Goal: Task Accomplishment & Management: Complete application form

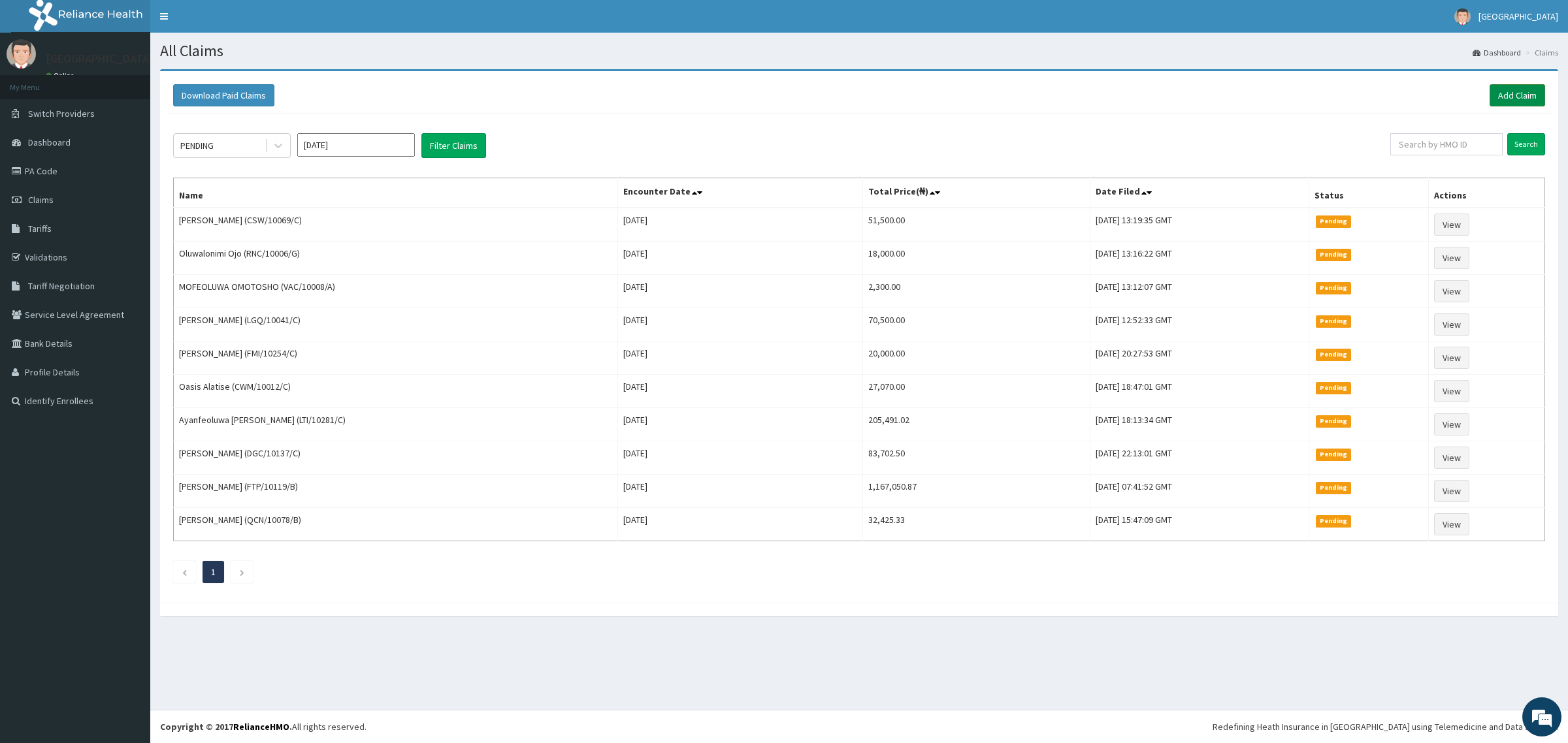
click at [1510, 87] on link "Add Claim" at bounding box center [1517, 95] width 56 height 23
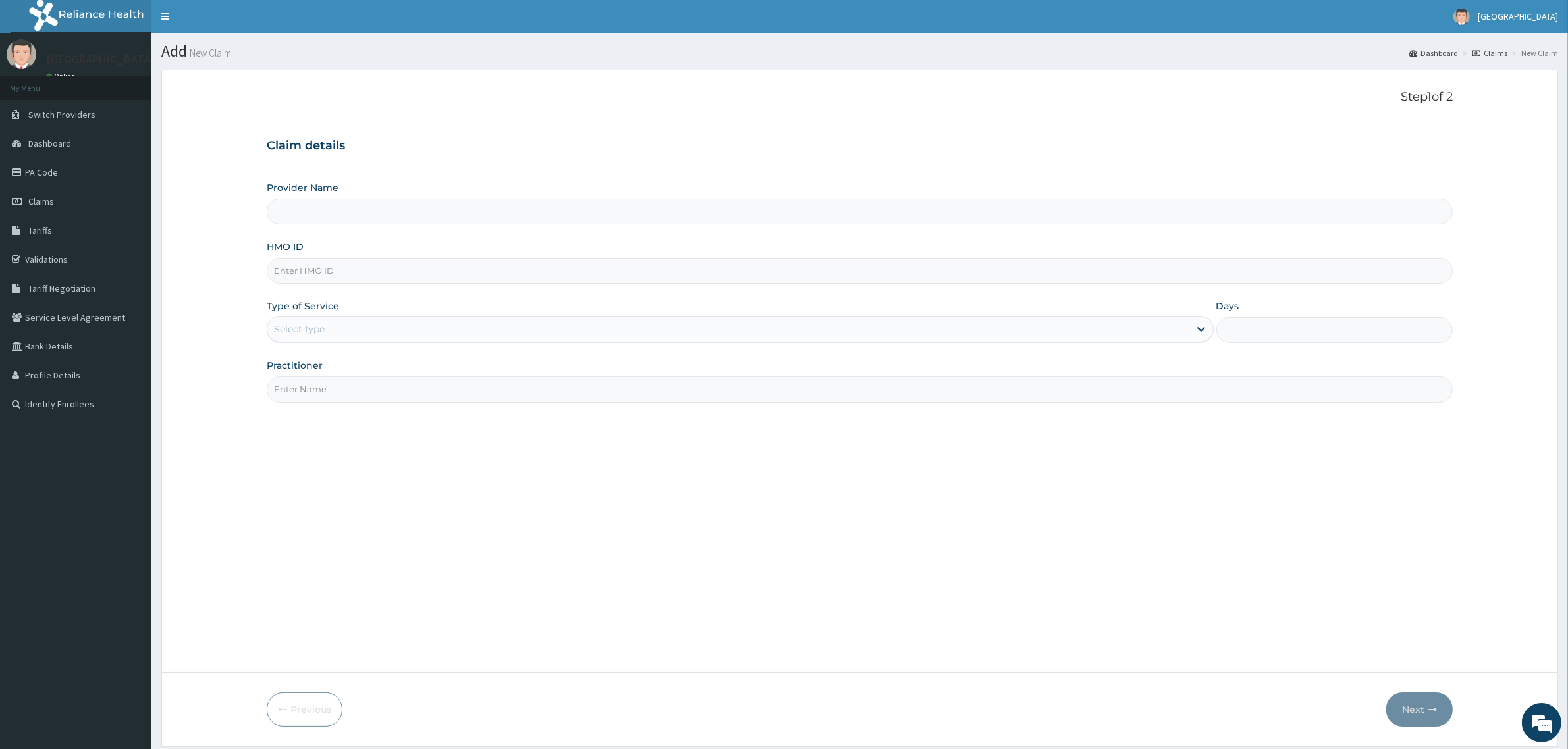
type input "Mother and Child Hospital - [GEOGRAPHIC_DATA]"
click at [327, 271] on input "HMO ID" at bounding box center [859, 271] width 1186 height 26
type input "SLB/10142/B"
click at [327, 337] on div "Select type" at bounding box center [728, 329] width 922 height 21
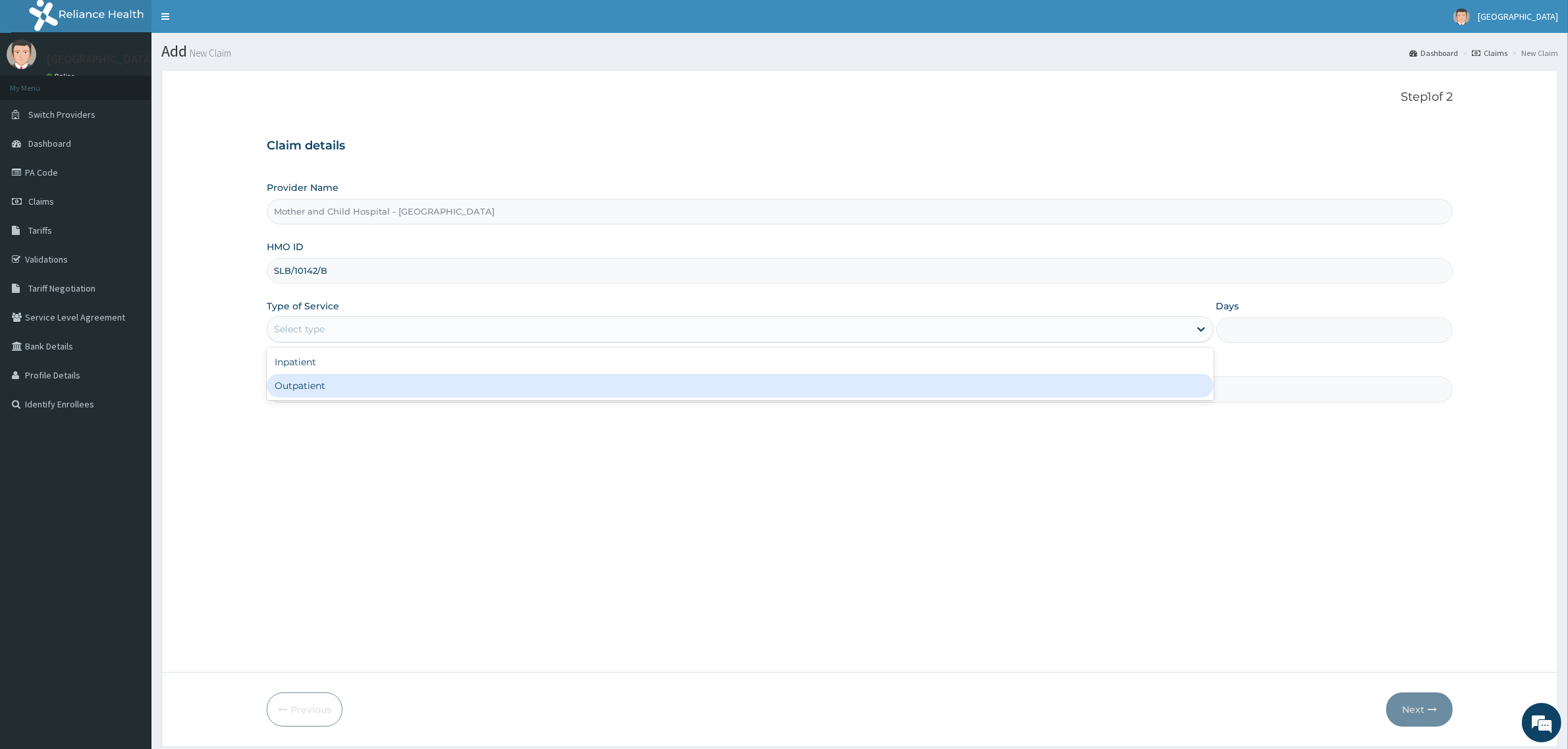
click at [327, 397] on div "Outpatient" at bounding box center [739, 386] width 946 height 24
type input "1"
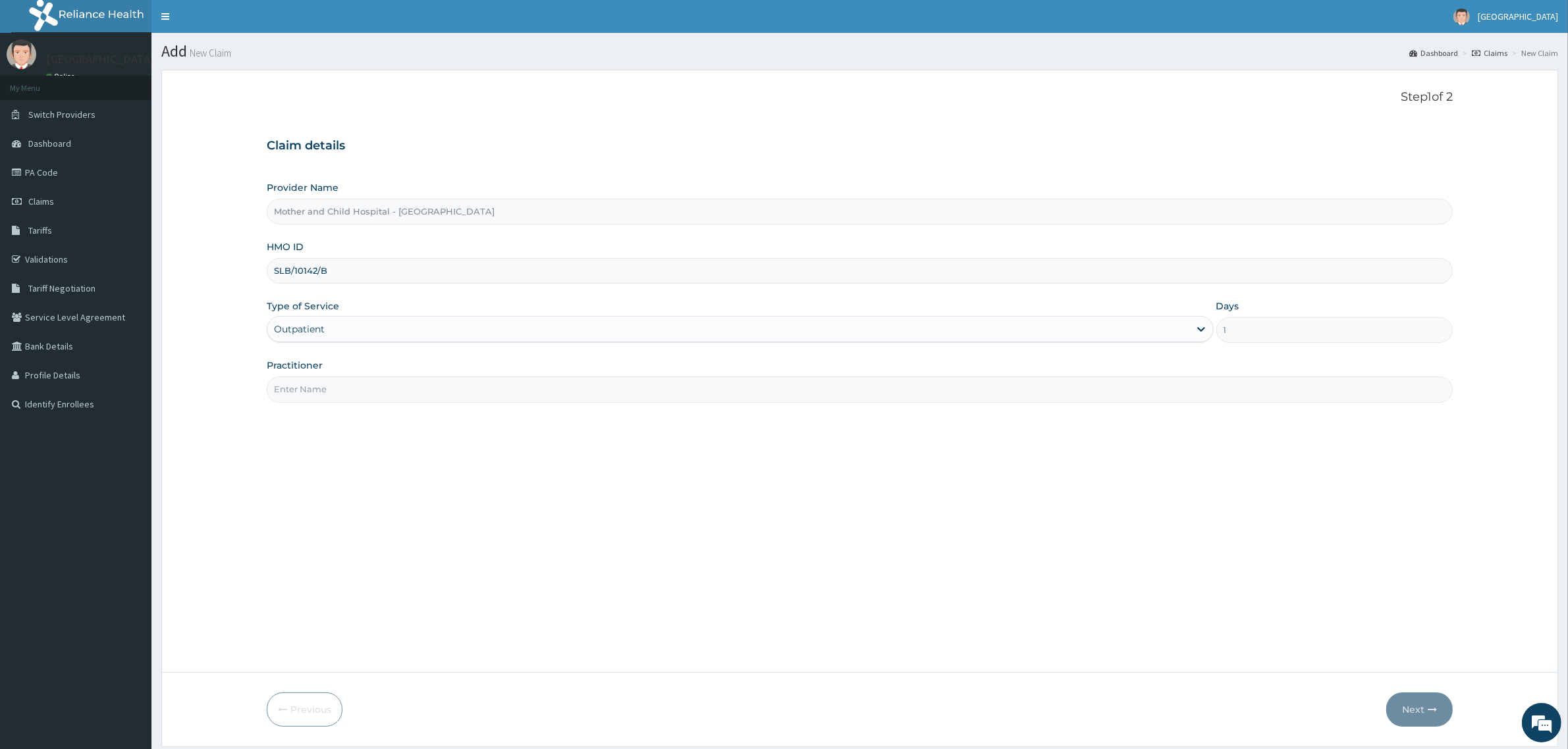
click at [346, 370] on div "Practitioner" at bounding box center [859, 381] width 1186 height 43
drag, startPoint x: 350, startPoint y: 397, endPoint x: 356, endPoint y: 404, distance: 9.2
click at [350, 396] on input "Practitioner" at bounding box center [859, 390] width 1186 height 26
type input "DR DOREEN"
click at [1412, 719] on button "Next" at bounding box center [1419, 710] width 66 height 35
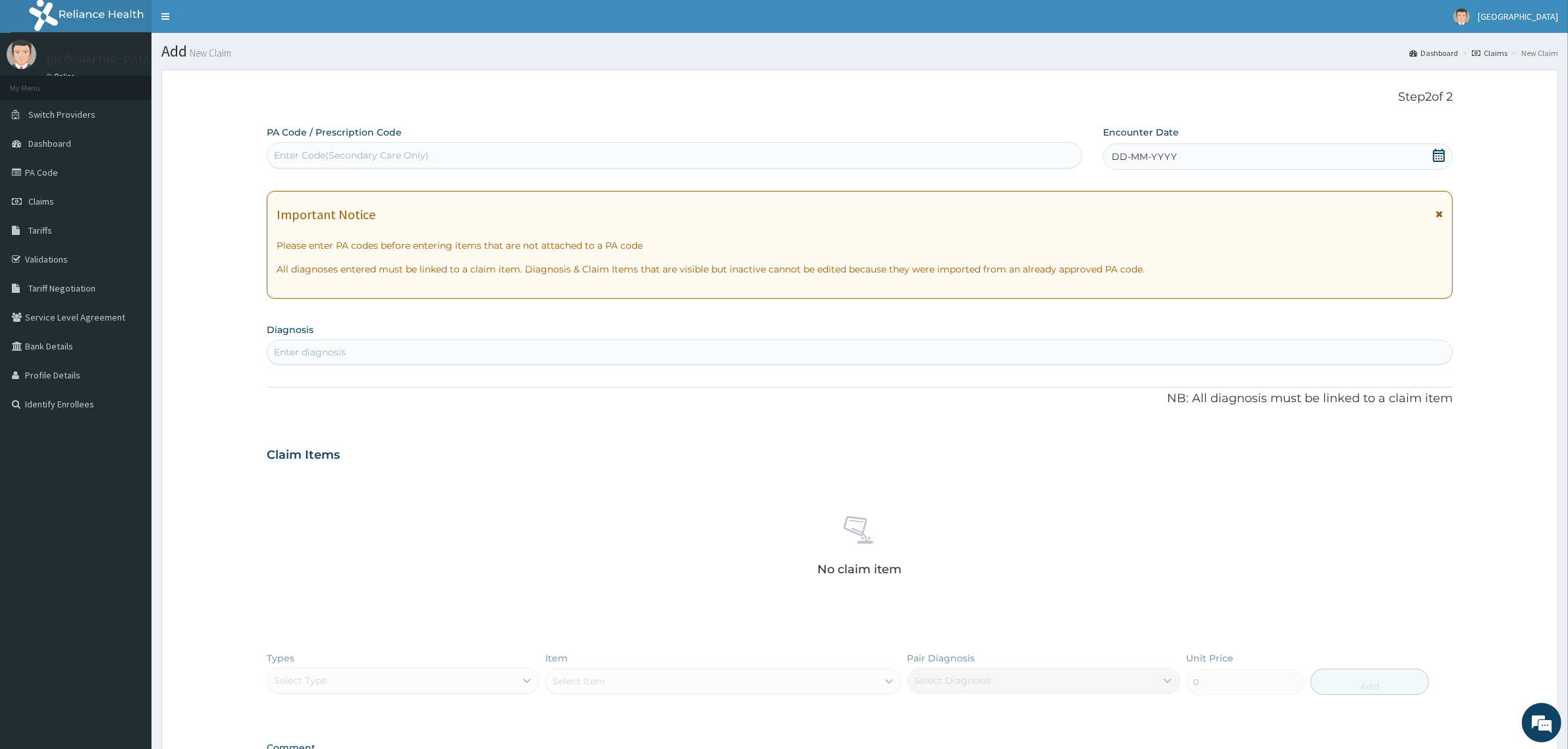
click at [1440, 158] on icon at bounding box center [1438, 155] width 13 height 13
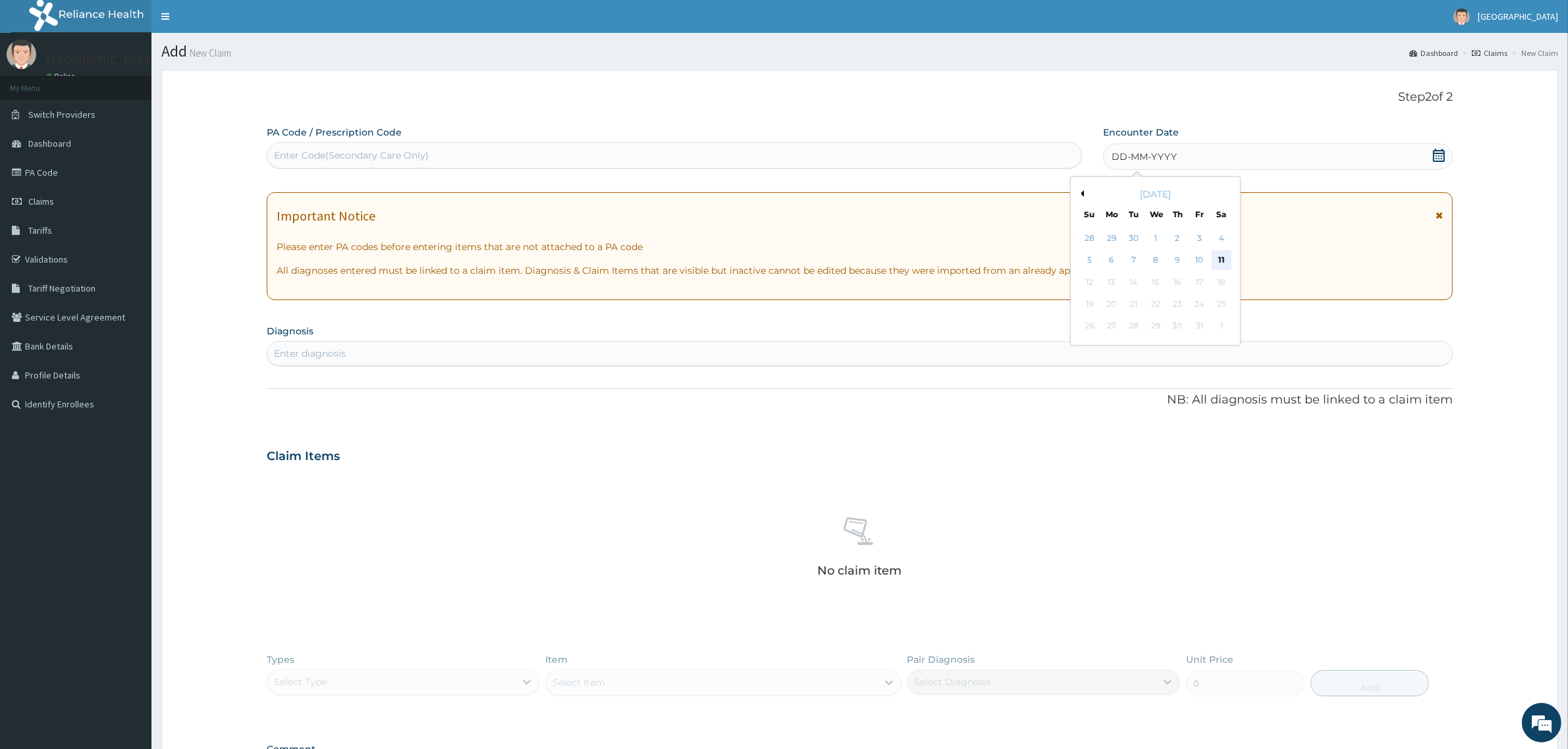
click at [1230, 255] on div "11" at bounding box center [1222, 261] width 20 height 20
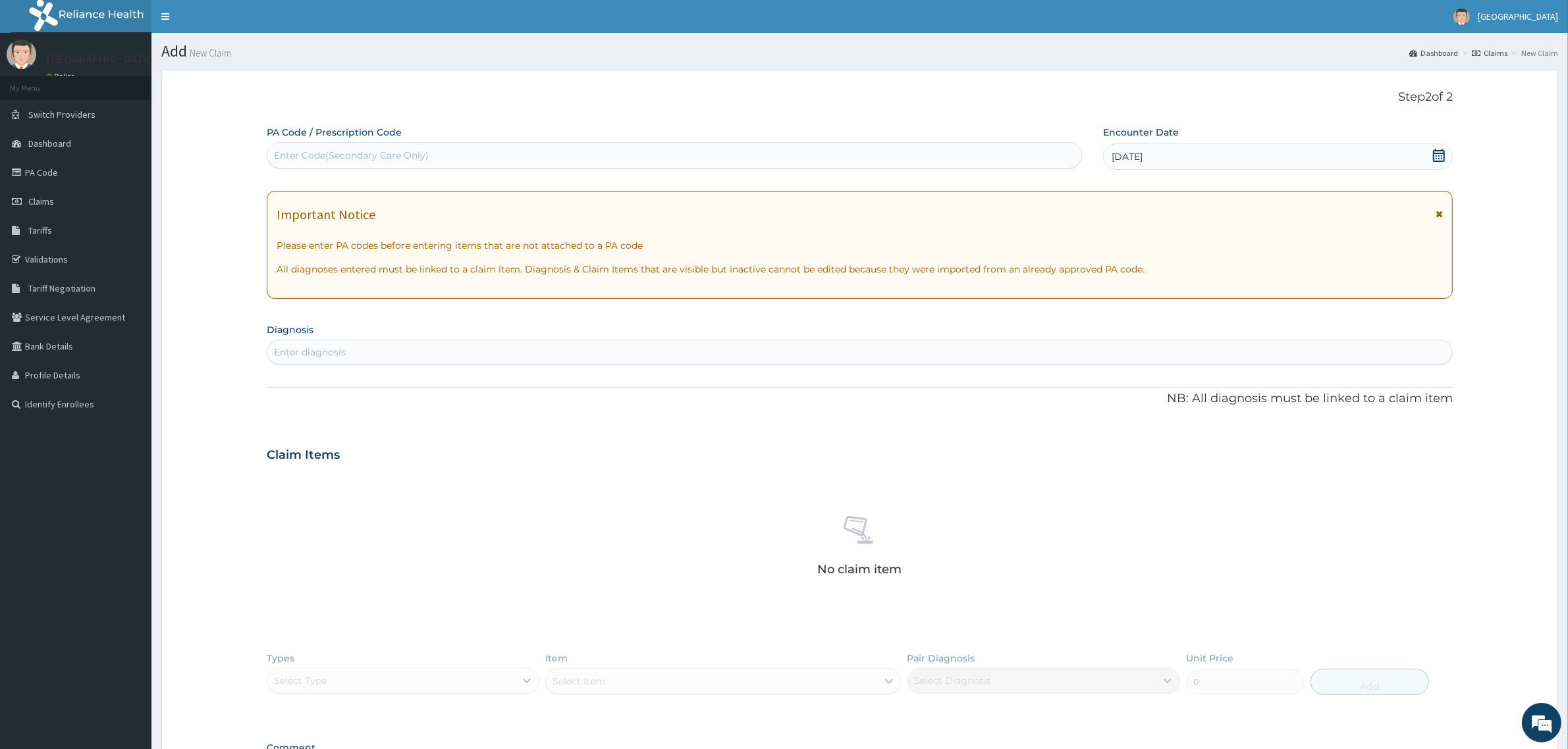
drag, startPoint x: 357, startPoint y: 354, endPoint x: 366, endPoint y: 363, distance: 12.7
click at [359, 353] on div "Enter diagnosis" at bounding box center [859, 351] width 1184 height 21
type input "A"
type input "APETITE"
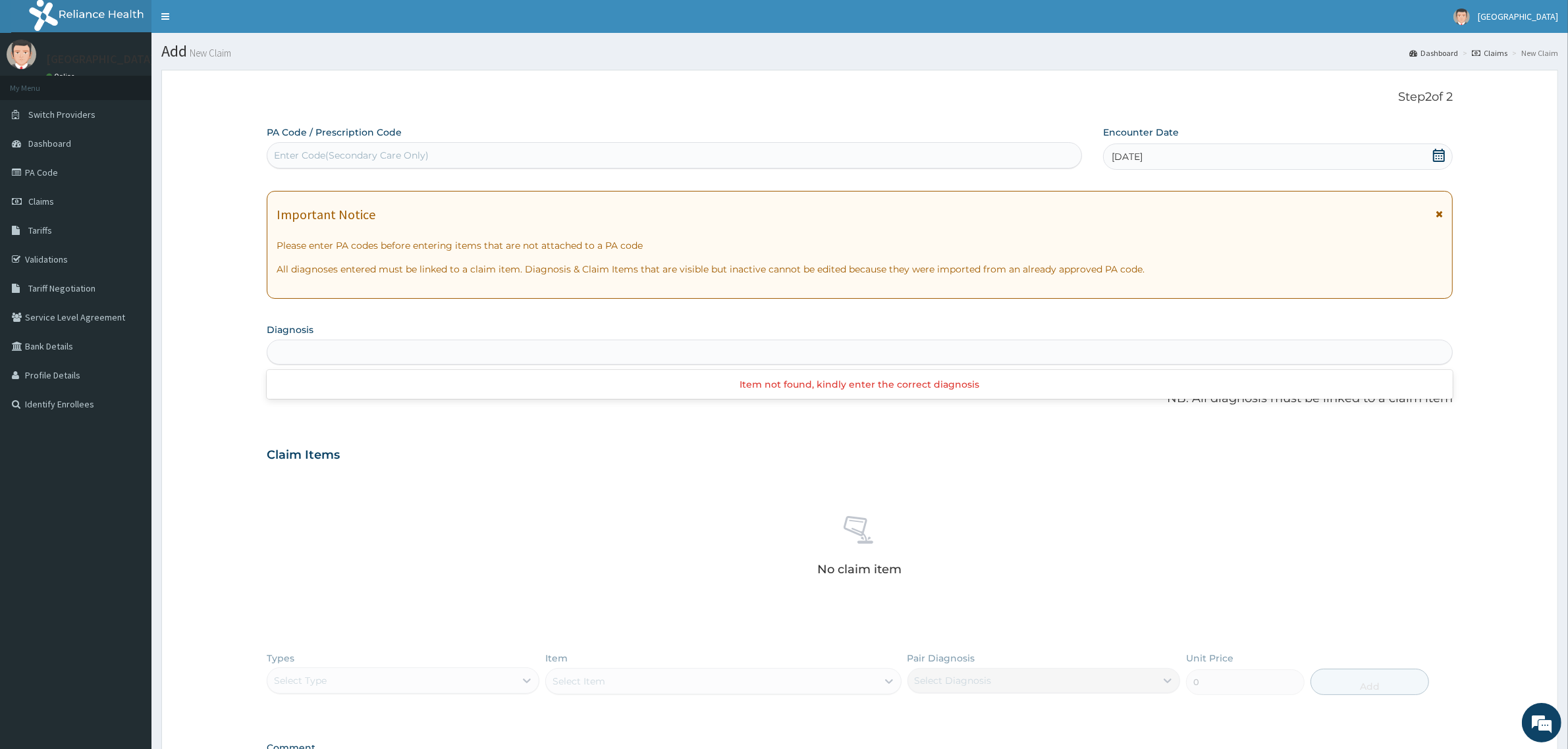
click at [321, 347] on div "APETITE" at bounding box center [859, 351] width 1184 height 21
type input "A"
type input "ANAEMIA"
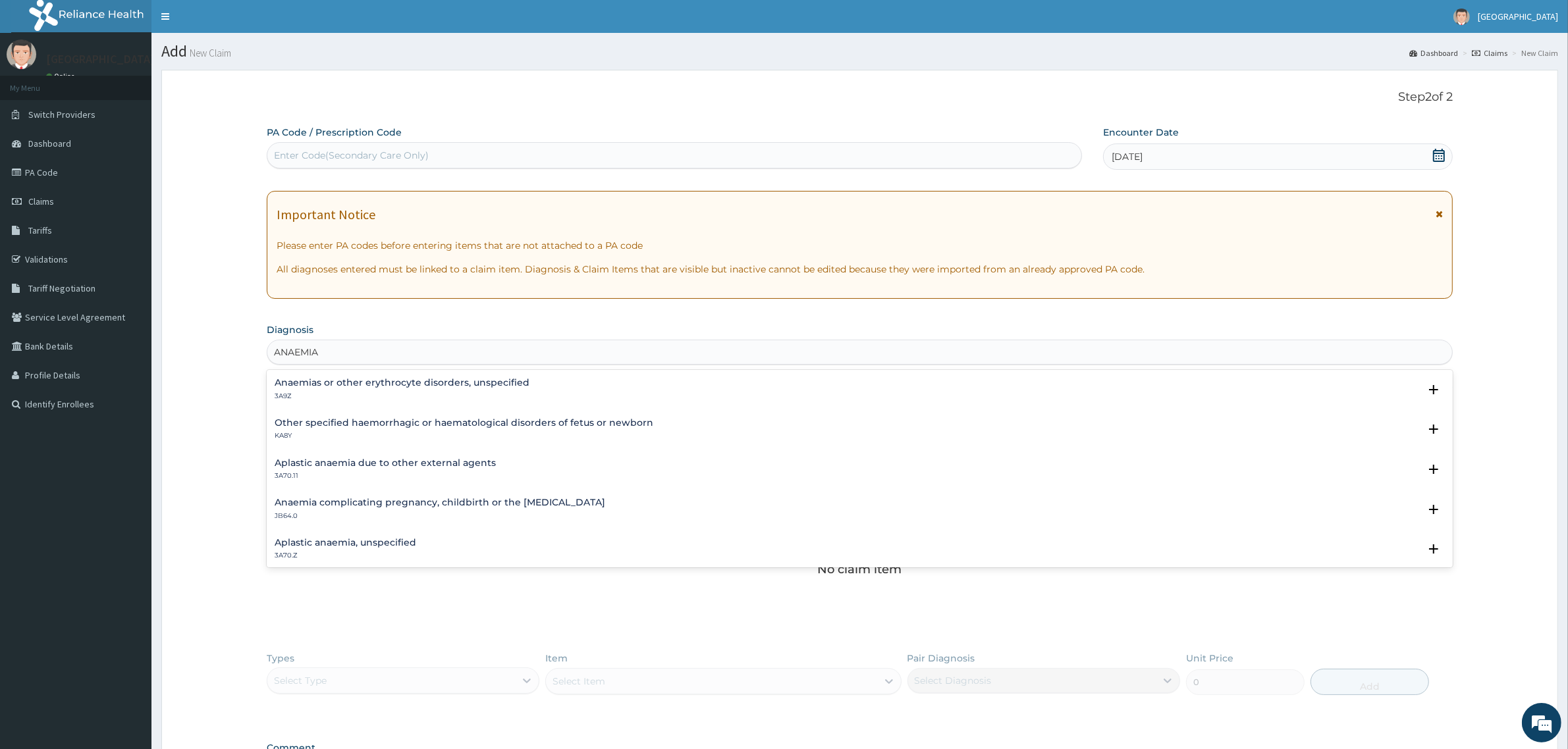
click at [377, 384] on h4 "Anaemias or other erythrocyte disorders, unspecified" at bounding box center [402, 383] width 255 height 10
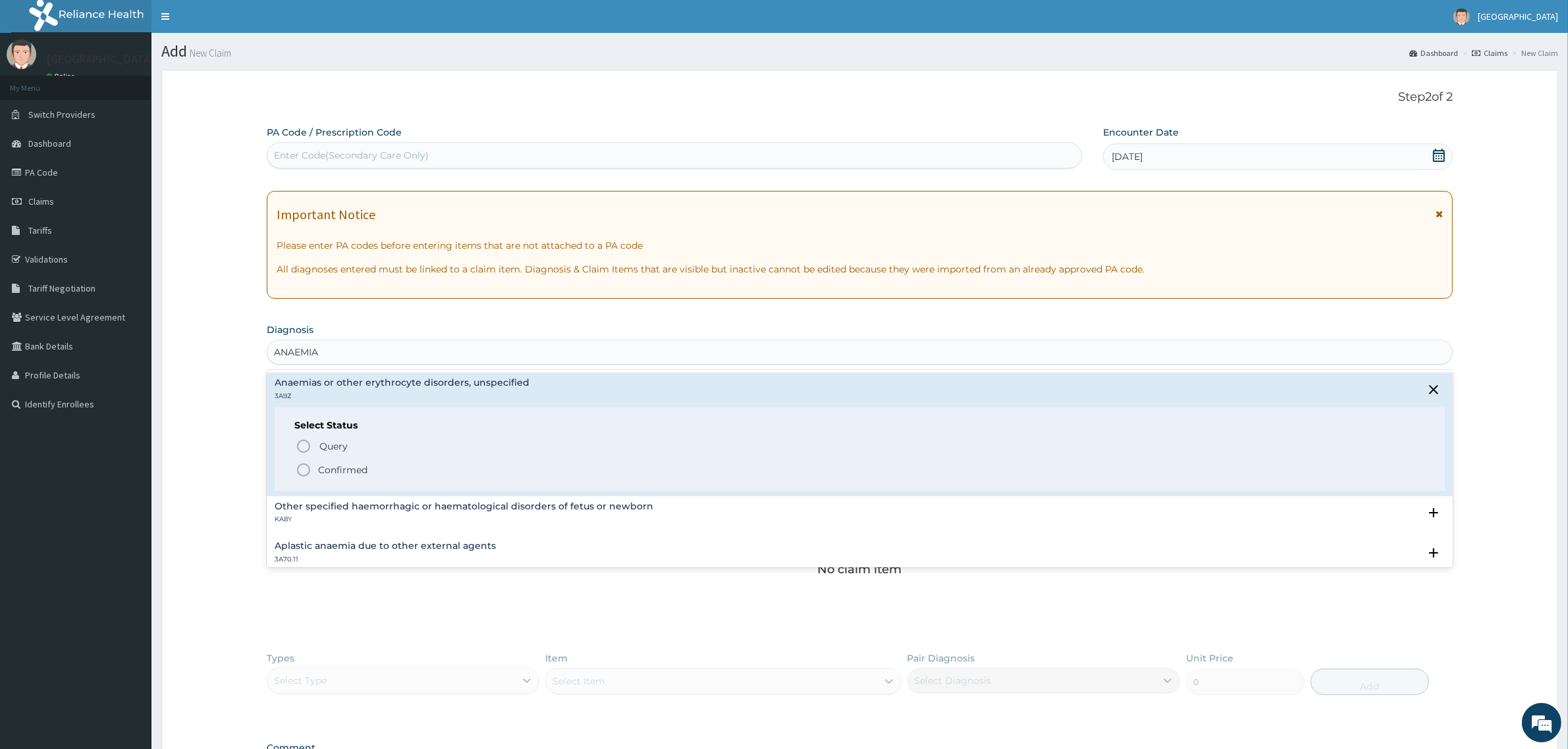
click at [359, 473] on p "Confirmed" at bounding box center [342, 470] width 49 height 13
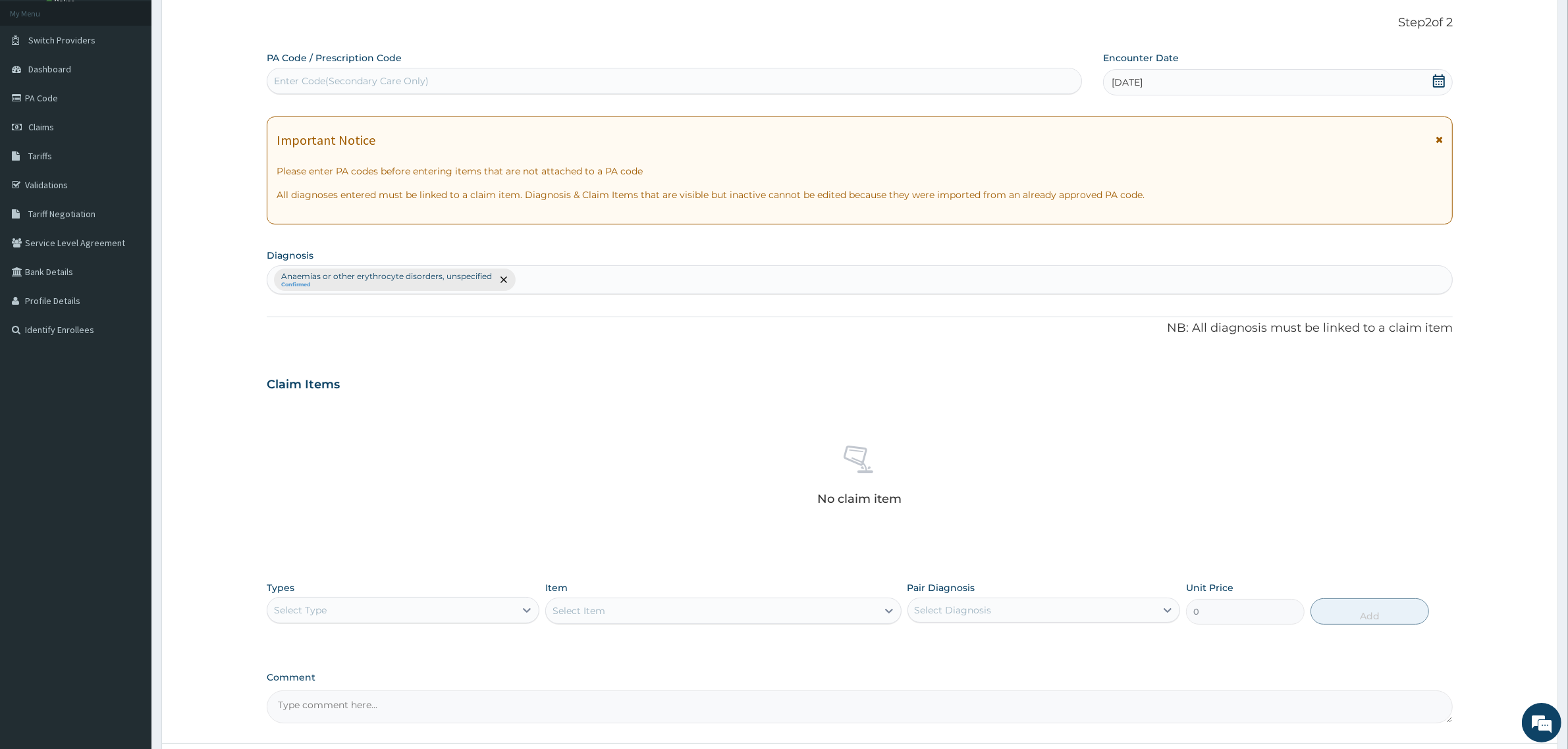
scroll to position [187, 0]
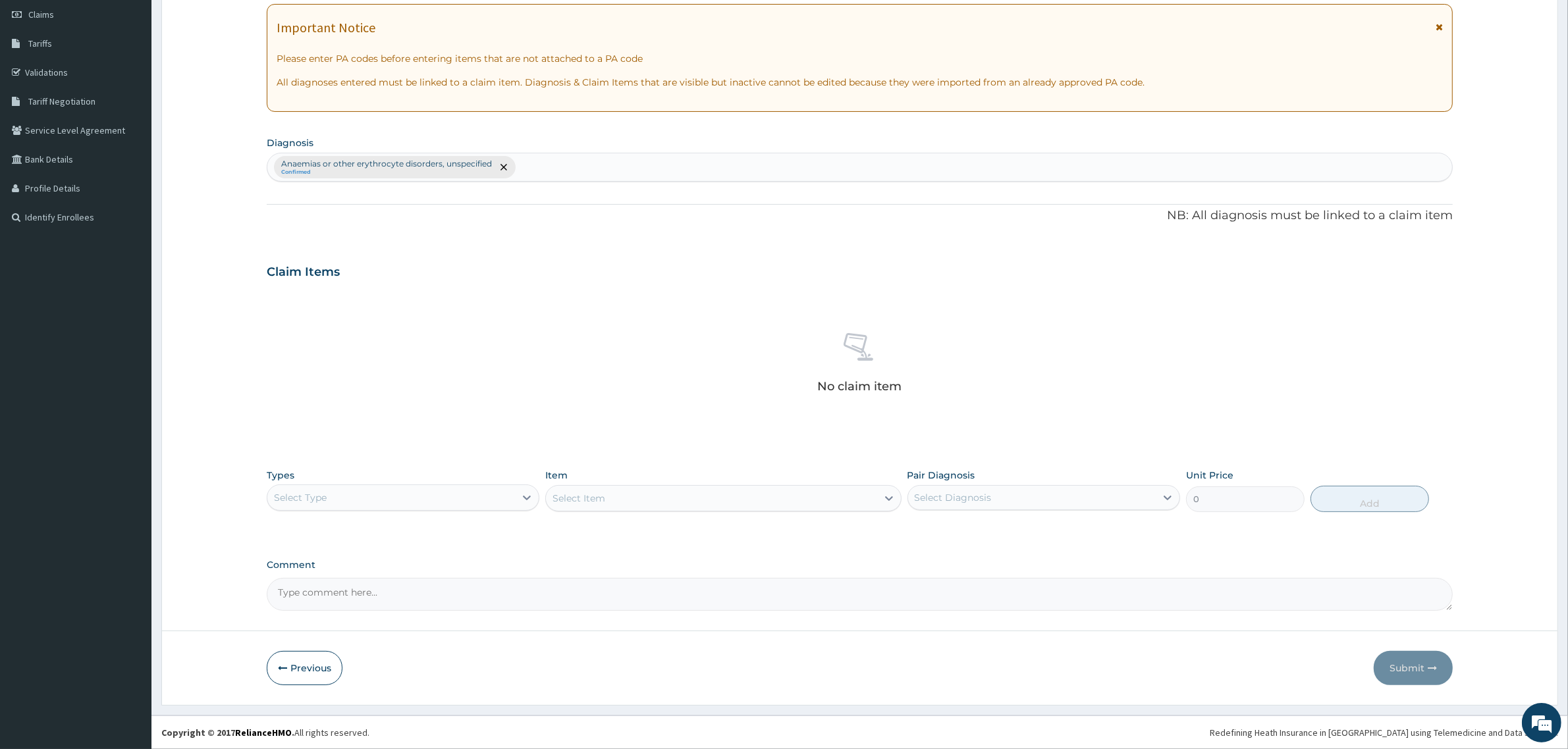
click at [393, 502] on div "Select Type" at bounding box center [391, 497] width 248 height 21
drag, startPoint x: 356, startPoint y: 584, endPoint x: 490, endPoint y: 555, distance: 137.1
click at [357, 584] on div "Procedures" at bounding box center [403, 578] width 272 height 24
click at [665, 500] on div "Select Item" at bounding box center [722, 498] width 355 height 27
click at [697, 495] on div "Select Item" at bounding box center [722, 498] width 355 height 27
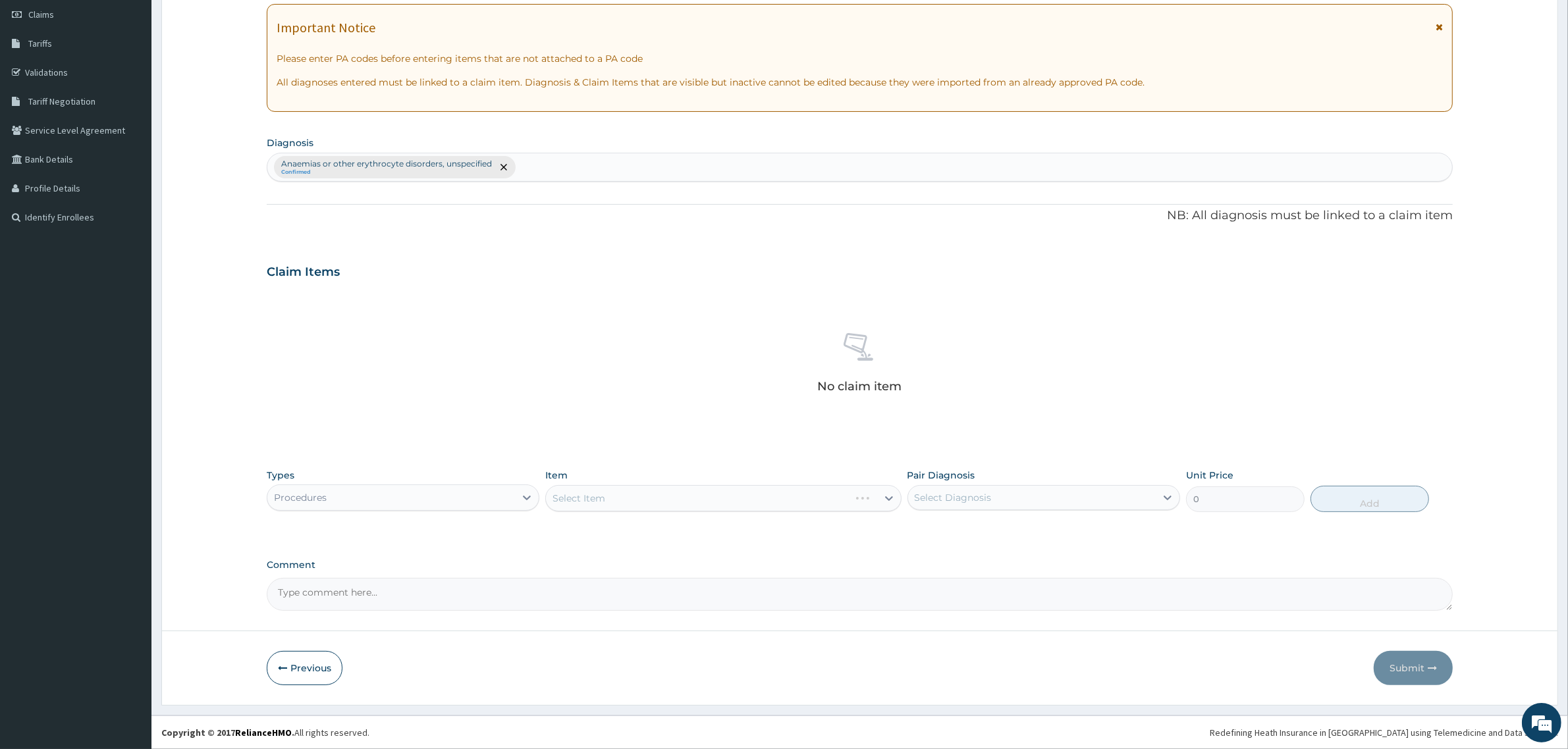
click at [697, 497] on div "Select Item" at bounding box center [722, 498] width 355 height 27
click at [784, 495] on div "Select Item" at bounding box center [722, 498] width 355 height 27
click at [636, 492] on div "Select Item" at bounding box center [710, 497] width 331 height 21
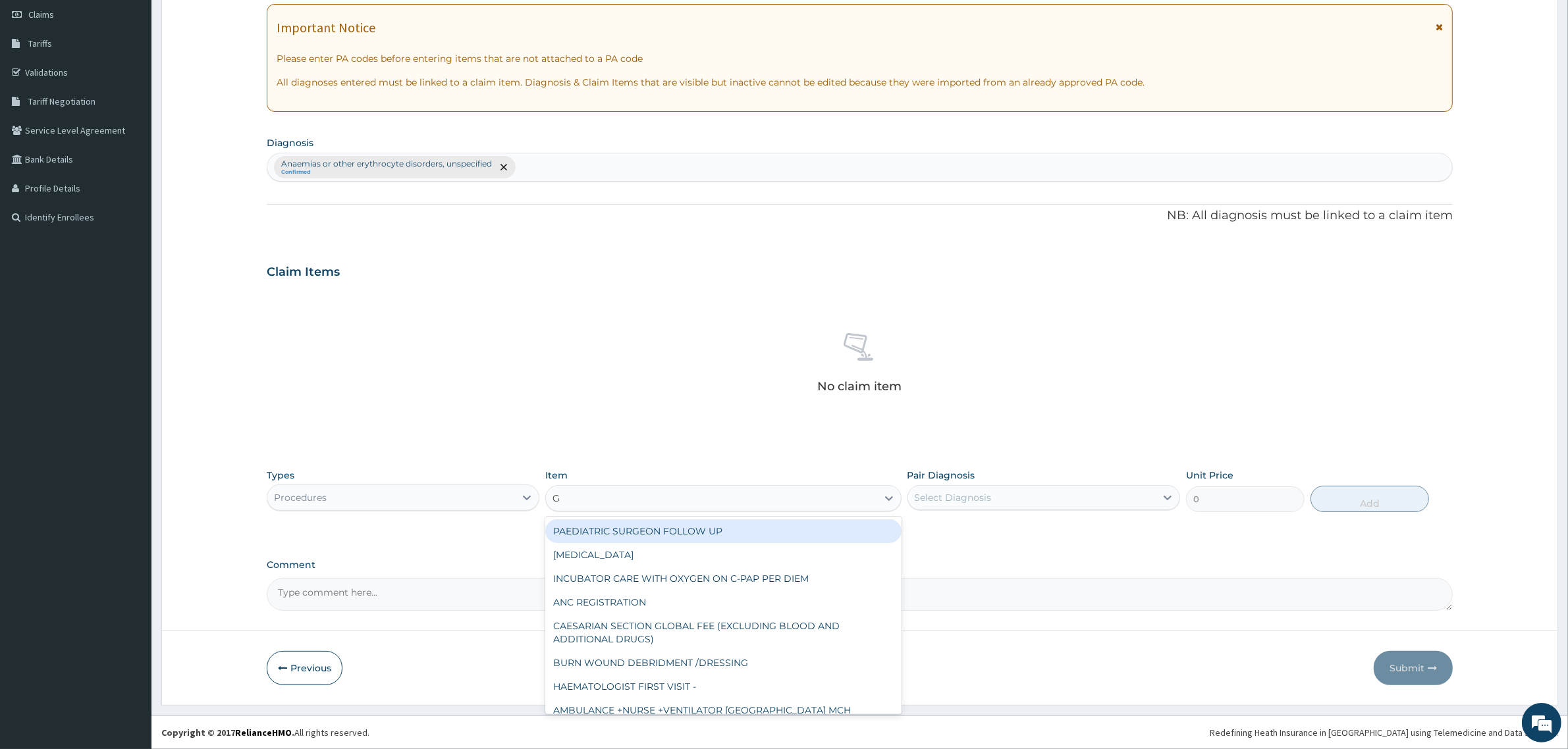
type input "GP"
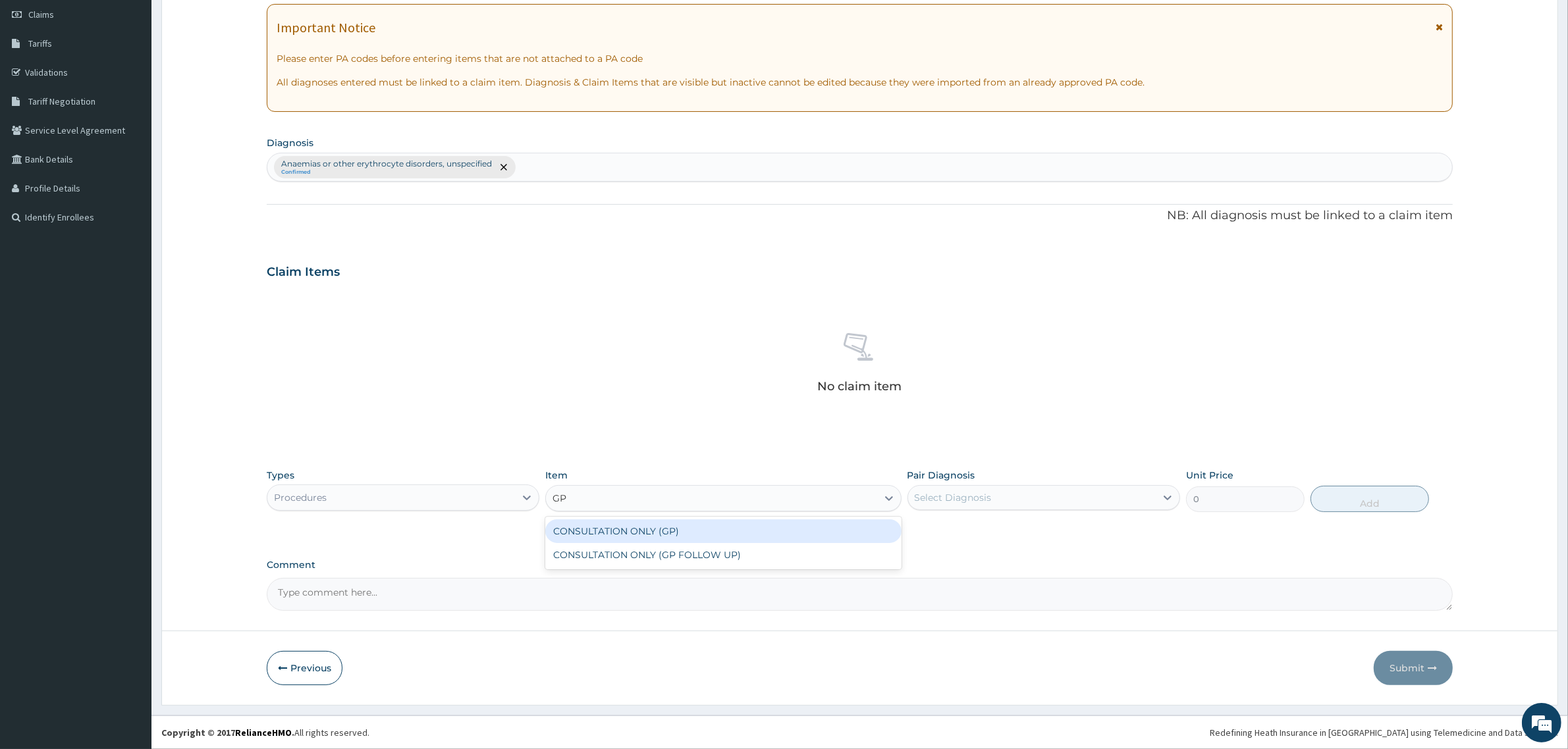
click at [656, 527] on div "CONSULTATION ONLY (GP)" at bounding box center [722, 531] width 355 height 24
type input "6250"
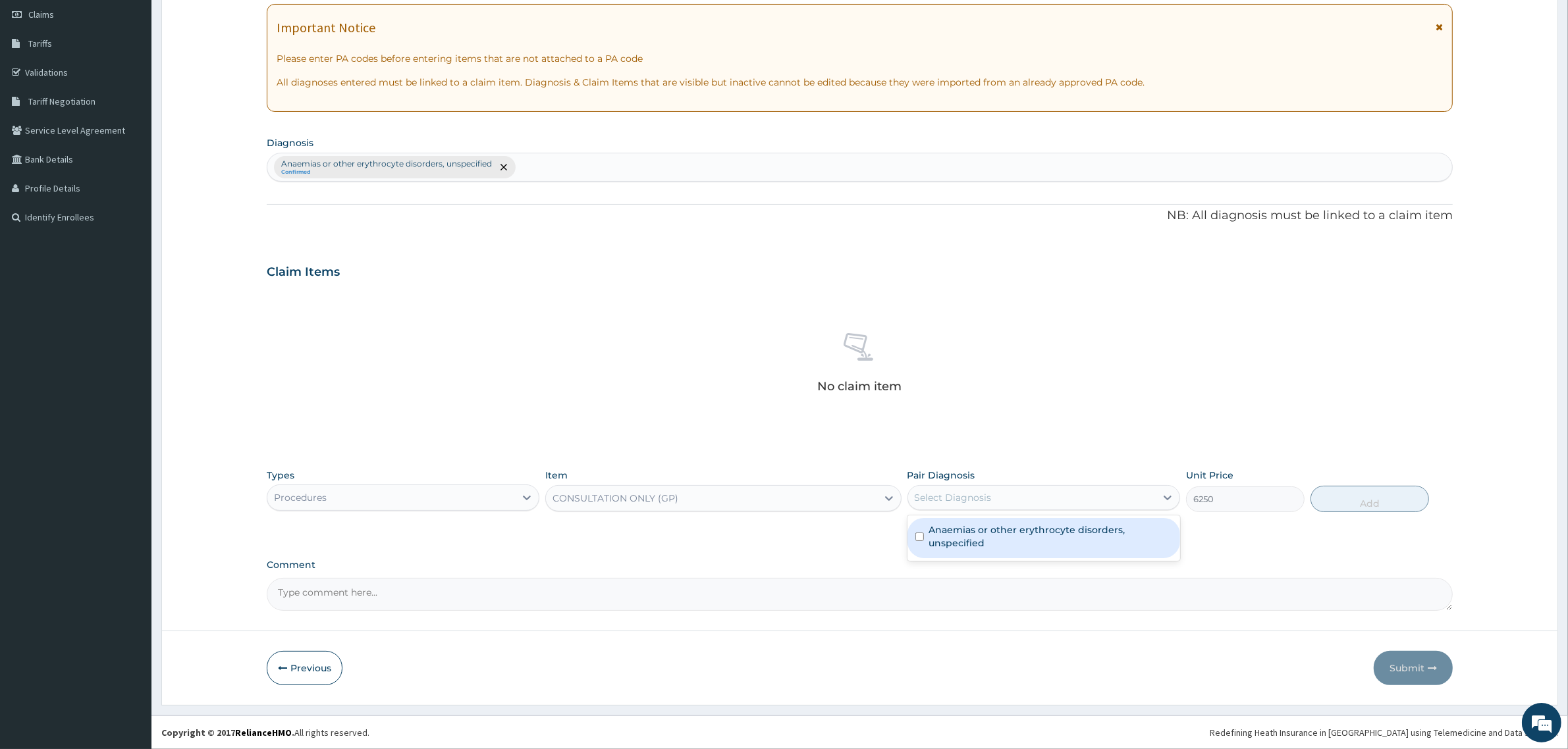
drag, startPoint x: 1038, startPoint y: 501, endPoint x: 1074, endPoint y: 505, distance: 36.2
click at [1038, 501] on div "Select Diagnosis" at bounding box center [1031, 497] width 248 height 21
drag, startPoint x: 1048, startPoint y: 545, endPoint x: 1058, endPoint y: 545, distance: 10.0
click at [1048, 545] on label "Anaemias or other erythrocyte disorders, unspecified" at bounding box center [1050, 536] width 243 height 27
checkbox input "true"
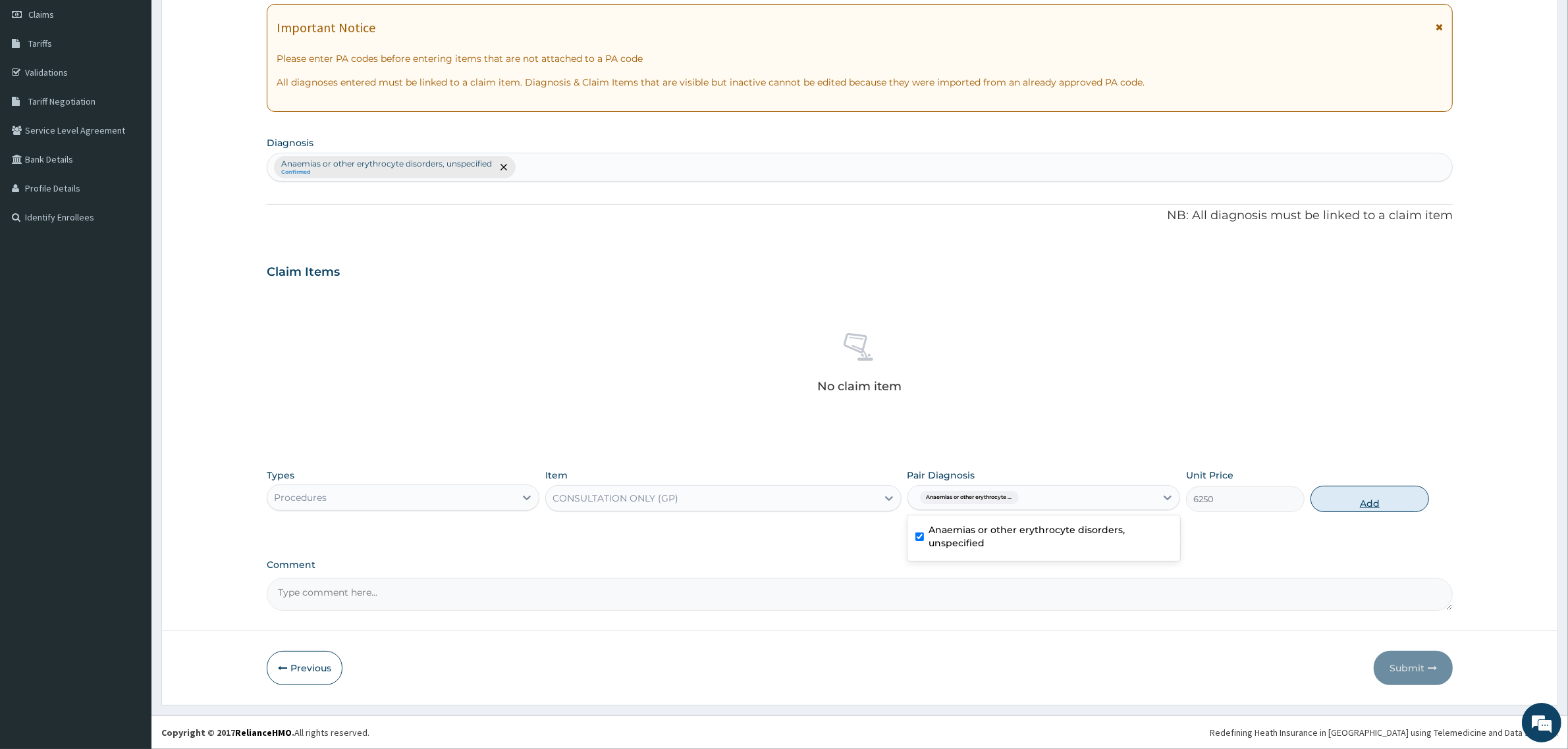
click at [1390, 488] on button "Add" at bounding box center [1370, 498] width 118 height 27
type input "0"
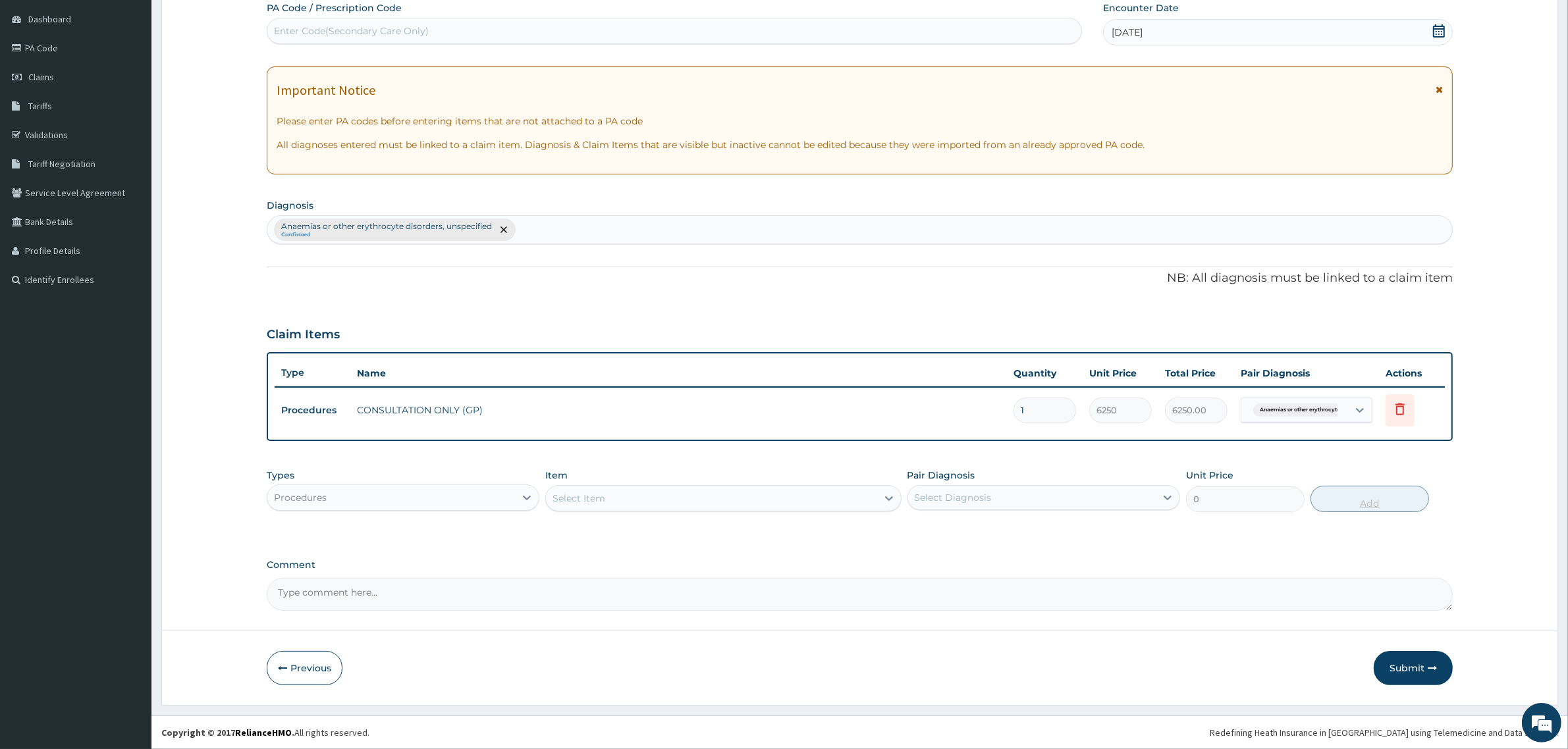
scroll to position [123, 0]
click at [1408, 678] on button "Submit" at bounding box center [1413, 669] width 79 height 35
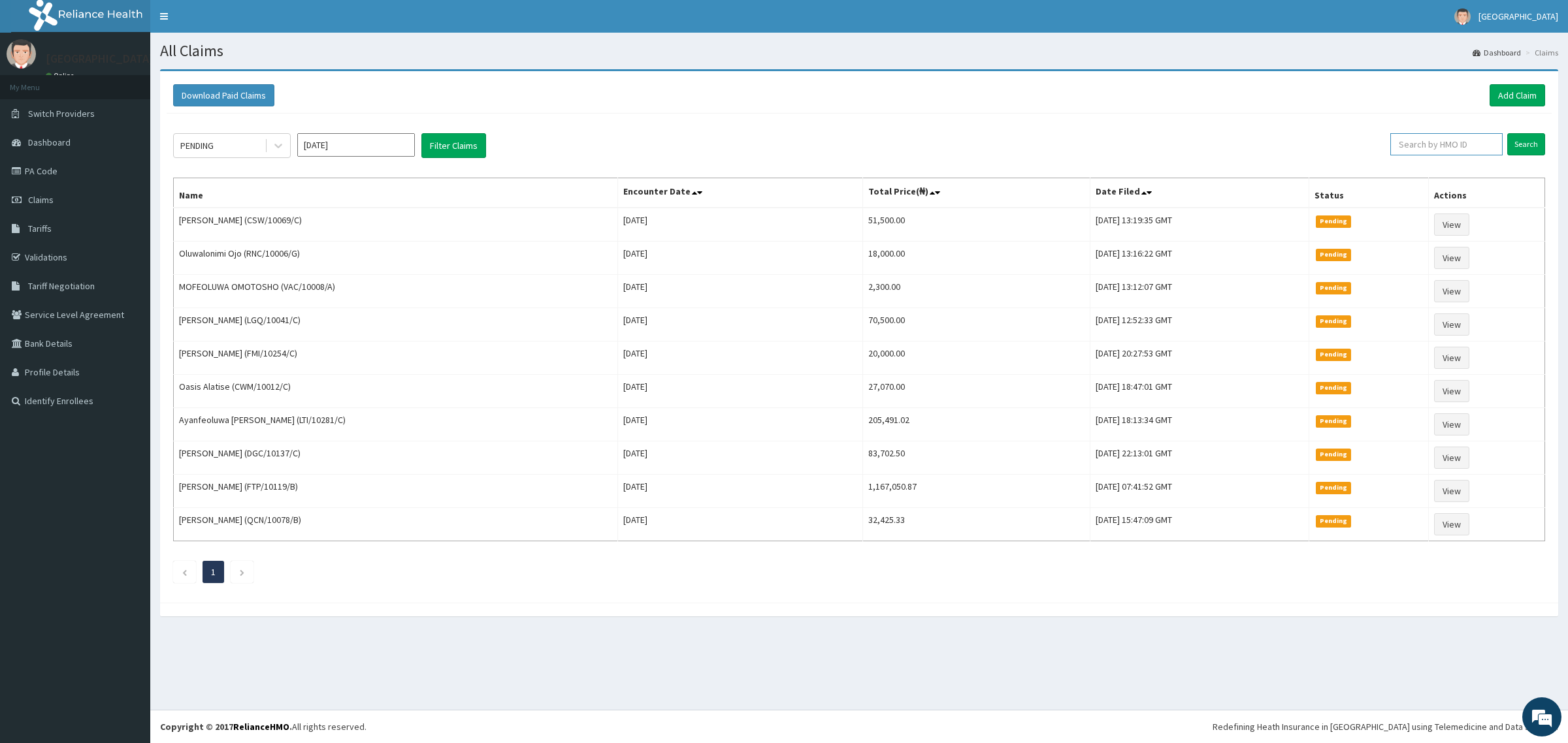
click at [1433, 139] on input "text" at bounding box center [1447, 144] width 113 height 23
type input "SLB/10142/B"
click at [1533, 146] on input "Search" at bounding box center [1526, 144] width 38 height 23
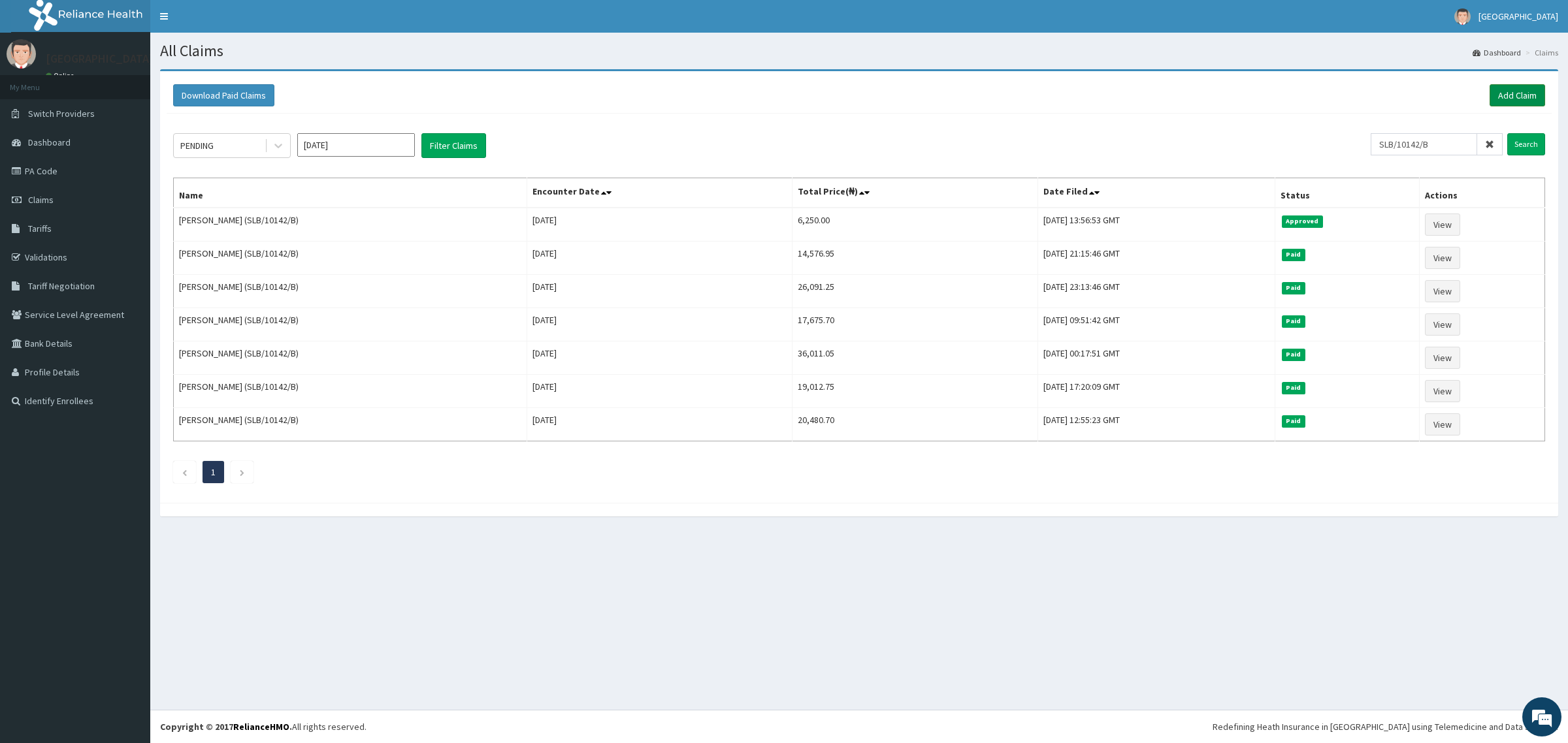
click at [1521, 95] on link "Add Claim" at bounding box center [1517, 95] width 56 height 23
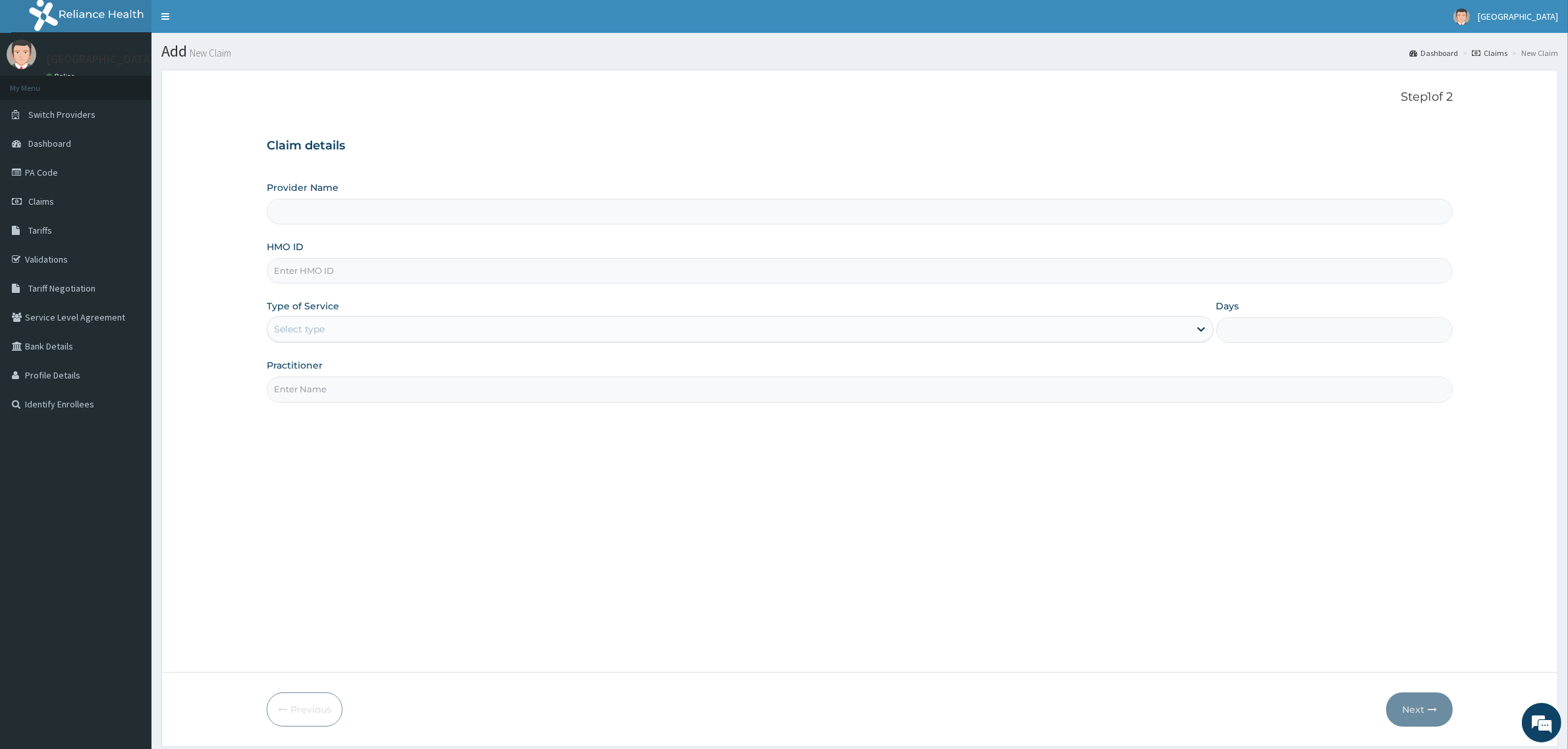
click at [337, 265] on input "HMO ID" at bounding box center [859, 271] width 1186 height 26
type input "Mother and Child Hospital - [GEOGRAPHIC_DATA]"
type input "PES/10024/D"
drag, startPoint x: 355, startPoint y: 326, endPoint x: 360, endPoint y: 344, distance: 18.7
click at [356, 326] on div "Select type" at bounding box center [728, 329] width 922 height 21
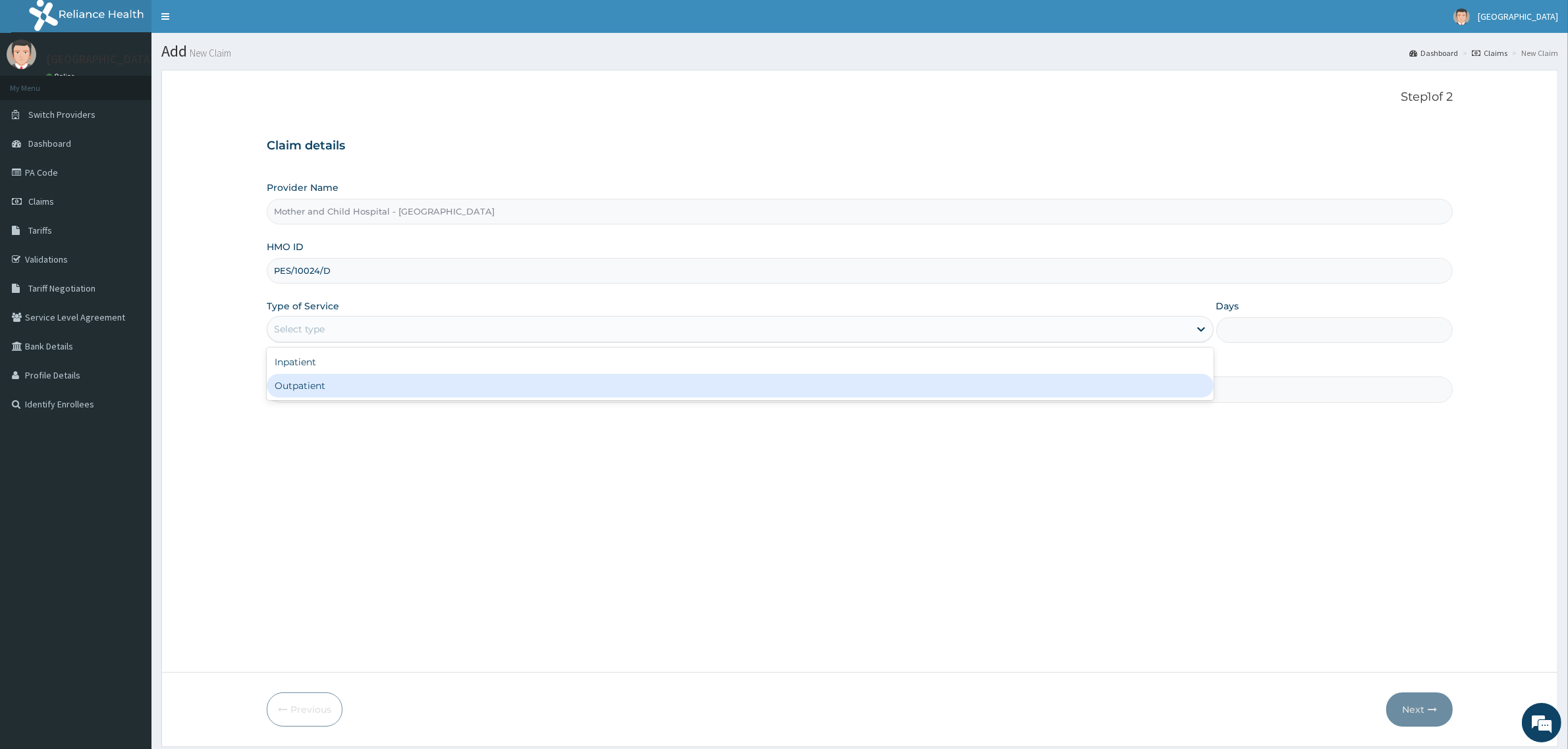
click at [349, 393] on div "Outpatient" at bounding box center [739, 386] width 946 height 24
type input "1"
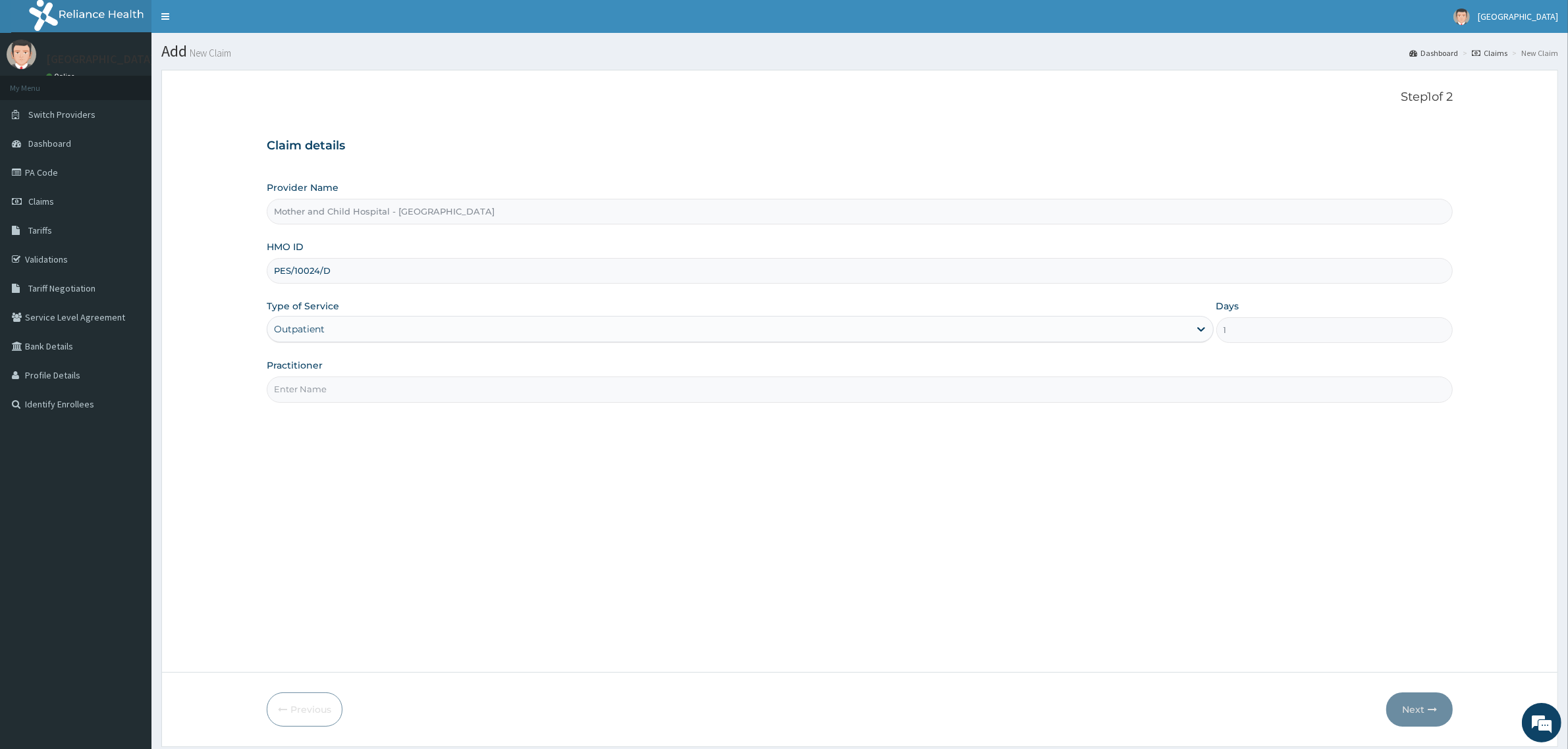
click at [355, 383] on input "Practitioner" at bounding box center [859, 390] width 1186 height 26
type input "DR DOREEN"
click at [1409, 713] on button "Next" at bounding box center [1419, 710] width 66 height 35
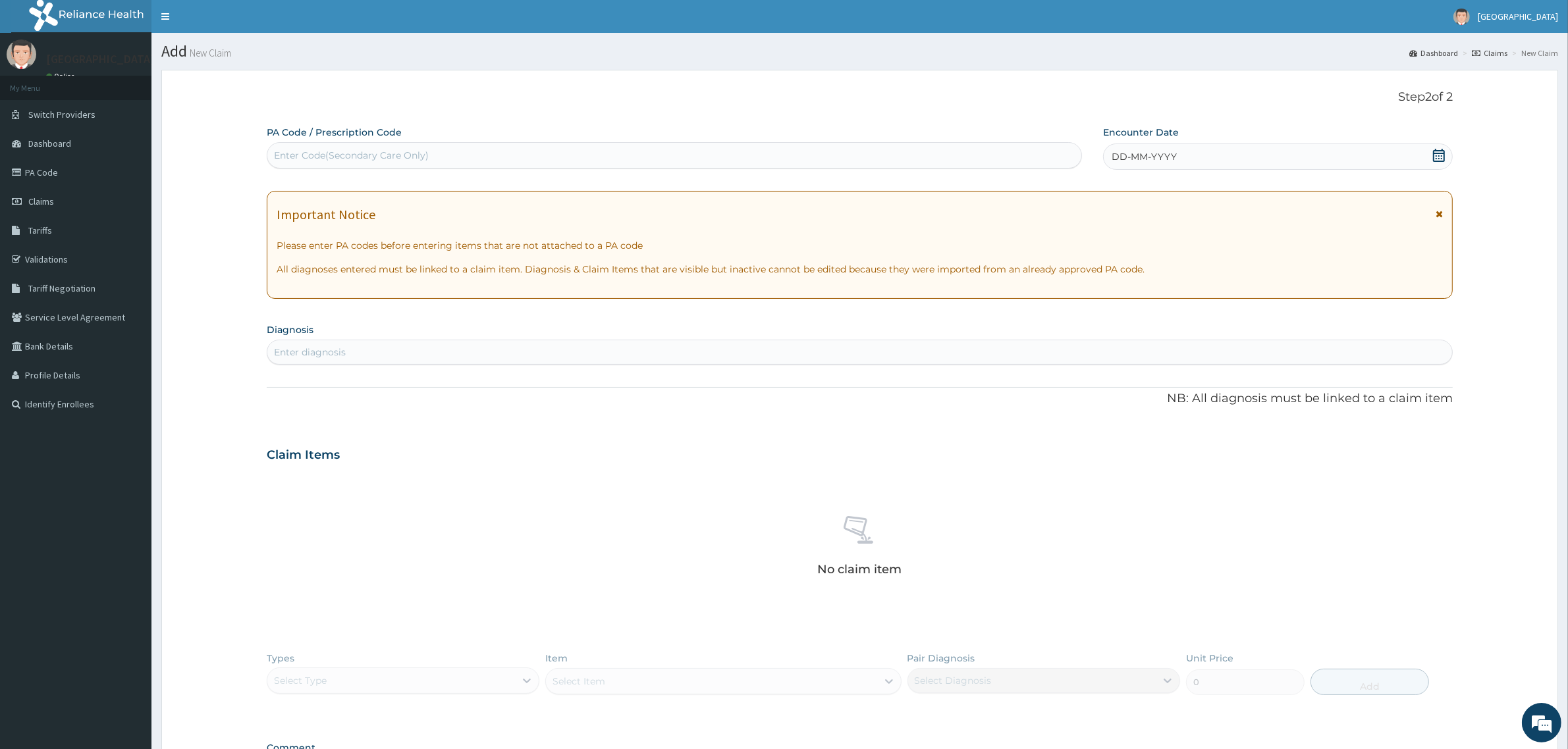
click at [1436, 155] on icon at bounding box center [1438, 155] width 13 height 13
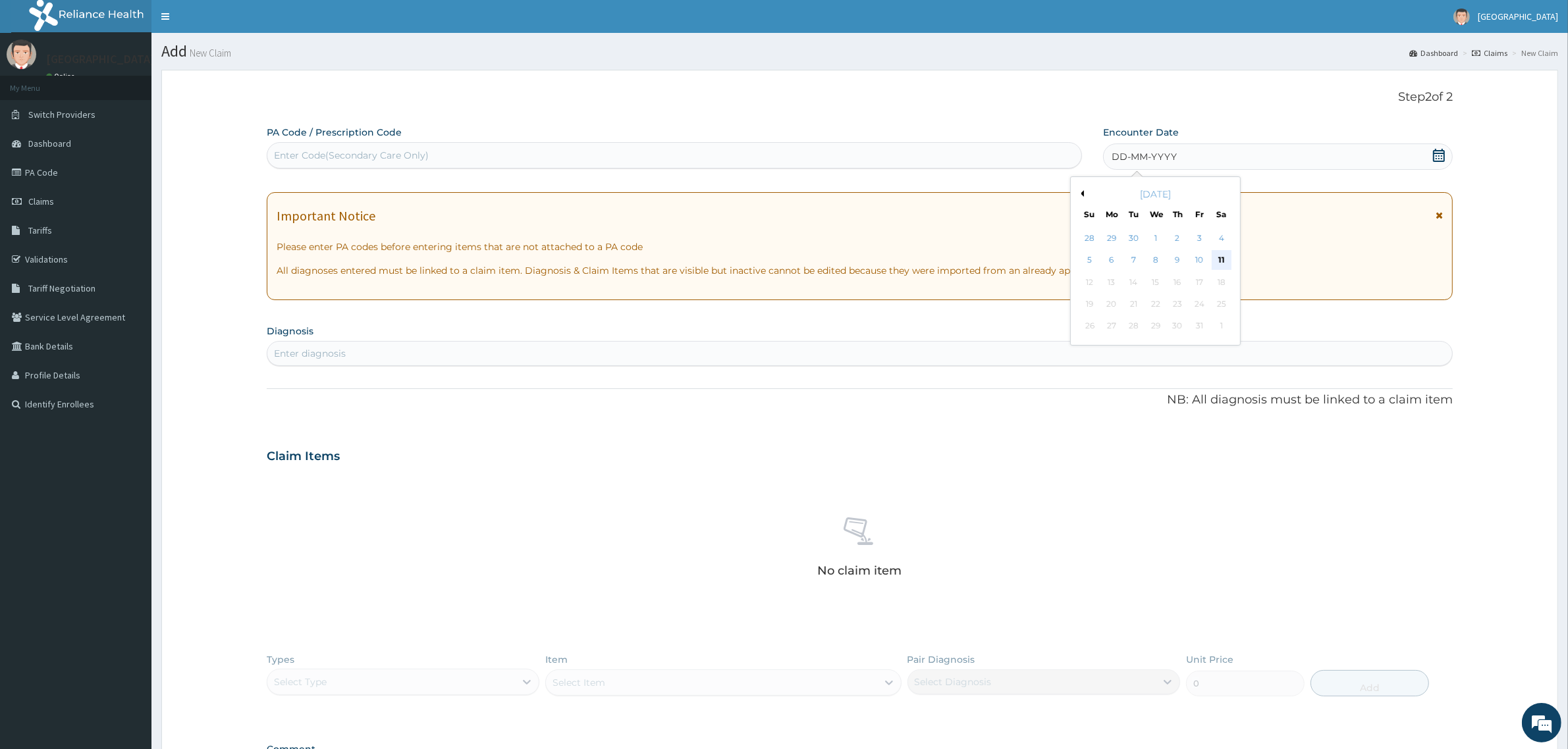
click at [1223, 259] on div "11" at bounding box center [1222, 261] width 20 height 20
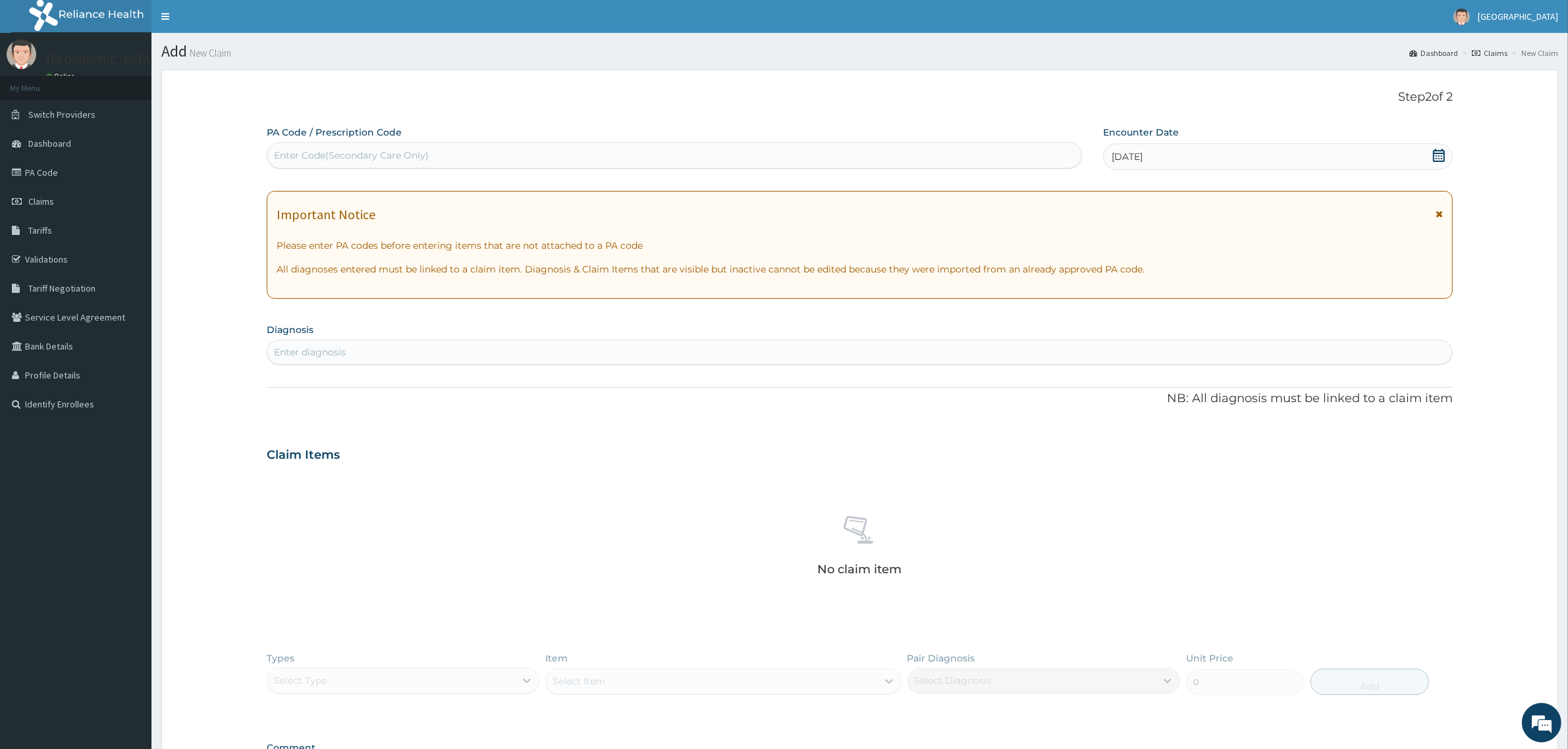
click at [363, 354] on div "Enter diagnosis" at bounding box center [859, 351] width 1184 height 21
type input "H"
type input "PAIN"
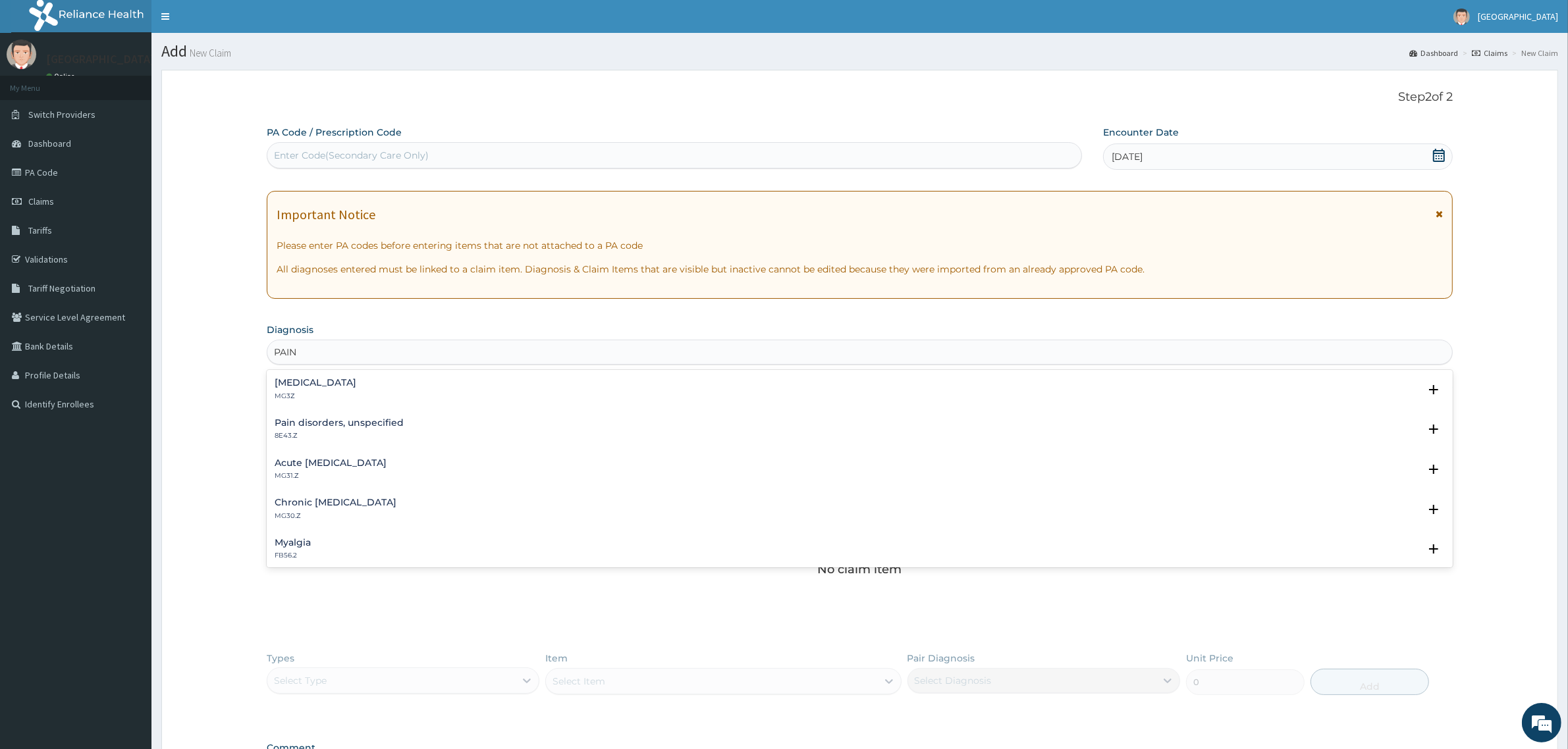
click at [304, 382] on h4 "Pain, unspecified" at bounding box center [315, 383] width 82 height 10
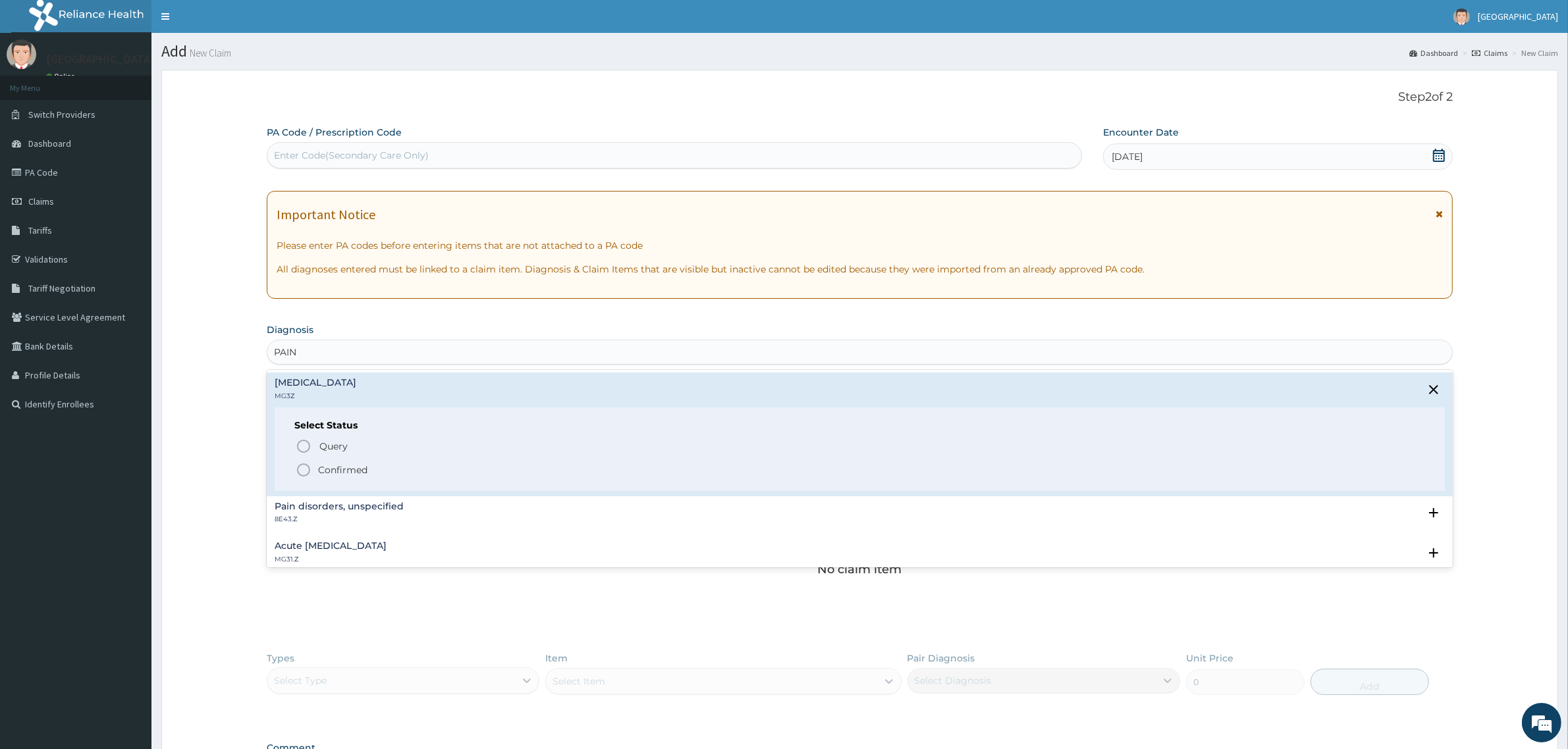
drag, startPoint x: 352, startPoint y: 469, endPoint x: 355, endPoint y: 478, distance: 9.5
click at [353, 469] on p "Confirmed" at bounding box center [342, 470] width 49 height 13
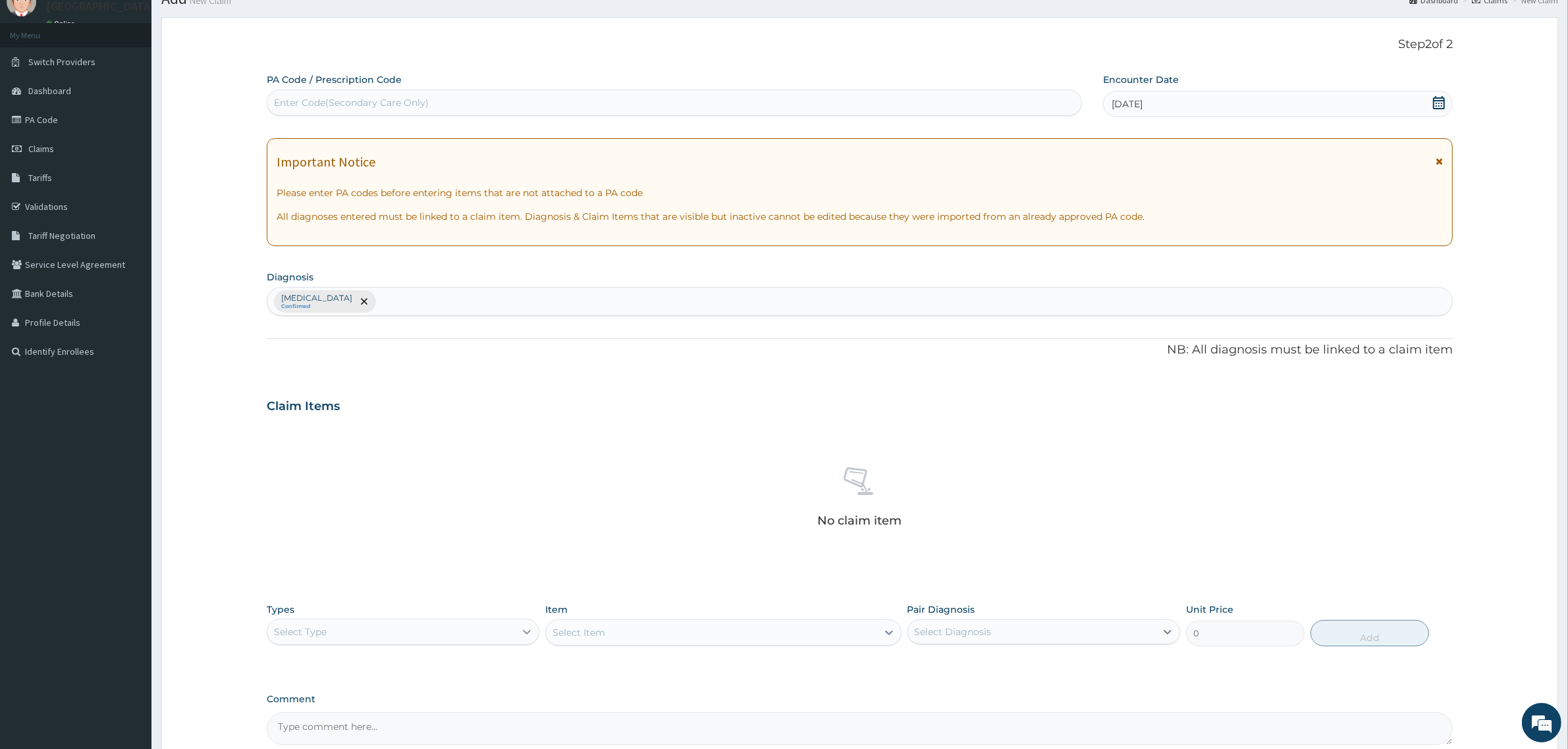
scroll to position [187, 0]
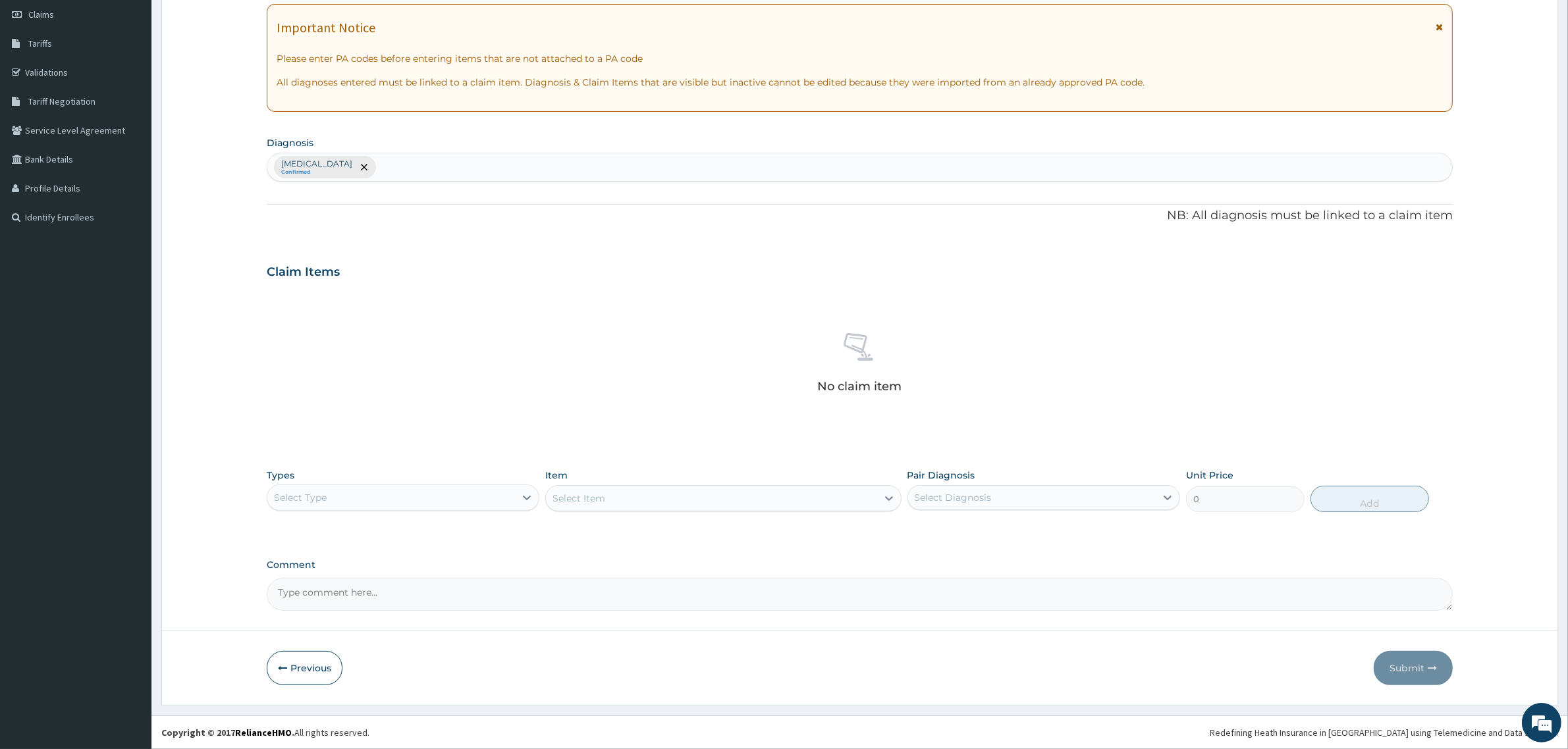
drag, startPoint x: 383, startPoint y: 508, endPoint x: 387, endPoint y: 513, distance: 6.4
click at [382, 507] on div "Select Type" at bounding box center [391, 497] width 248 height 21
click at [357, 579] on div "Procedures" at bounding box center [403, 578] width 272 height 24
drag, startPoint x: 615, startPoint y: 505, endPoint x: 629, endPoint y: 504, distance: 14.0
click at [623, 504] on div "Select Item" at bounding box center [722, 498] width 355 height 27
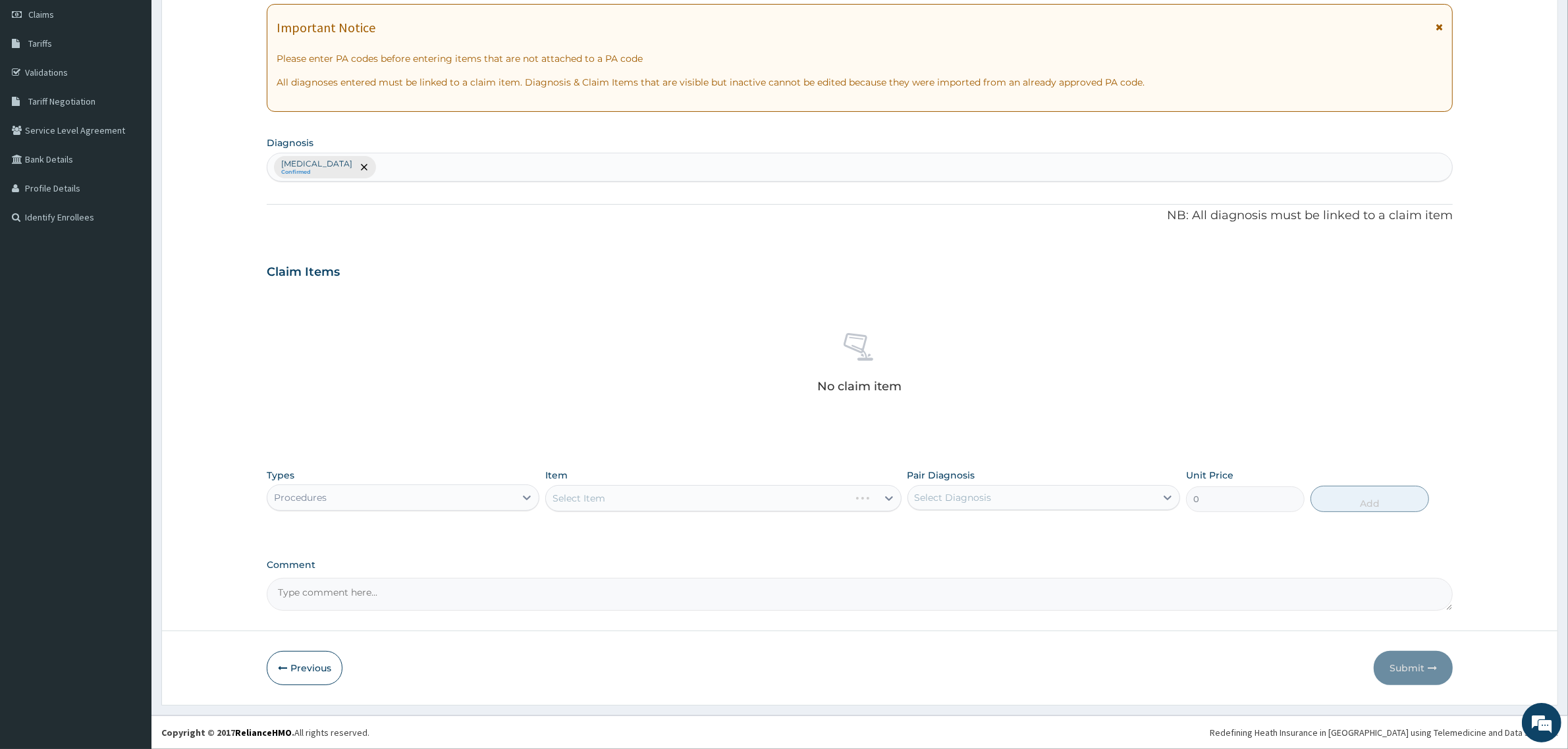
drag, startPoint x: 664, startPoint y: 498, endPoint x: 778, endPoint y: 532, distance: 119.0
click at [667, 497] on div "Select Item" at bounding box center [722, 498] width 355 height 27
drag, startPoint x: 784, startPoint y: 511, endPoint x: 803, endPoint y: 505, distance: 19.9
click at [793, 509] on div "Item Select Item" at bounding box center [722, 490] width 355 height 43
drag, startPoint x: 810, startPoint y: 497, endPoint x: 820, endPoint y: 498, distance: 10.0
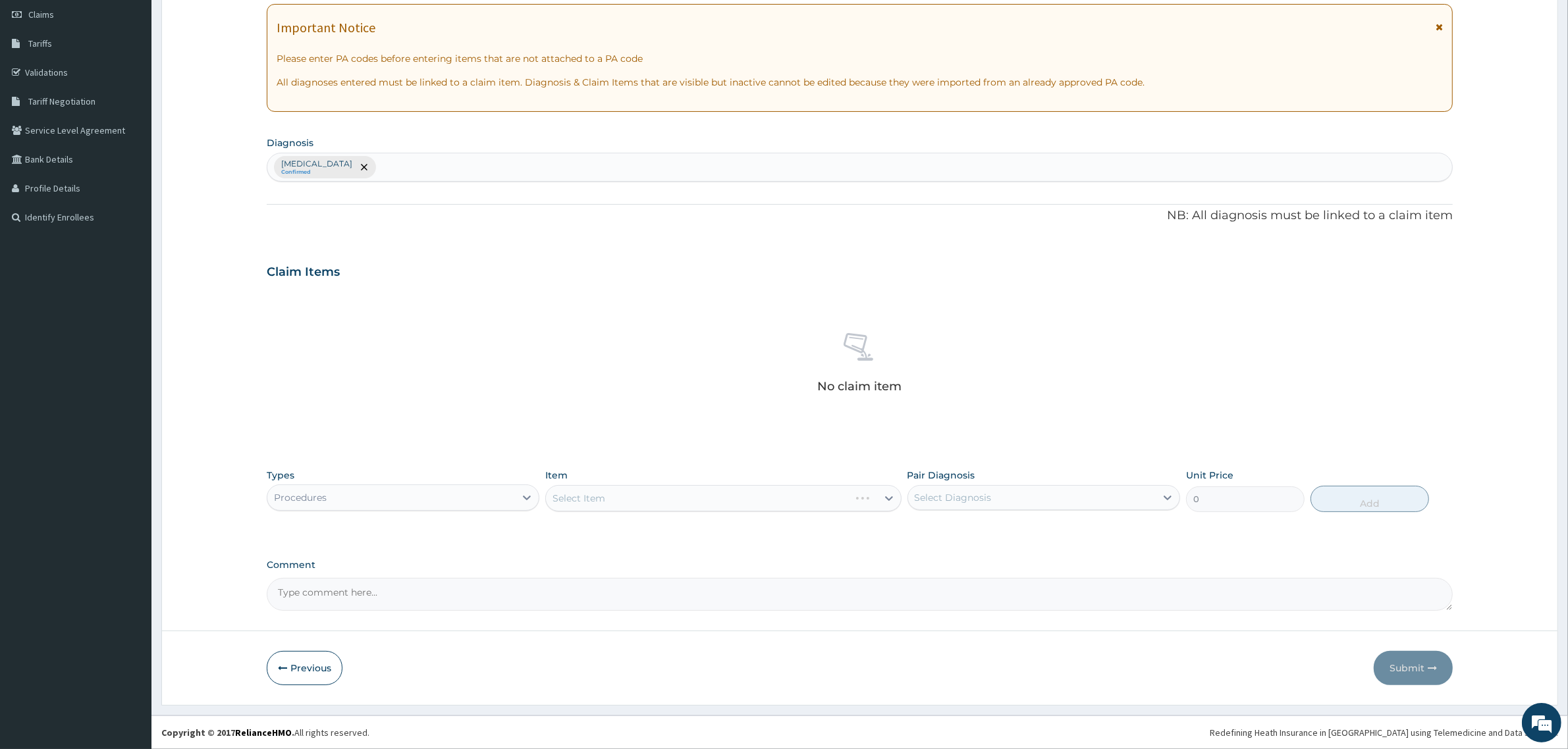
click at [811, 497] on div "Select Item" at bounding box center [722, 498] width 355 height 27
drag, startPoint x: 692, startPoint y: 492, endPoint x: 734, endPoint y: 458, distance: 54.0
click at [722, 495] on div "Select Item" at bounding box center [722, 498] width 355 height 27
click at [729, 508] on div "Select Item" at bounding box center [722, 498] width 355 height 27
click at [784, 502] on div "Select Item" at bounding box center [722, 498] width 355 height 27
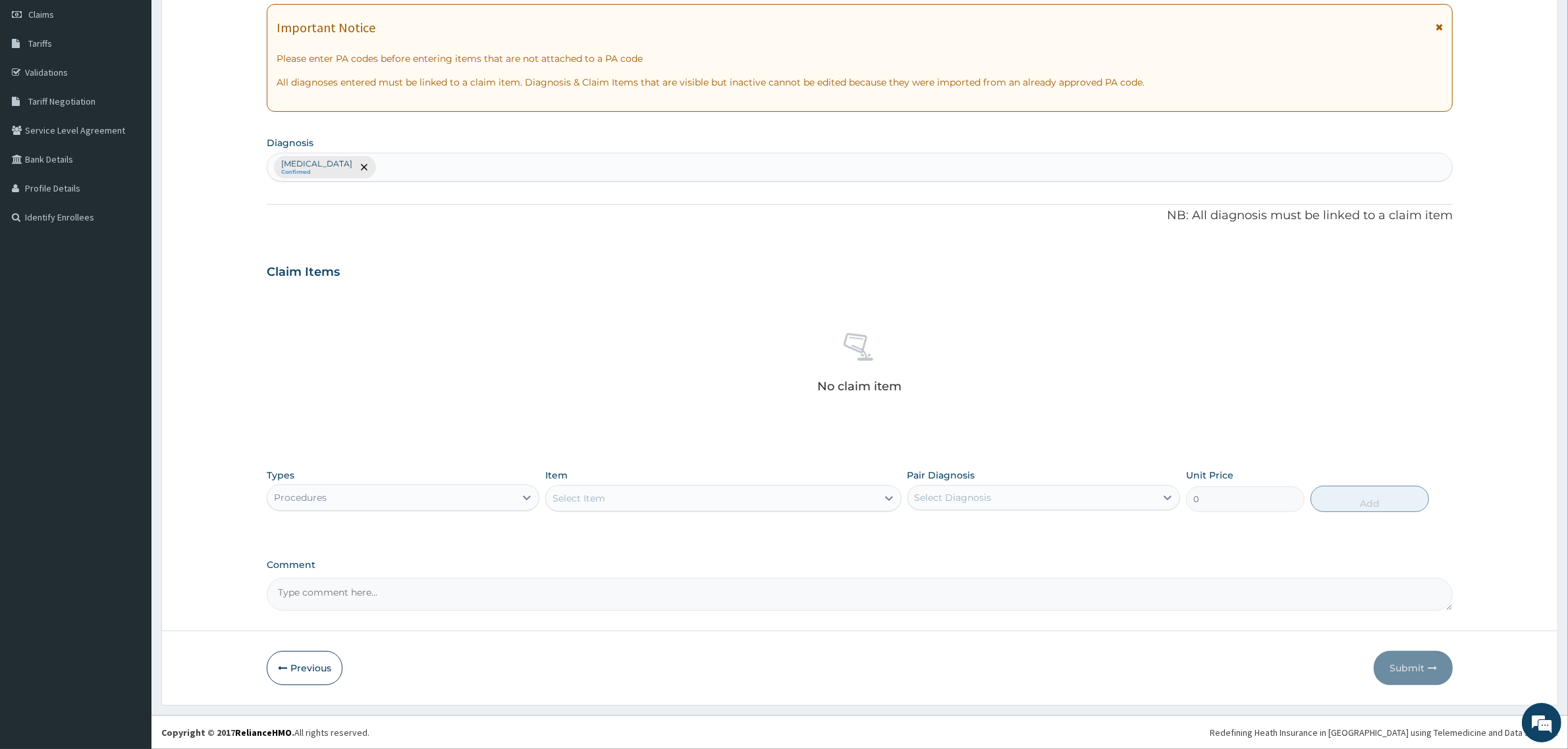
click at [759, 491] on div "Select Item" at bounding box center [710, 497] width 331 height 21
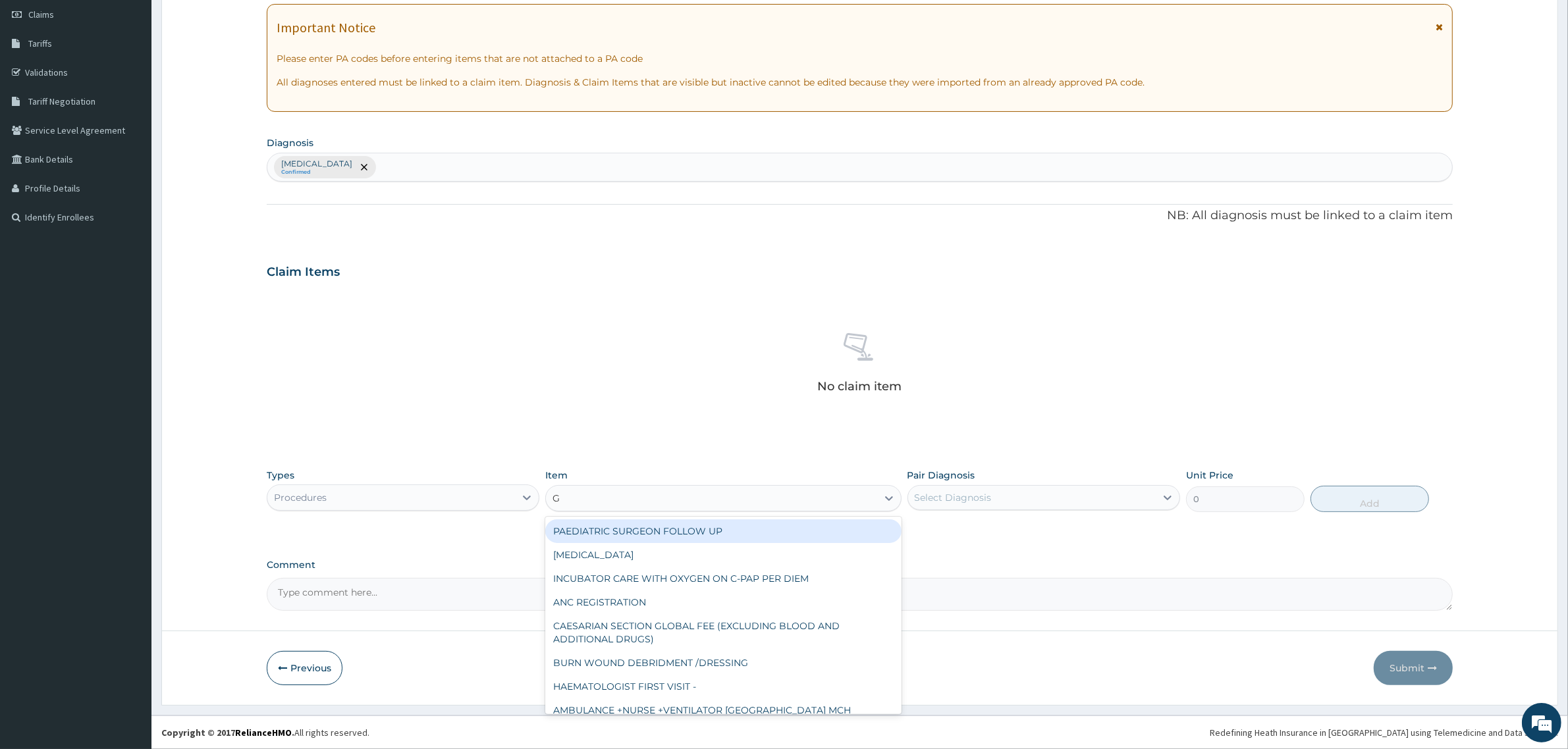
type input "GP"
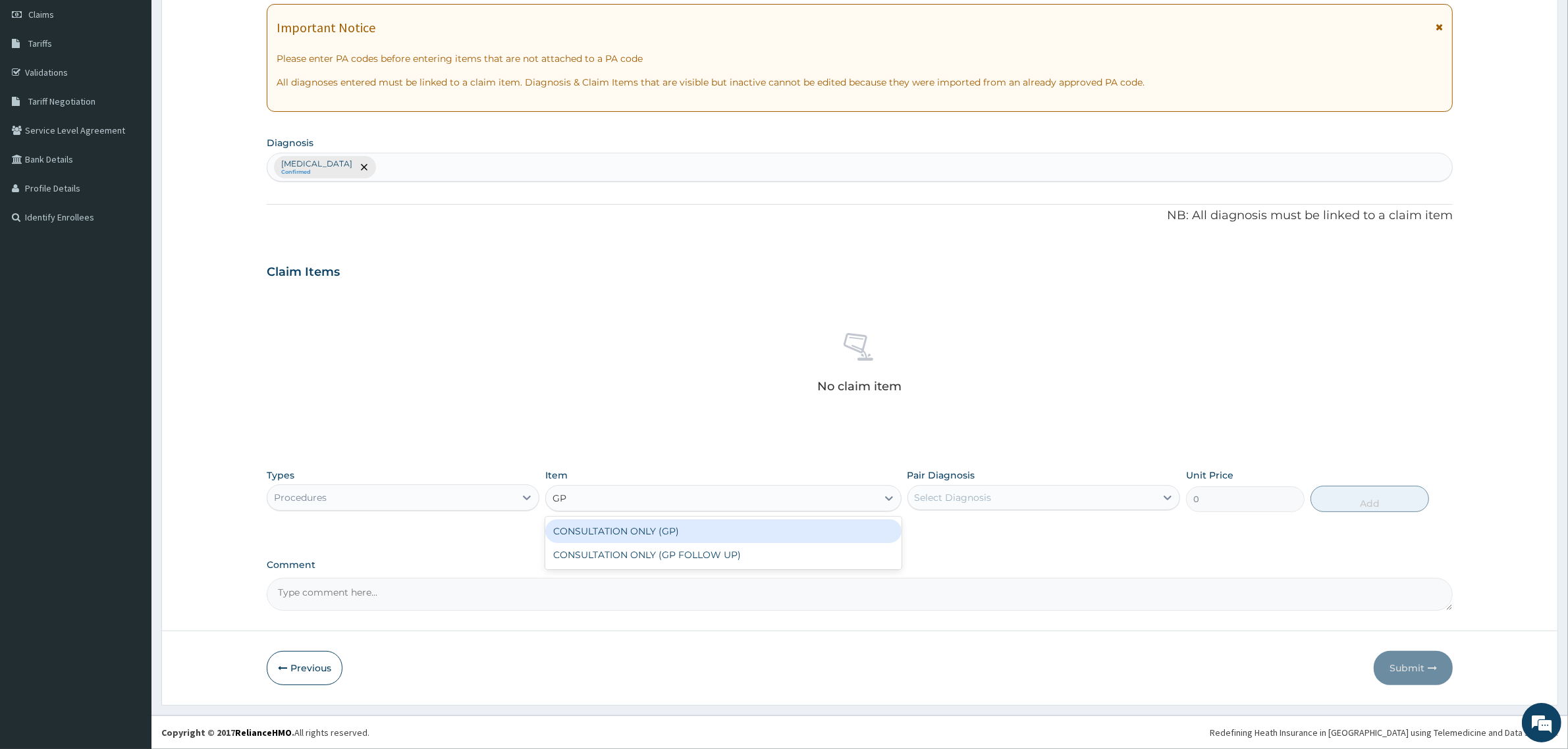
click at [712, 533] on div "CONSULTATION ONLY (GP)" at bounding box center [722, 531] width 355 height 24
type input "6250"
click at [1031, 501] on div "Select Diagnosis" at bounding box center [1031, 497] width 248 height 21
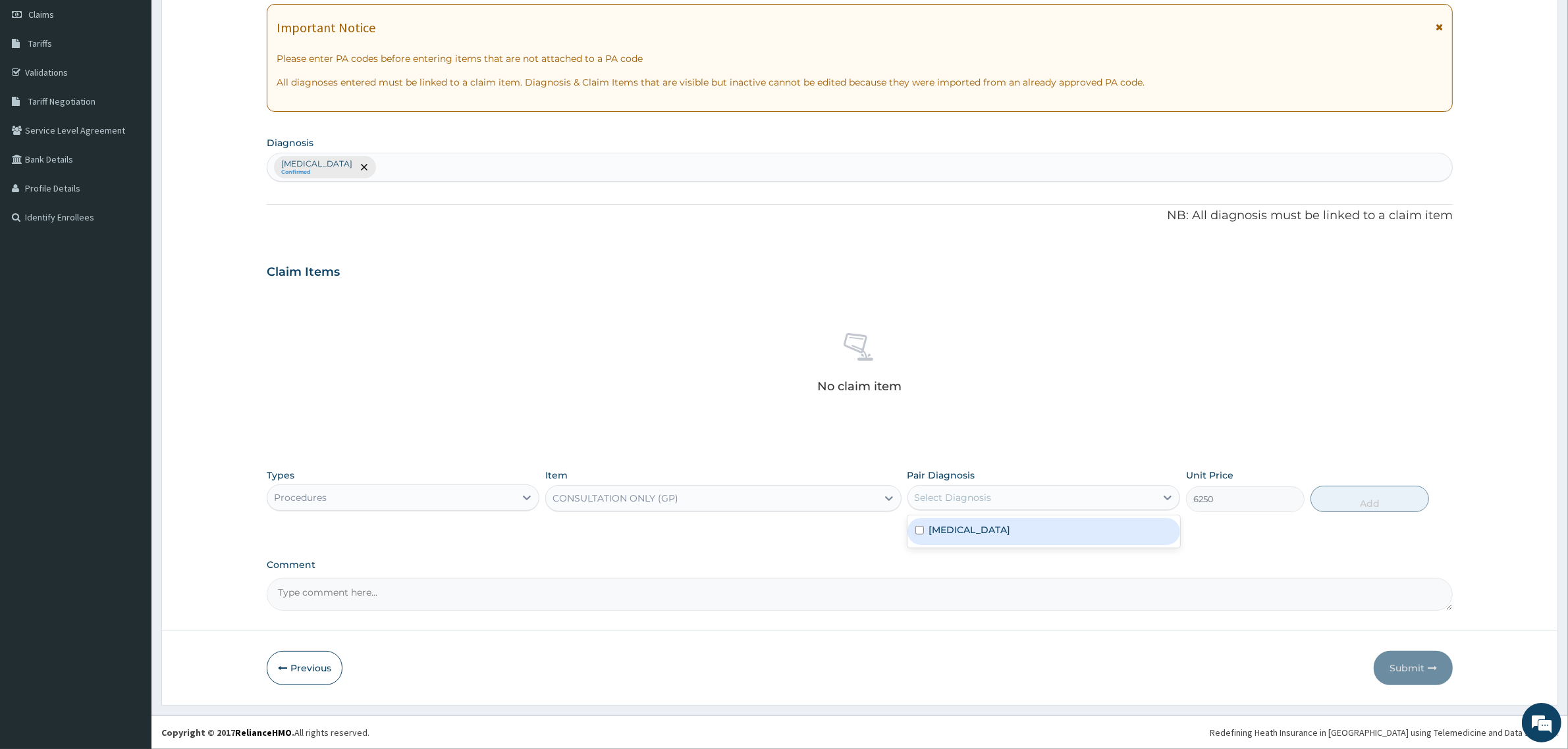
click at [1027, 532] on div "Pain, unspecified" at bounding box center [1043, 531] width 272 height 27
checkbox input "true"
click at [1404, 497] on button "Add" at bounding box center [1370, 498] width 118 height 27
type input "0"
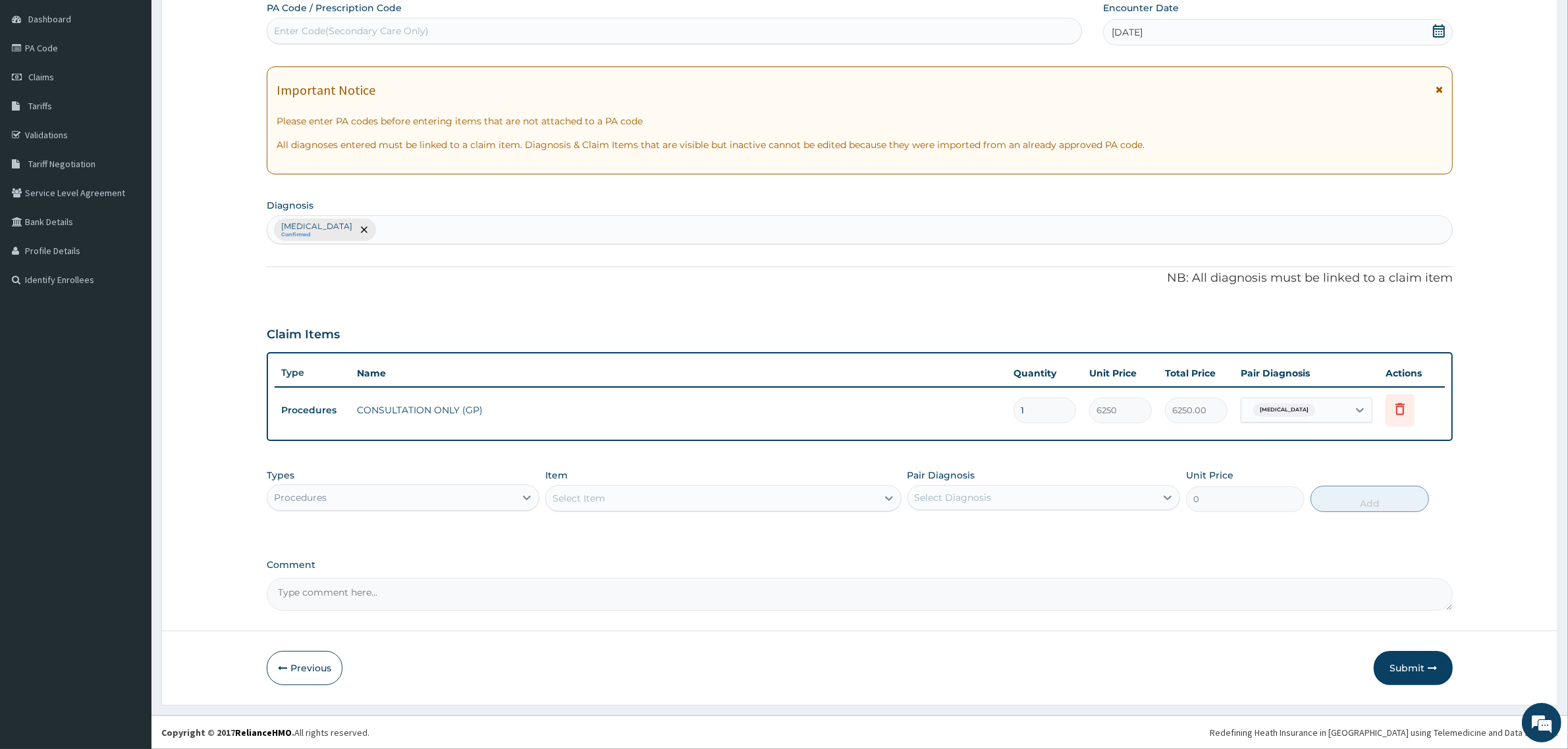
scroll to position [123, 0]
click at [1396, 674] on button "Submit" at bounding box center [1413, 669] width 79 height 35
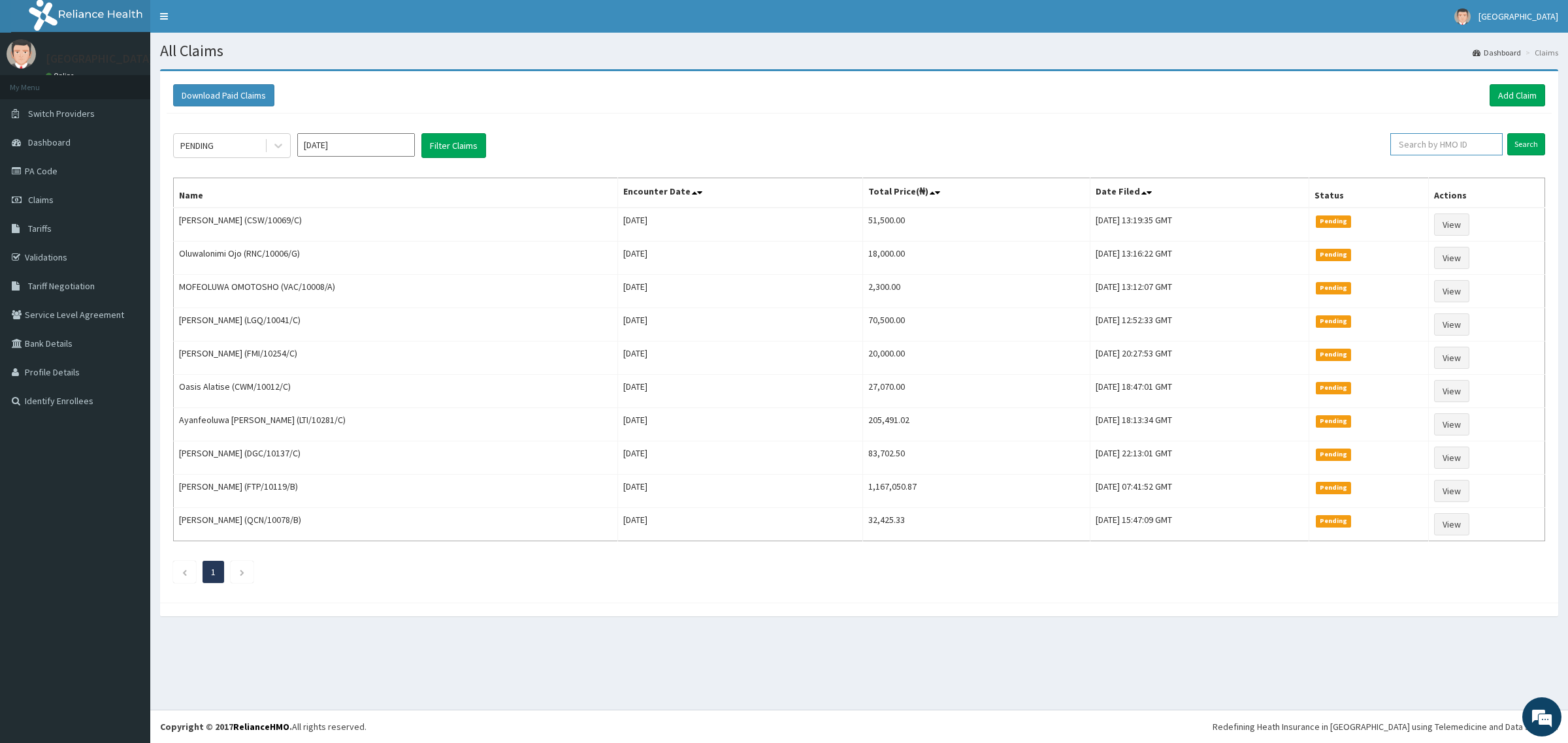
click at [1445, 148] on input "text" at bounding box center [1447, 144] width 113 height 23
type input "PES/10024/D"
click at [1526, 136] on input "Search" at bounding box center [1526, 144] width 38 height 23
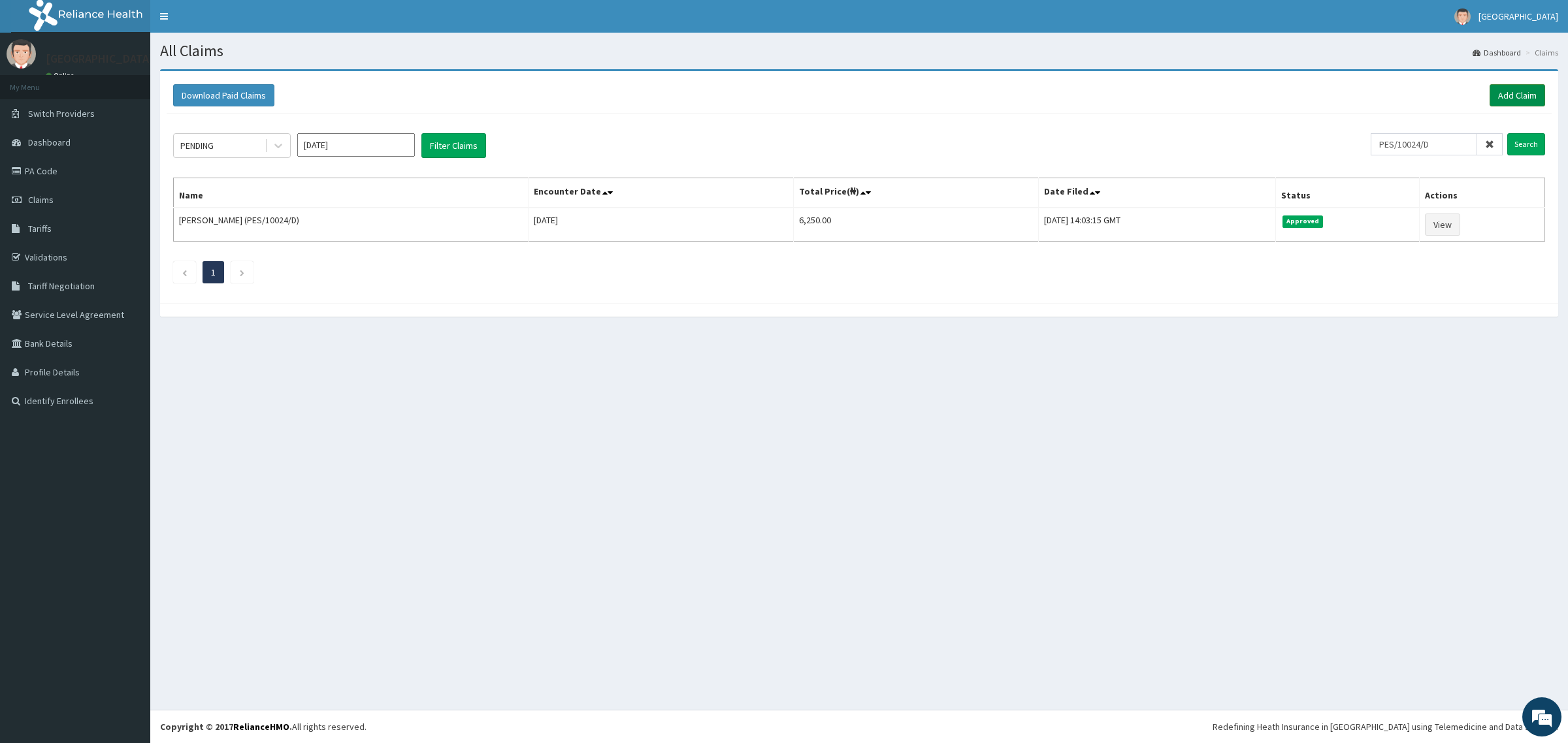
click at [1505, 98] on link "Add Claim" at bounding box center [1517, 95] width 56 height 23
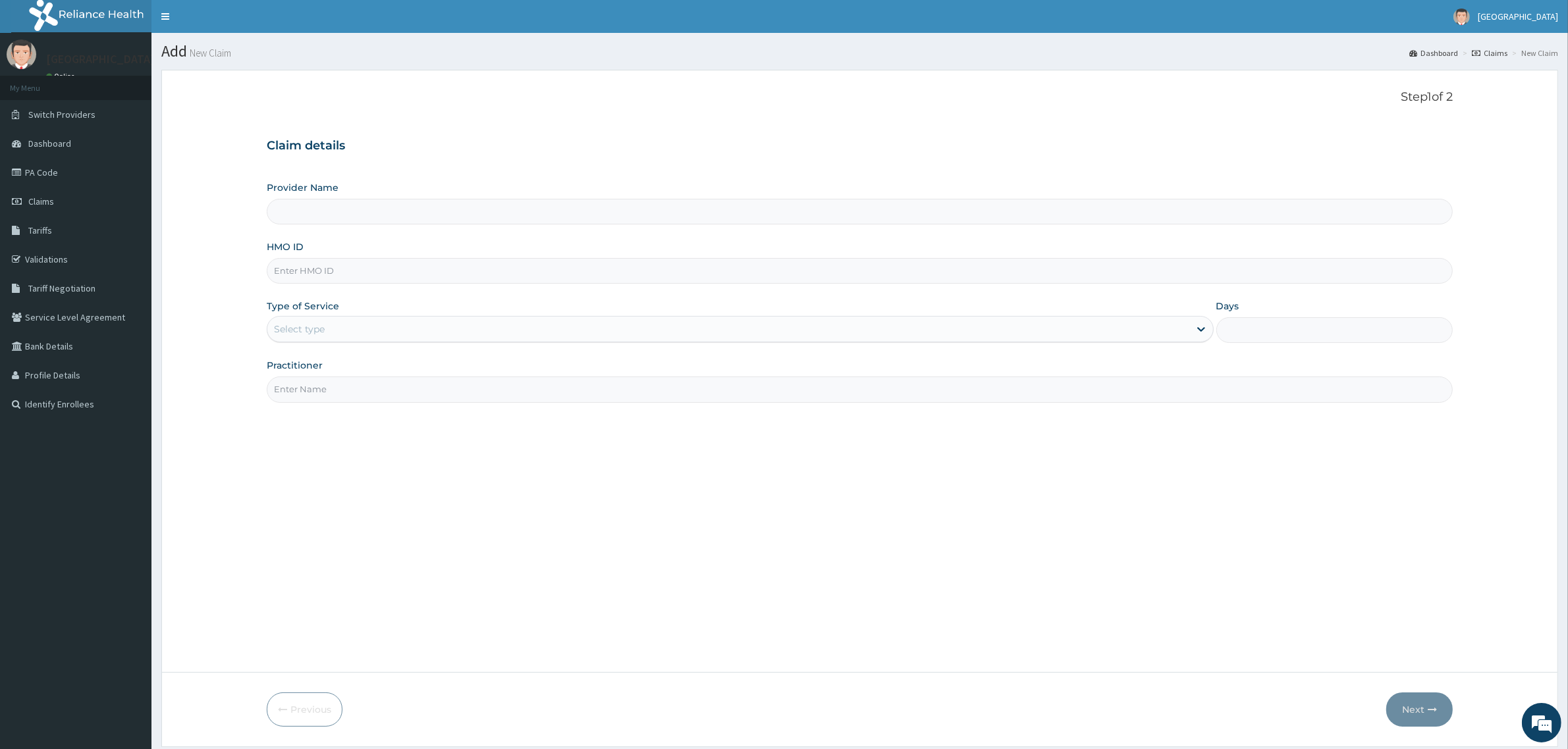
click at [364, 275] on input "HMO ID" at bounding box center [859, 271] width 1186 height 26
type input "Mother and Child Hospital - Omole"
type input "PES/10034/D"
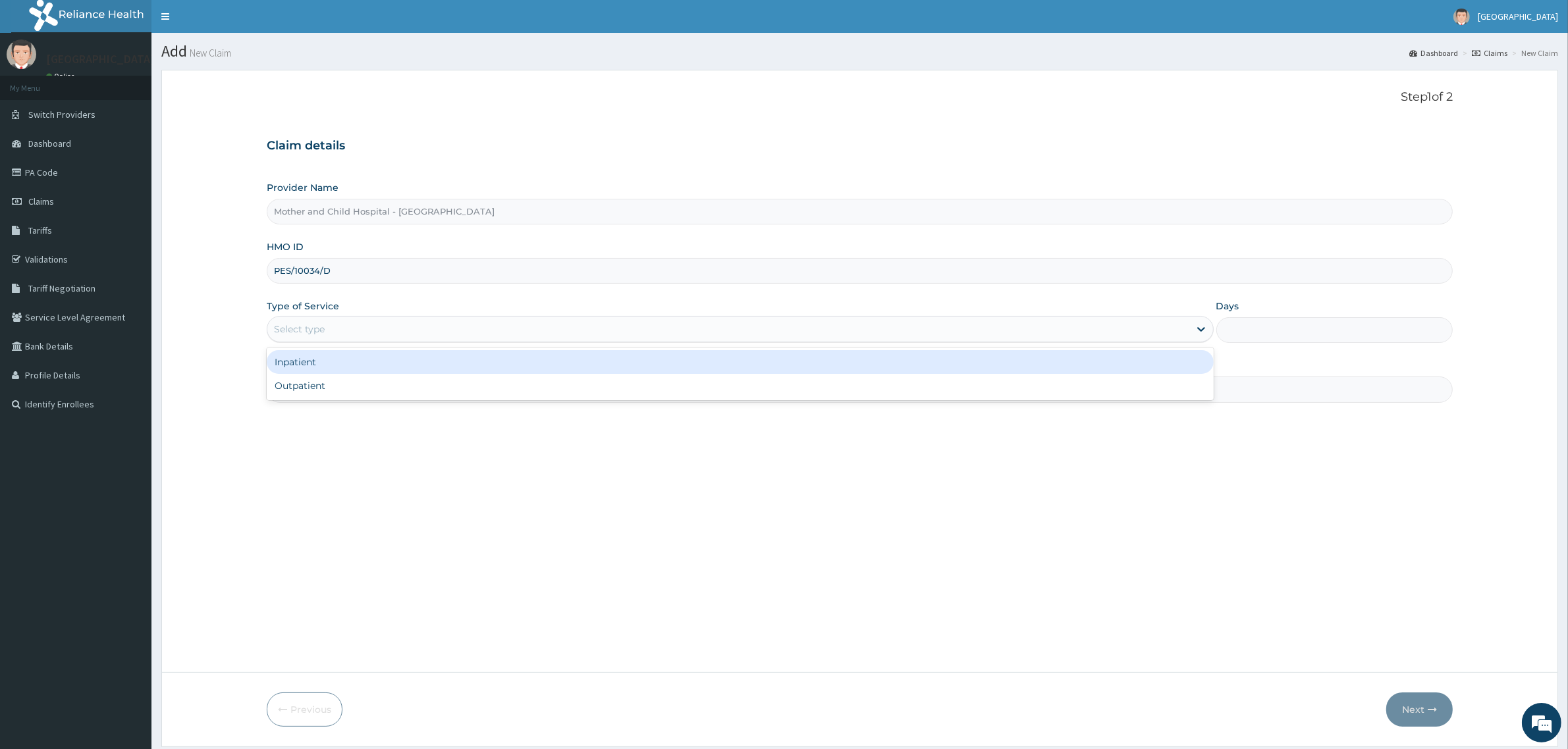
click at [395, 321] on div "Select type" at bounding box center [728, 329] width 922 height 21
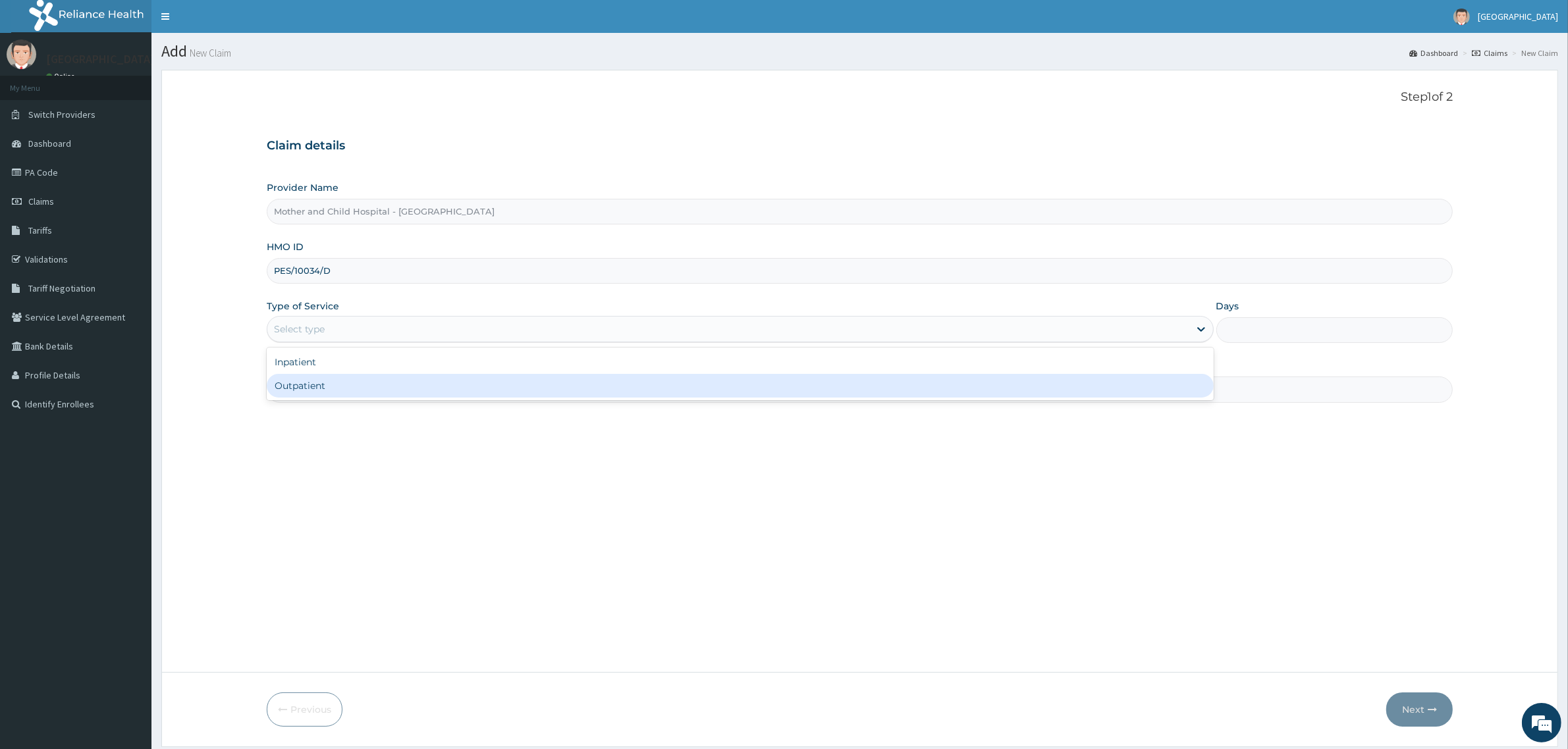
click at [379, 389] on div "Outpatient" at bounding box center [739, 386] width 946 height 24
type input "1"
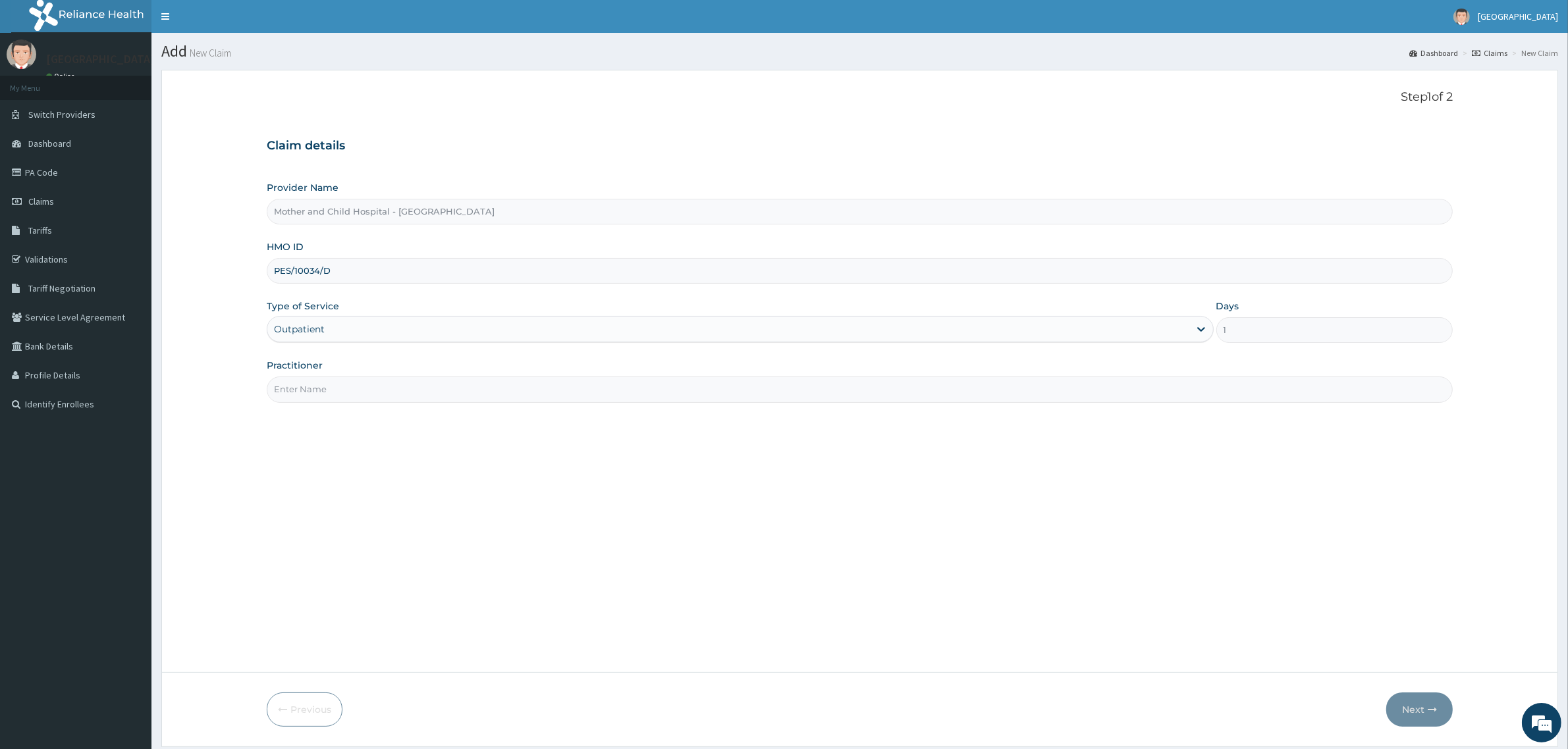
drag, startPoint x: 382, startPoint y: 381, endPoint x: 386, endPoint y: 403, distance: 22.4
click at [382, 381] on input "Practitioner" at bounding box center [859, 390] width 1186 height 26
type input "DR DOREEN"
click at [1419, 706] on button "Next" at bounding box center [1419, 710] width 66 height 35
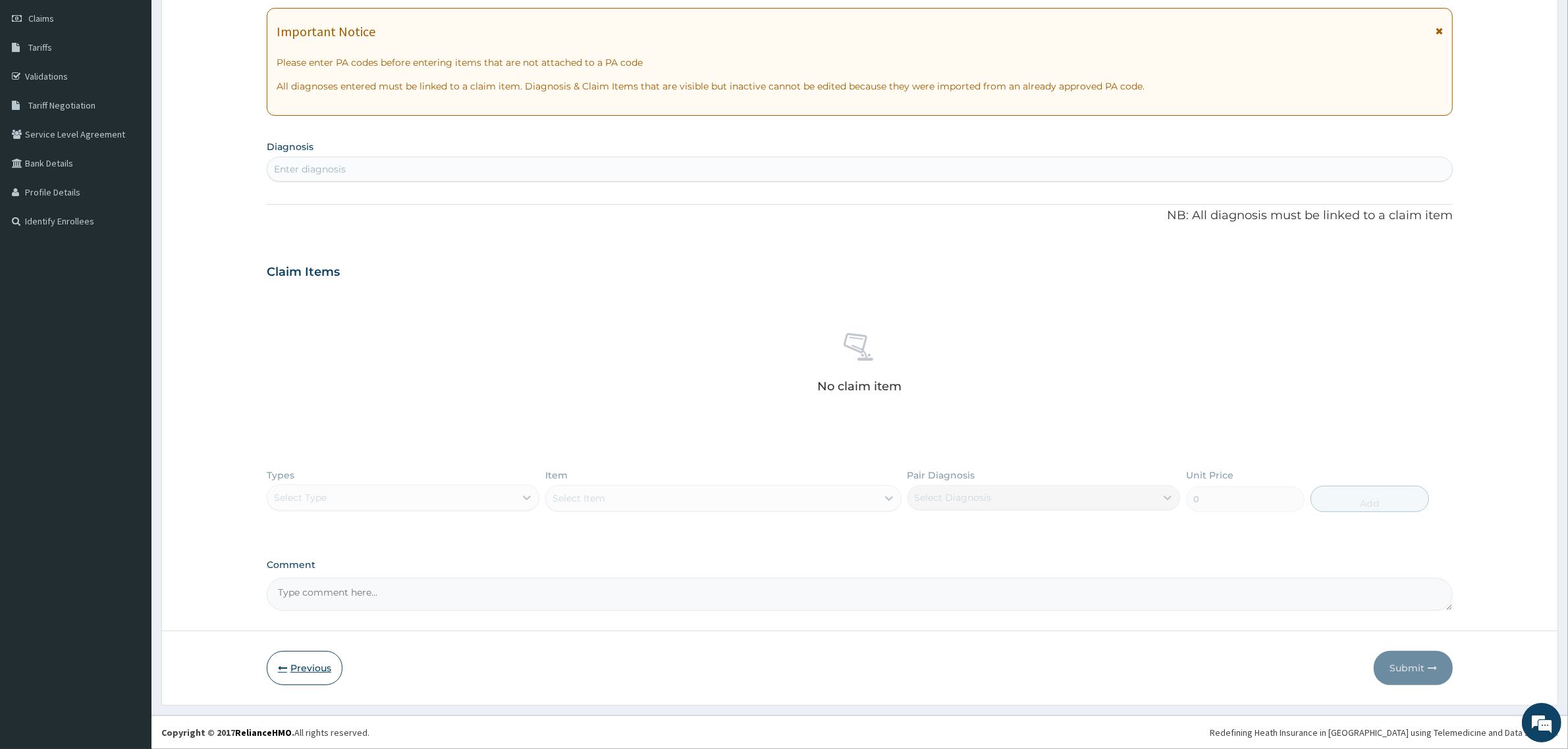
drag, startPoint x: 320, startPoint y: 672, endPoint x: 357, endPoint y: 663, distance: 38.1
click at [321, 672] on button "Previous" at bounding box center [304, 668] width 76 height 35
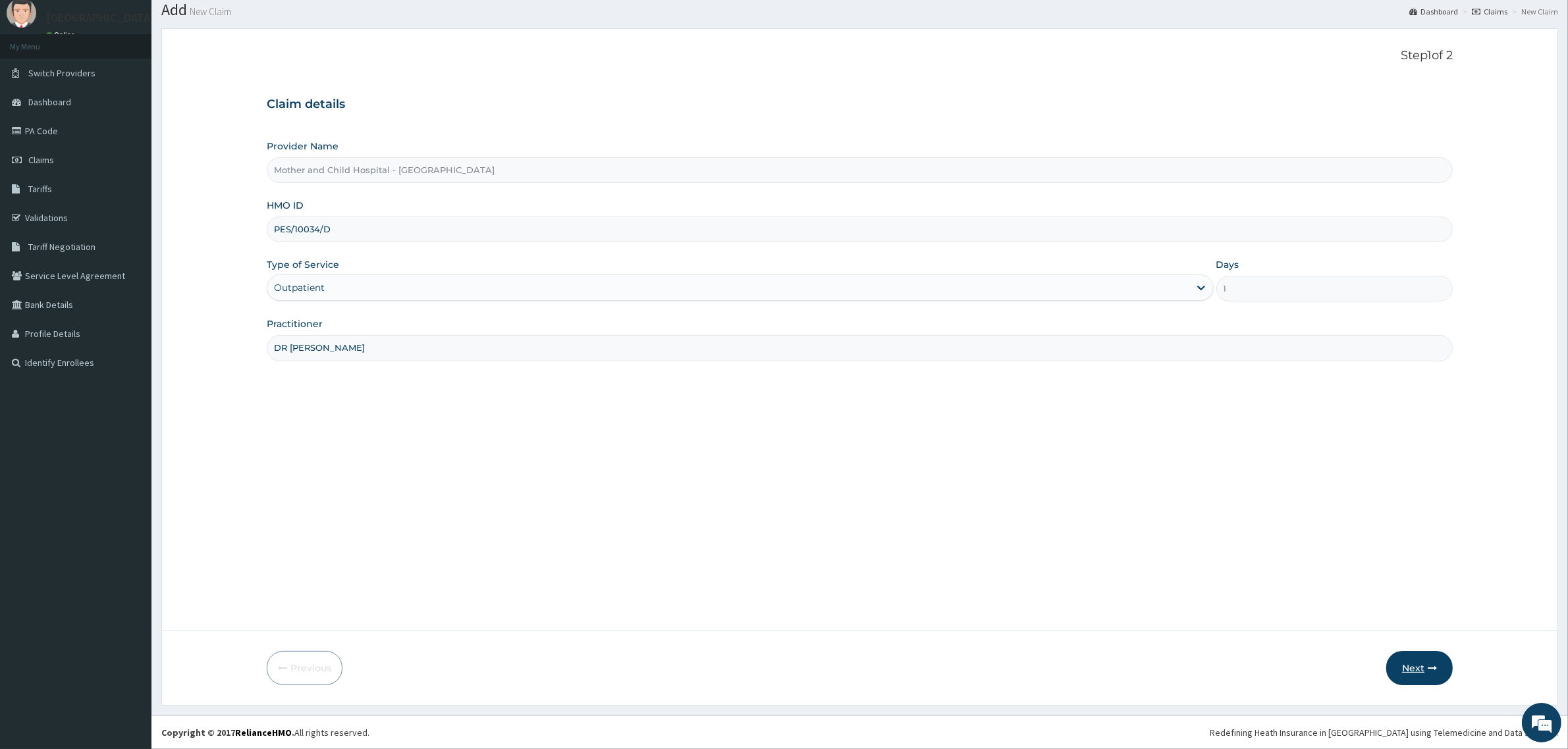
click at [1400, 659] on button "Next" at bounding box center [1419, 668] width 66 height 35
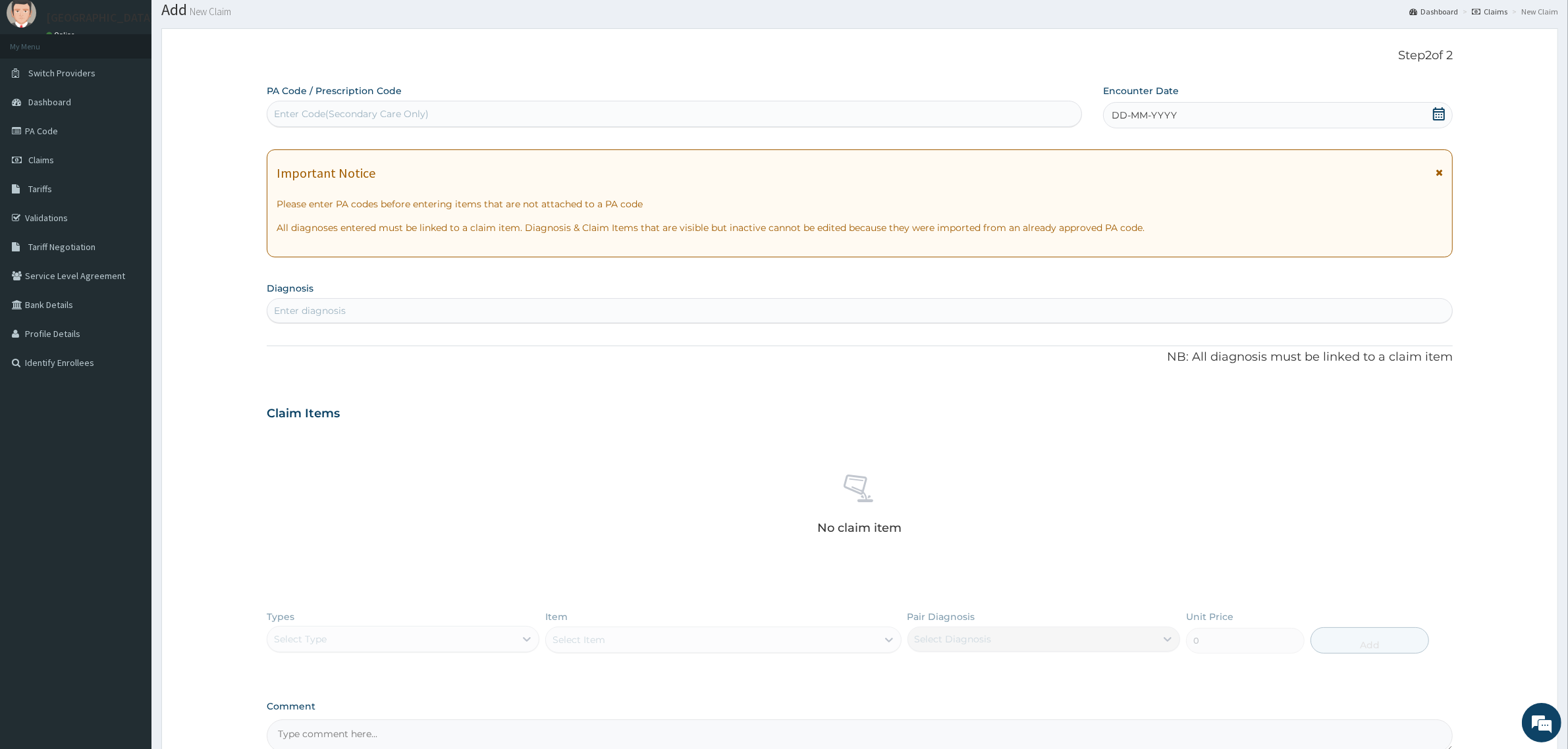
click at [1450, 113] on div "DD-MM-YYYY" at bounding box center [1278, 114] width 349 height 27
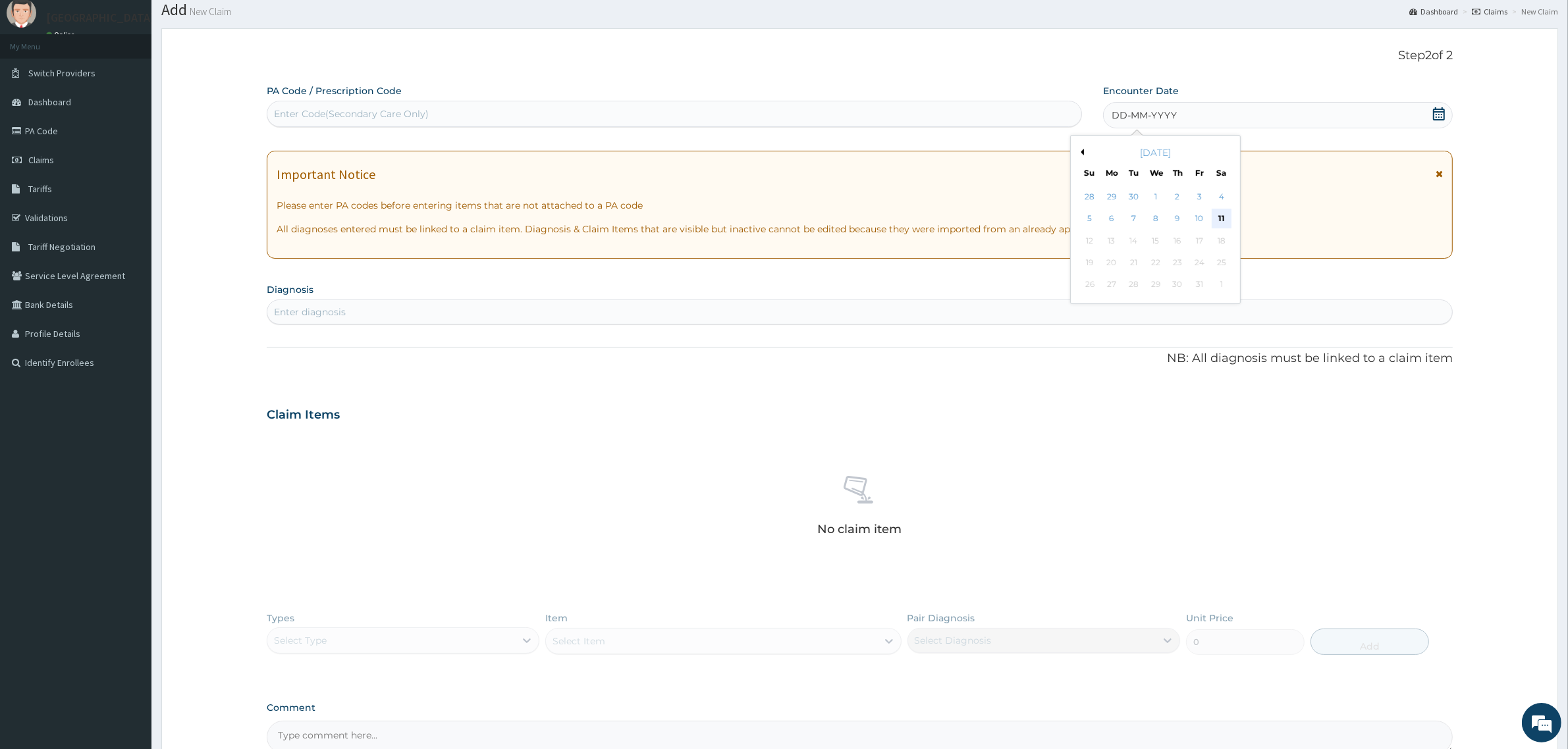
click at [1223, 213] on div "11" at bounding box center [1222, 219] width 20 height 20
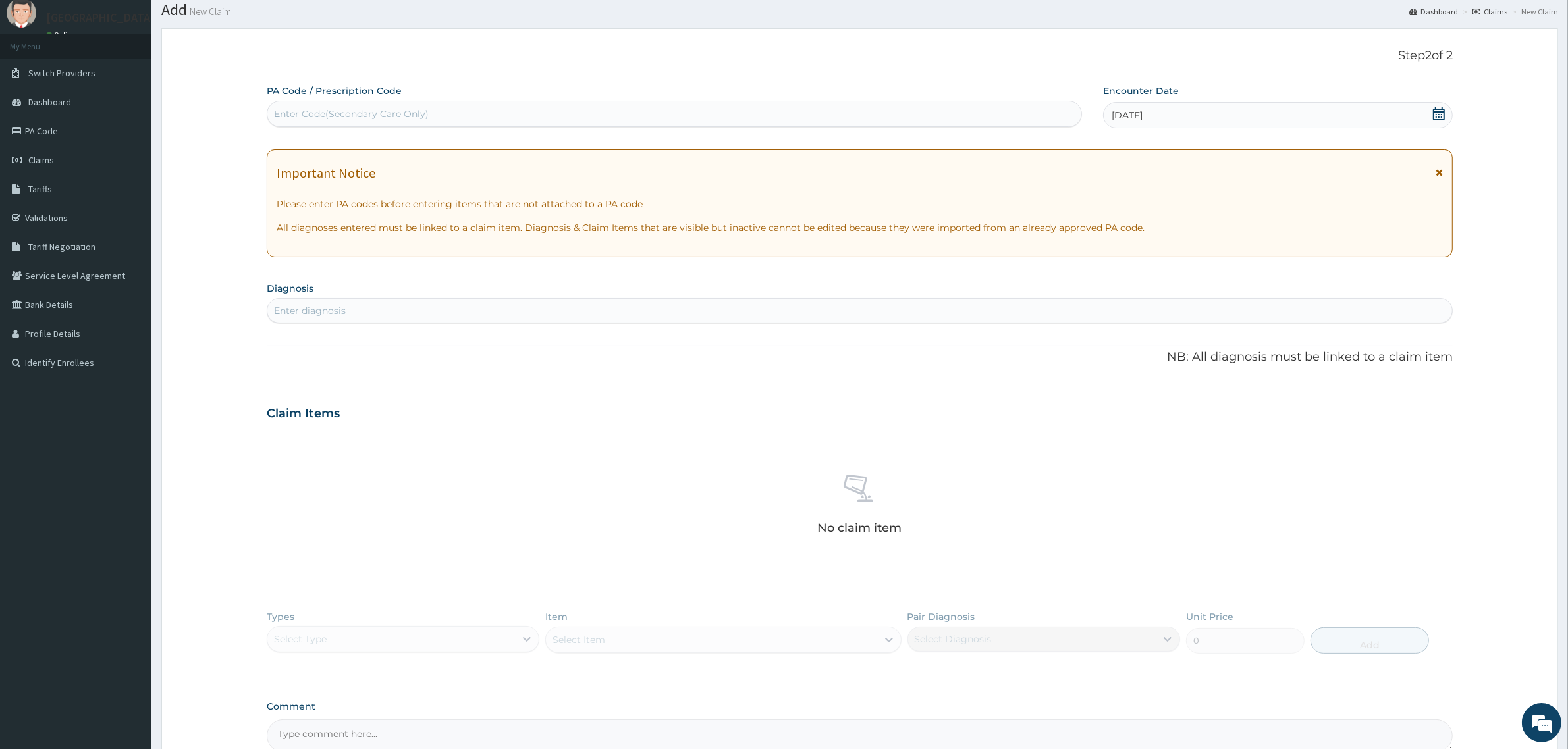
click at [343, 303] on div "Enter diagnosis" at bounding box center [859, 310] width 1184 height 21
type input "PAIN"
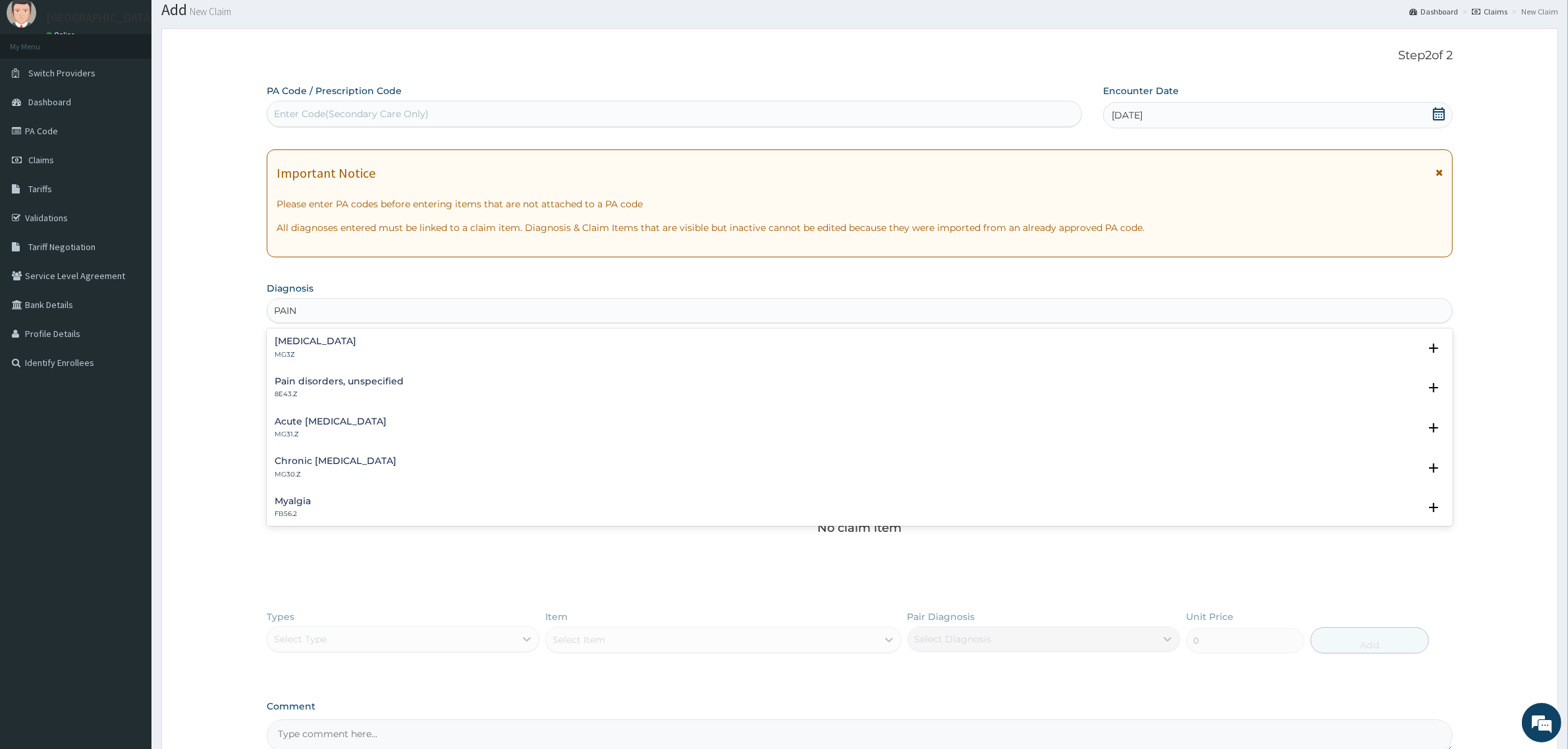
click at [355, 351] on div "Pain, unspecified MG3Z" at bounding box center [859, 347] width 1170 height 23
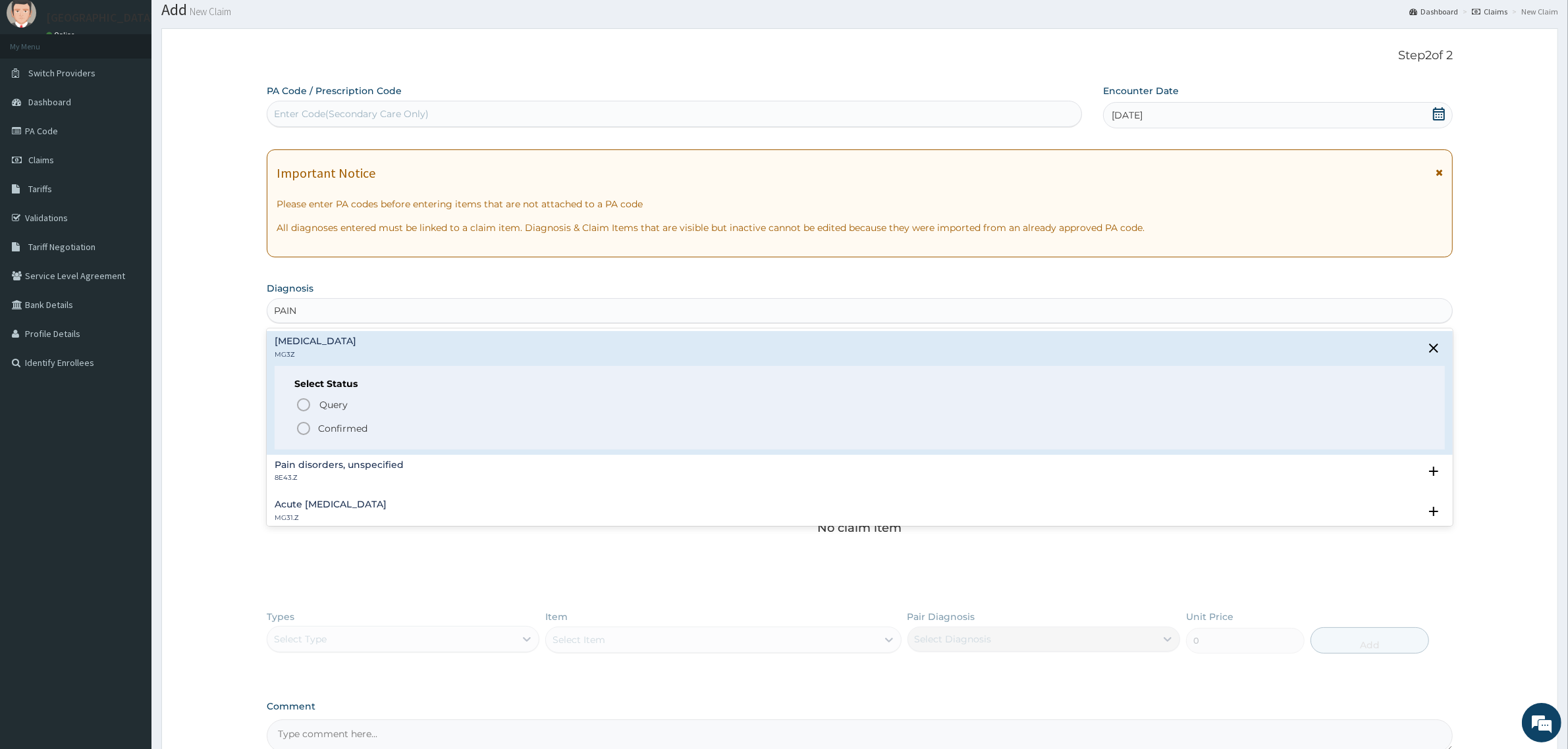
click at [330, 435] on span "Confirmed" at bounding box center [860, 428] width 1129 height 16
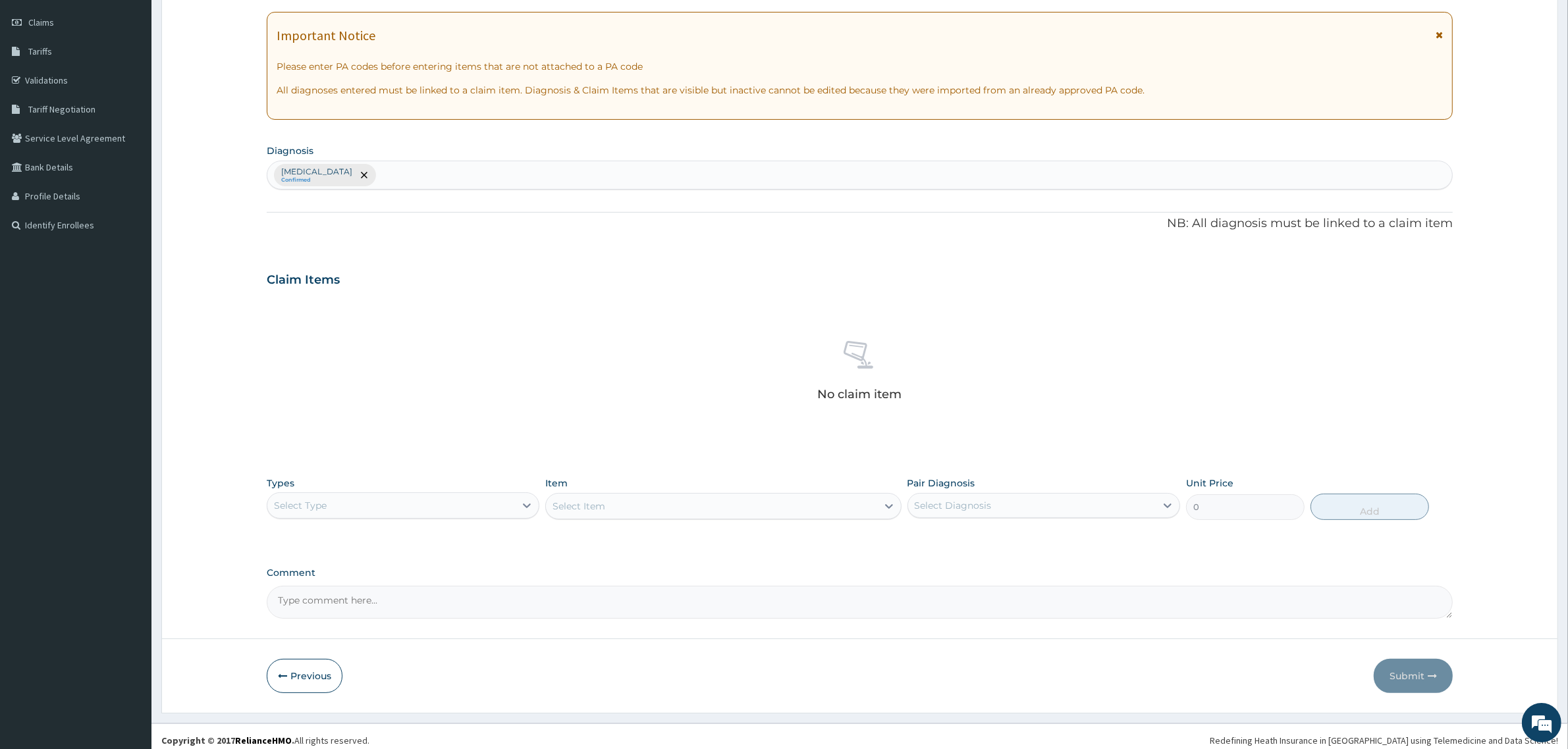
scroll to position [187, 0]
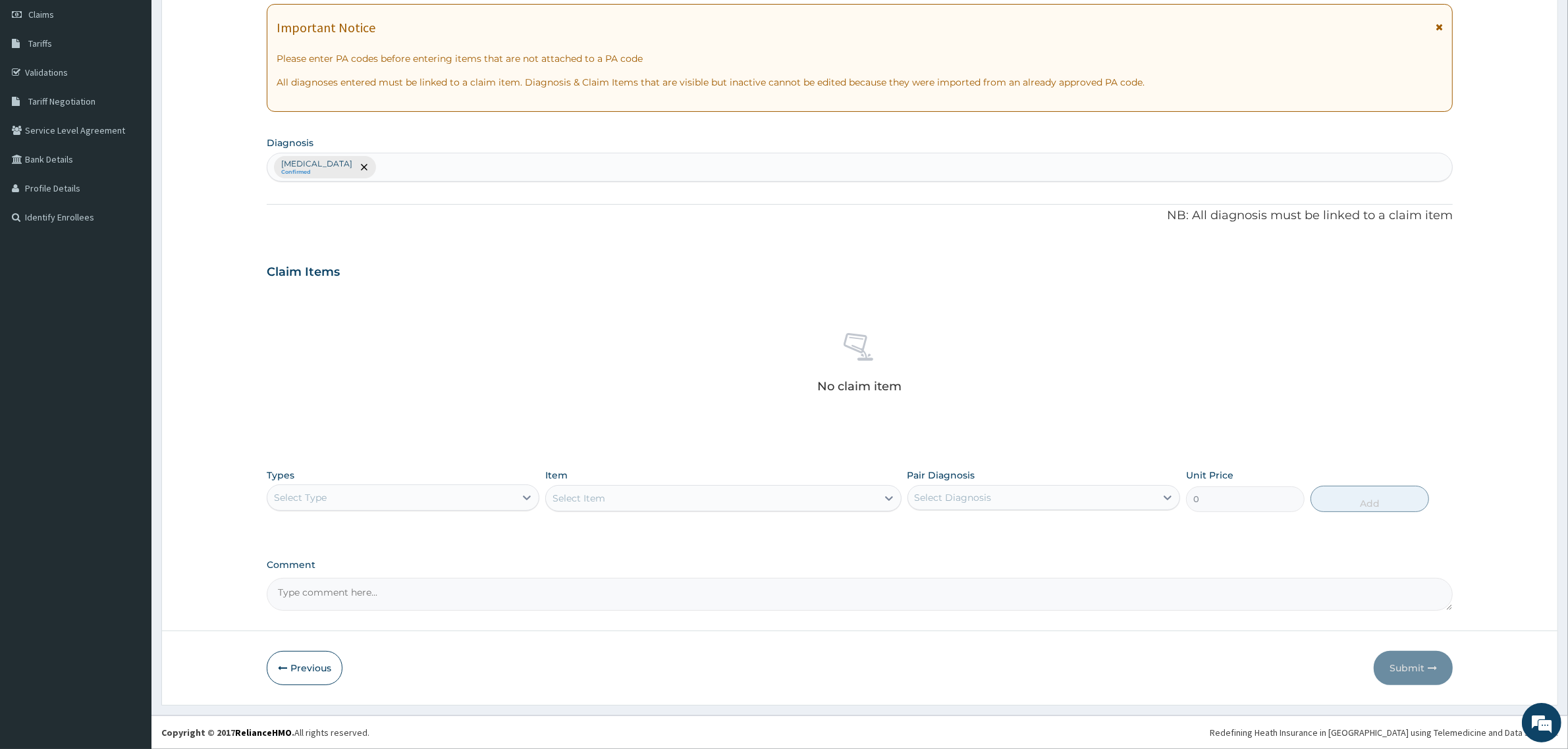
click at [396, 492] on div "Select Type" at bounding box center [391, 497] width 248 height 21
click at [356, 576] on div "Procedures" at bounding box center [403, 578] width 272 height 24
click at [682, 486] on div "Select Item" at bounding box center [722, 498] width 355 height 27
click at [677, 511] on div "Select Item" at bounding box center [722, 498] width 355 height 27
drag, startPoint x: 718, startPoint y: 500, endPoint x: 731, endPoint y: 503, distance: 13.3
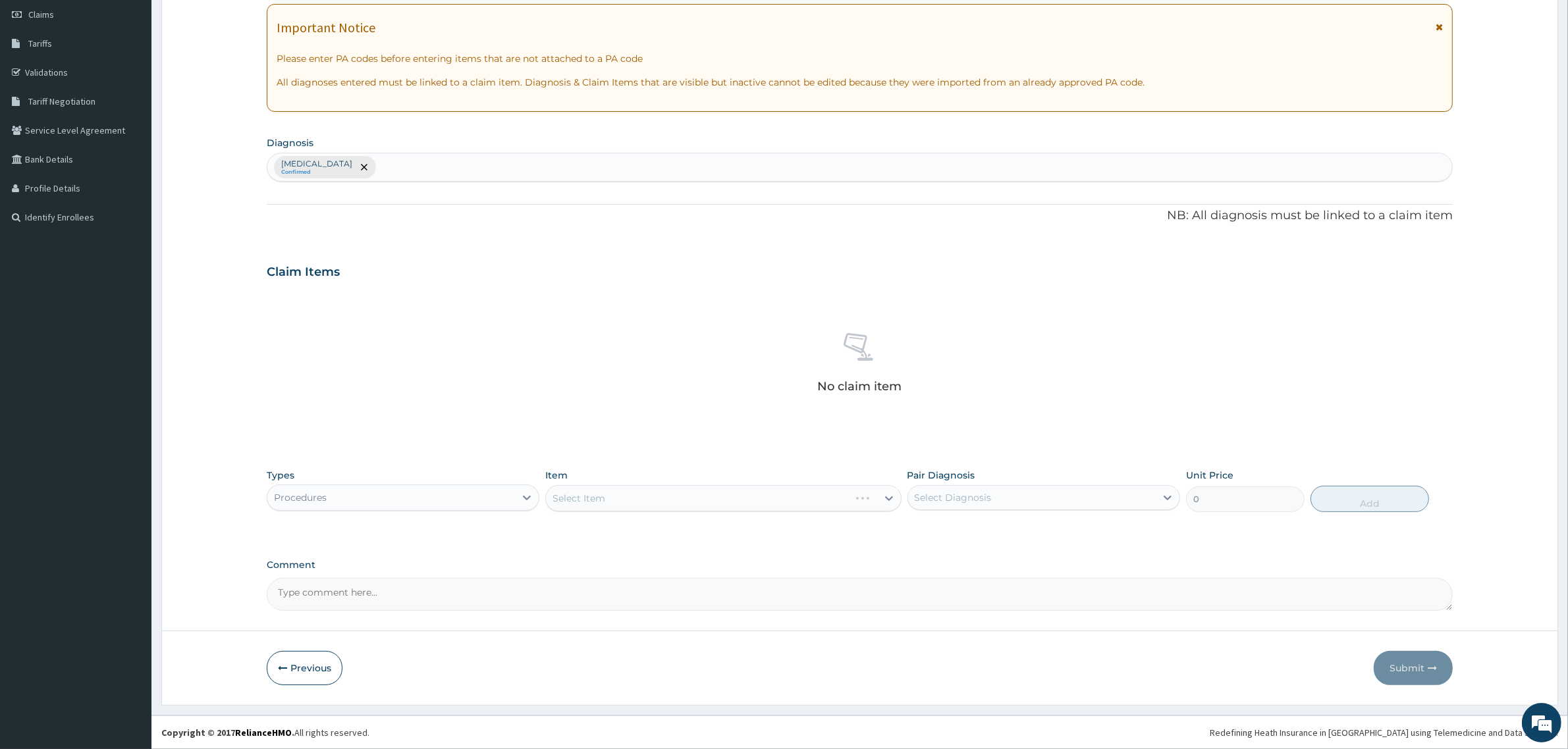
click at [721, 500] on div "Select Item" at bounding box center [722, 498] width 355 height 27
drag, startPoint x: 738, startPoint y: 503, endPoint x: 759, endPoint y: 498, distance: 21.6
click at [742, 503] on div "Select Item" at bounding box center [722, 498] width 355 height 27
click at [747, 500] on div "Select Item" at bounding box center [722, 498] width 355 height 27
click at [745, 501] on div "Select Item" at bounding box center [722, 498] width 355 height 27
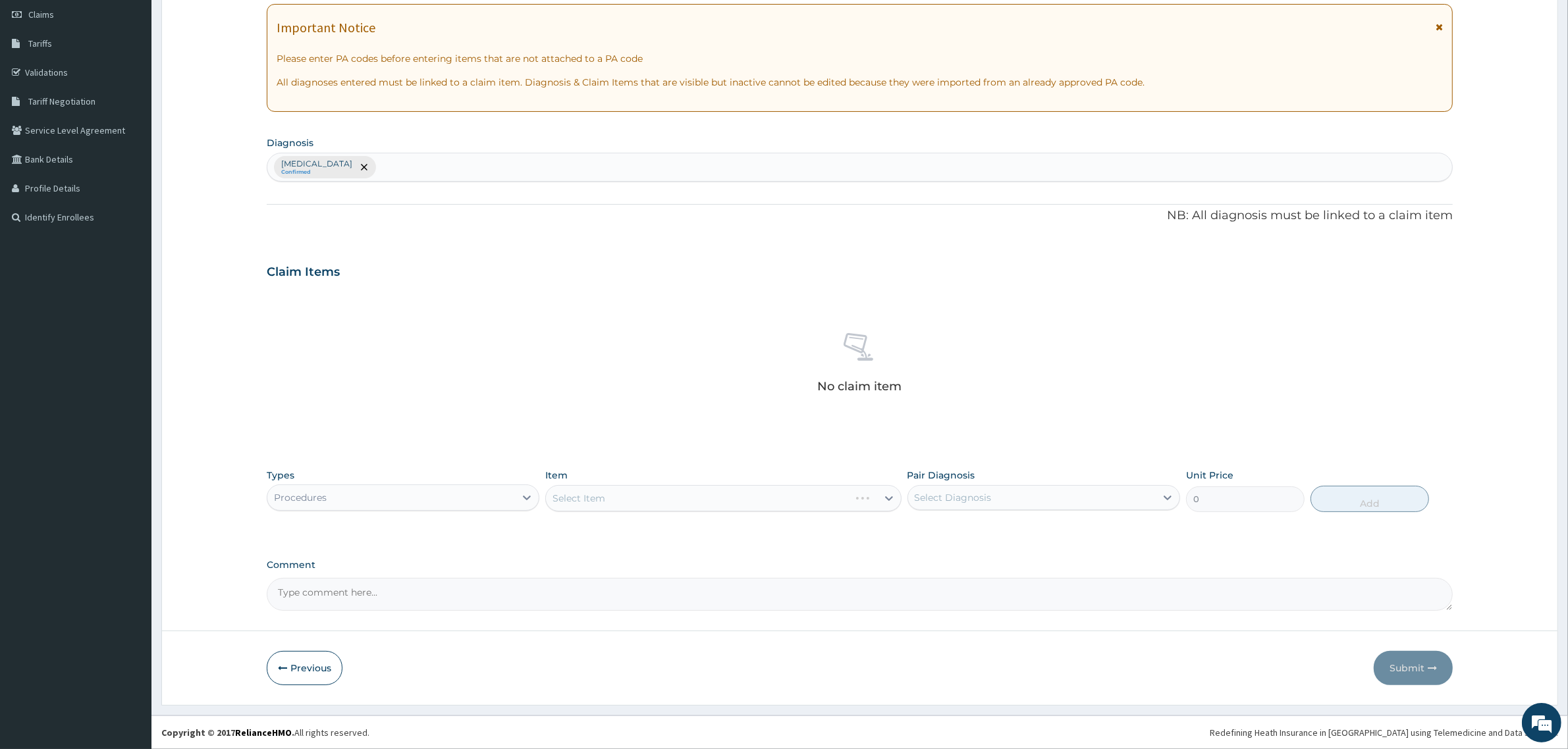
click at [743, 501] on div "Select Item" at bounding box center [722, 498] width 355 height 27
click at [765, 495] on div "Select Item" at bounding box center [722, 498] width 355 height 27
click at [662, 503] on div "Select Item" at bounding box center [722, 498] width 355 height 27
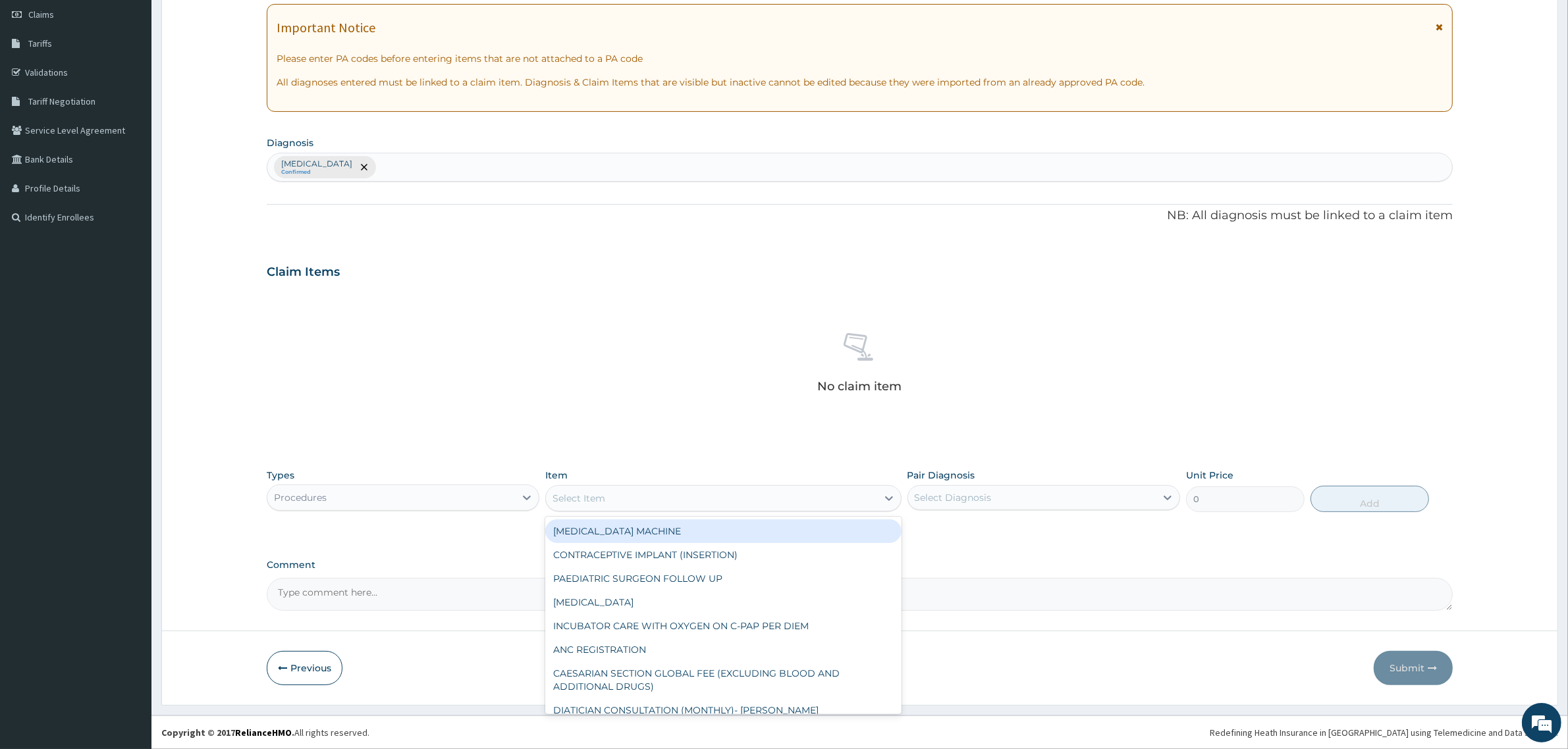
drag, startPoint x: 678, startPoint y: 507, endPoint x: 693, endPoint y: 507, distance: 15.0
click at [680, 507] on div "Select Item" at bounding box center [710, 497] width 331 height 21
type input "GP"
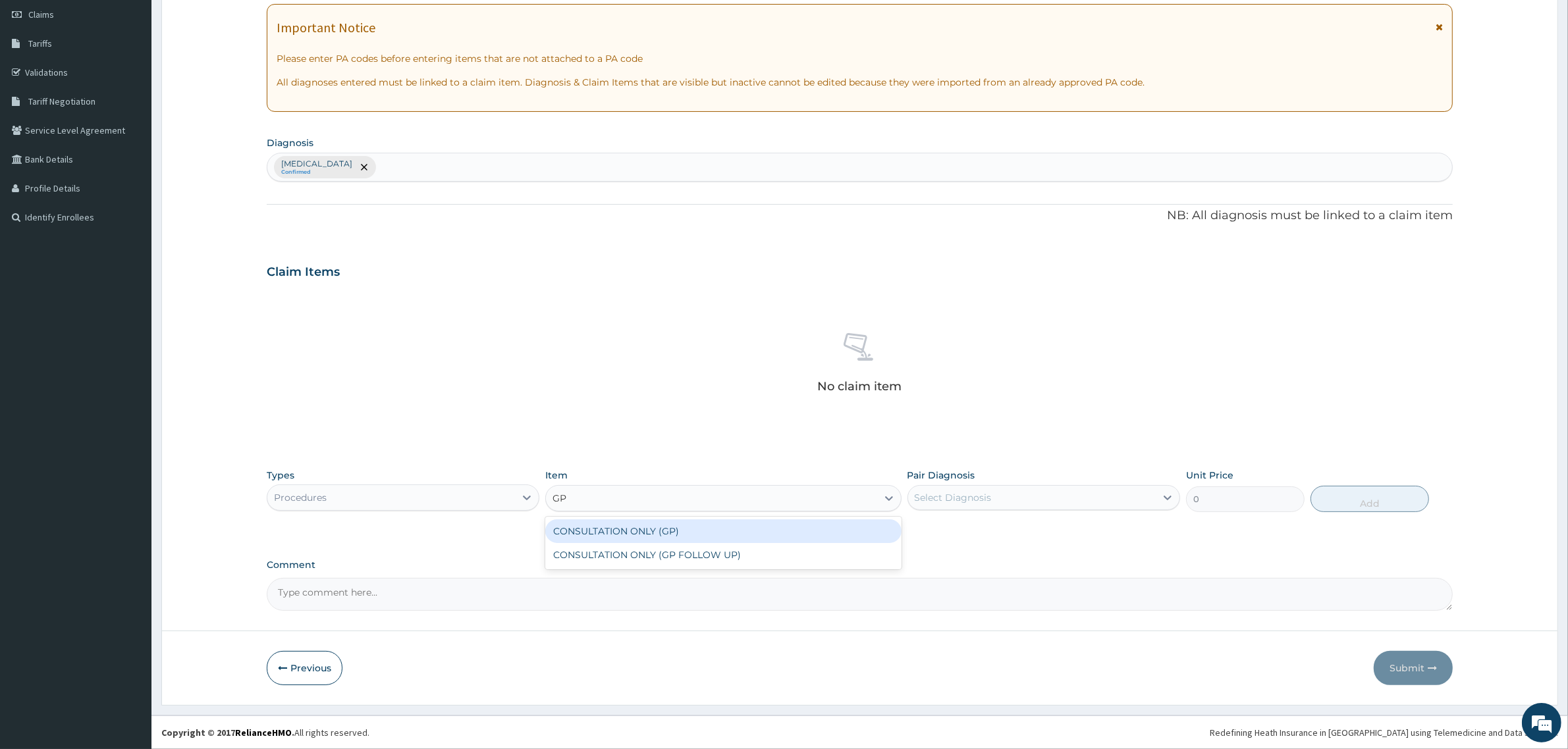
click at [694, 524] on div "CONSULTATION ONLY (GP)" at bounding box center [722, 531] width 355 height 24
type input "6250"
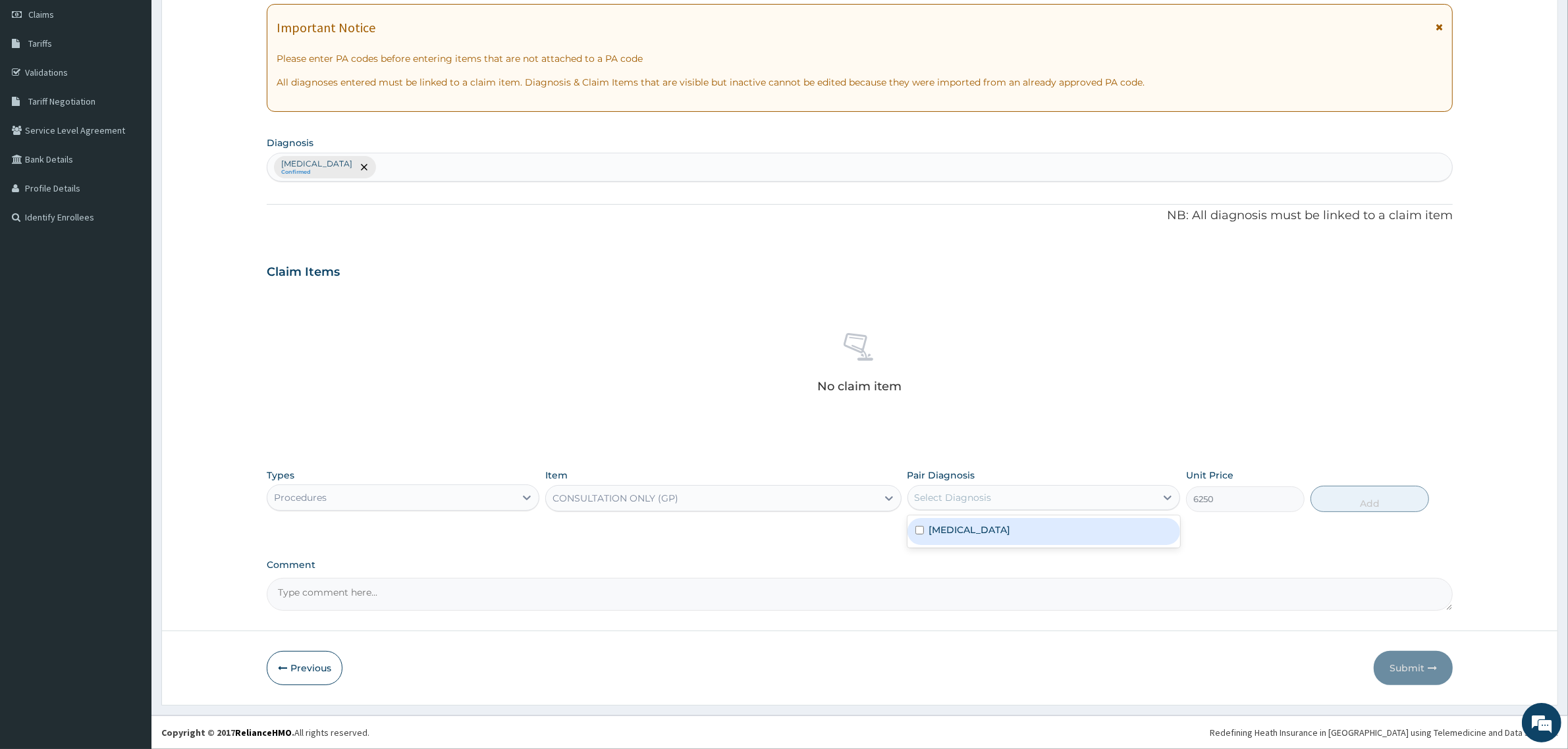
drag, startPoint x: 973, startPoint y: 501, endPoint x: 989, endPoint y: 507, distance: 17.1
click at [979, 502] on div "Select Diagnosis" at bounding box center [953, 497] width 77 height 13
drag, startPoint x: 1020, startPoint y: 540, endPoint x: 1083, endPoint y: 544, distance: 63.1
click at [1021, 539] on div "Pain, unspecified" at bounding box center [1043, 531] width 272 height 27
checkbox input "true"
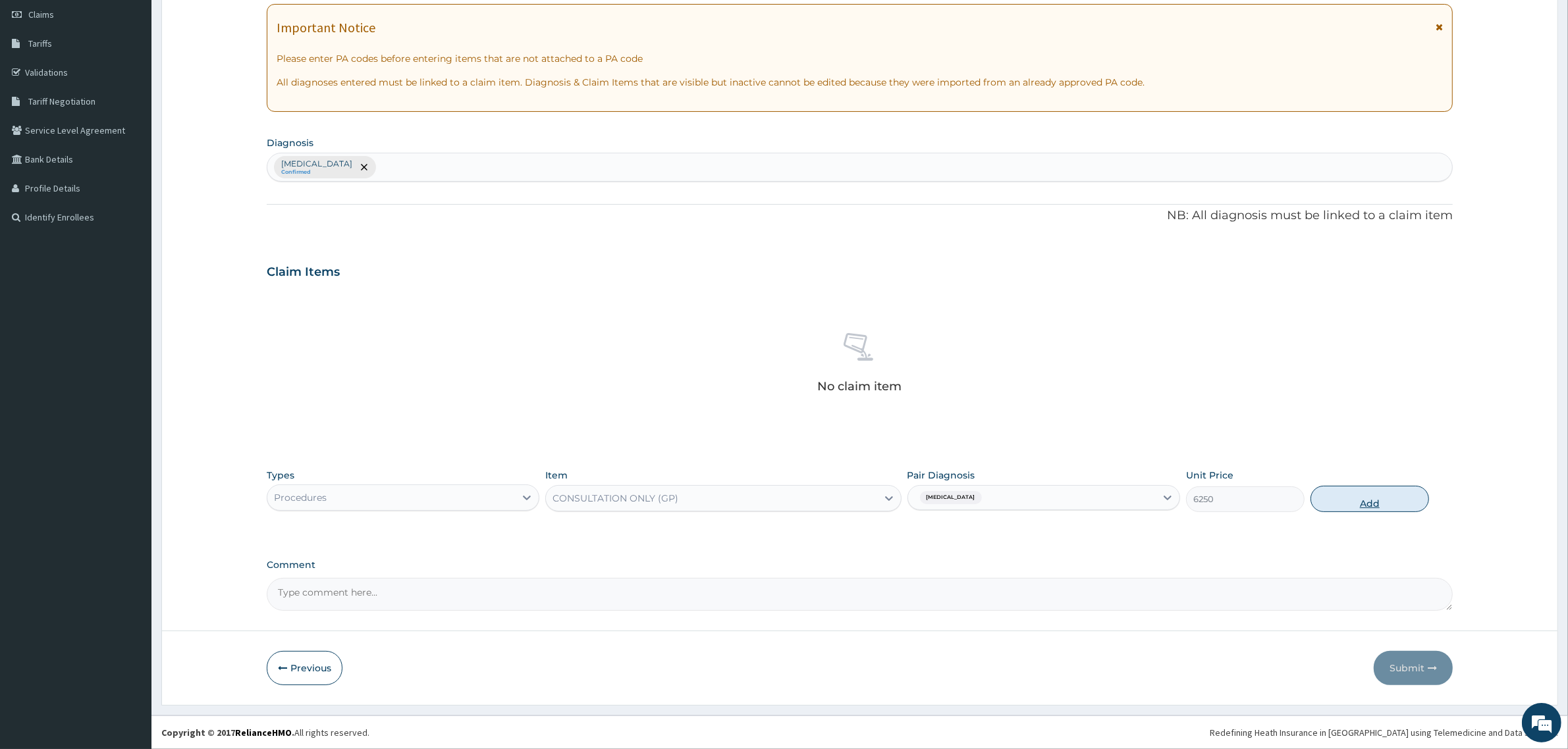
click at [1383, 505] on button "Add" at bounding box center [1370, 498] width 118 height 27
type input "0"
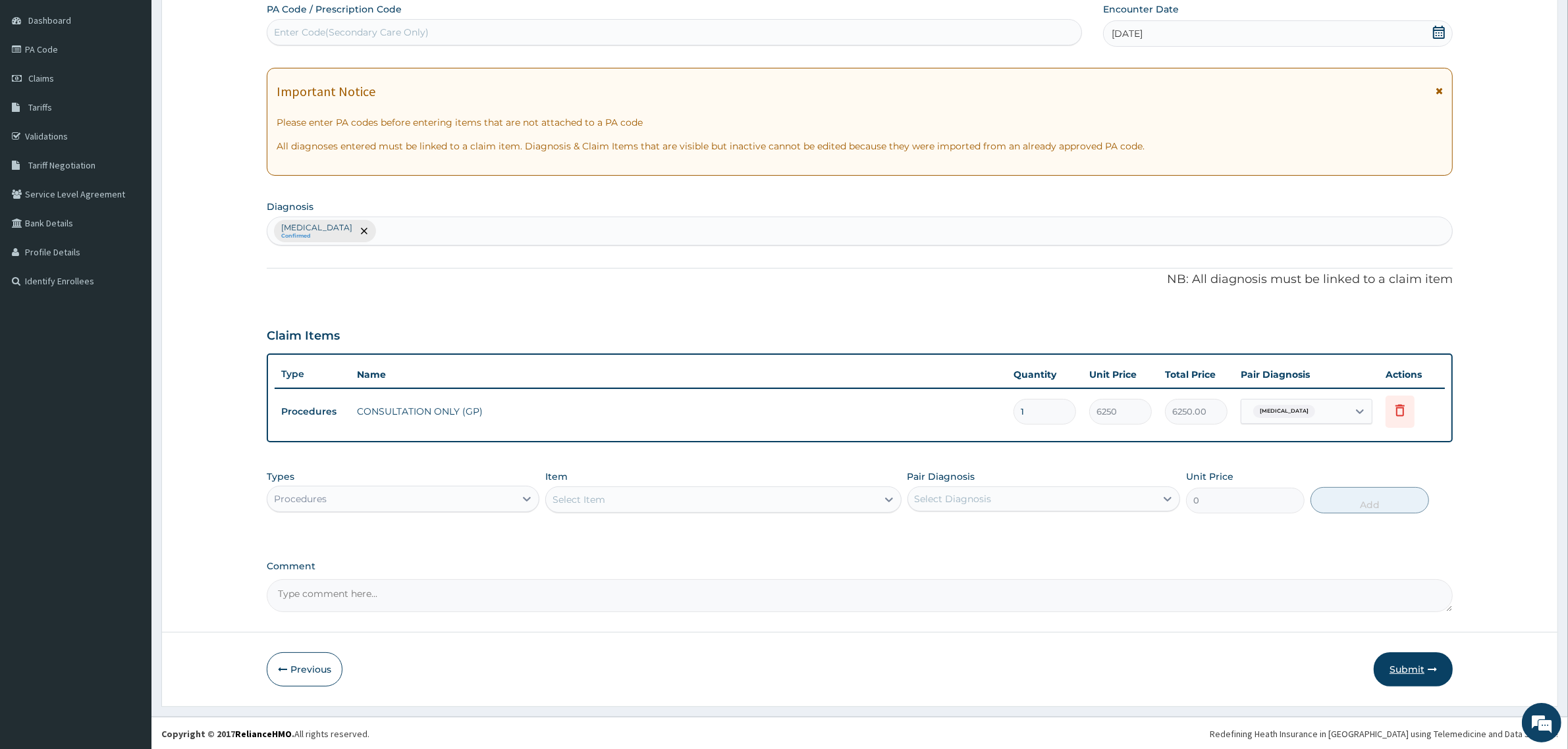
click at [1384, 668] on button "Submit" at bounding box center [1413, 669] width 79 height 35
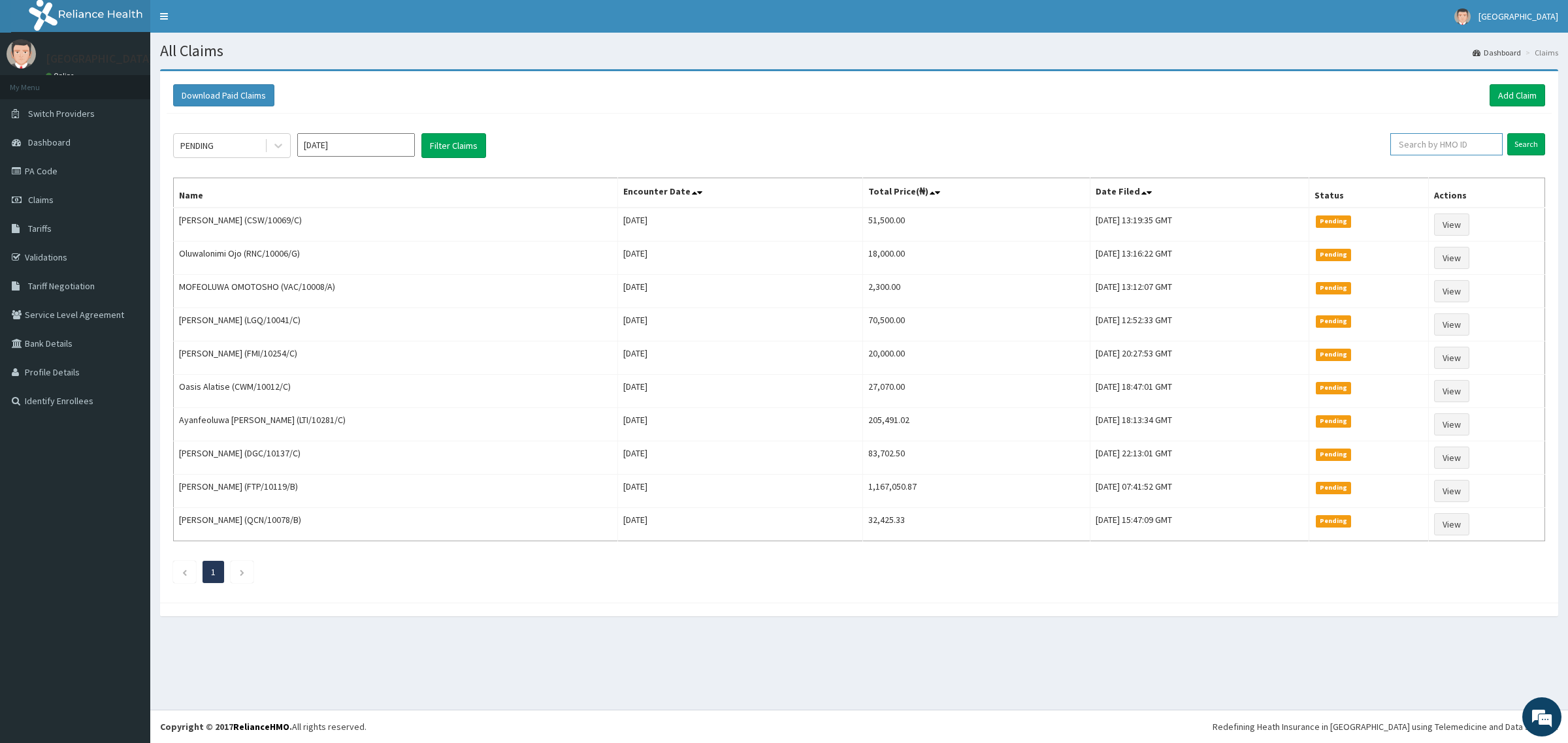
drag, startPoint x: 1435, startPoint y: 138, endPoint x: 1442, endPoint y: 147, distance: 11.4
click at [1435, 138] on input "text" at bounding box center [1447, 144] width 113 height 23
type input "PES/10034/D"
click at [1533, 140] on input "Search" at bounding box center [1526, 144] width 38 height 23
